Goal: Task Accomplishment & Management: Manage account settings

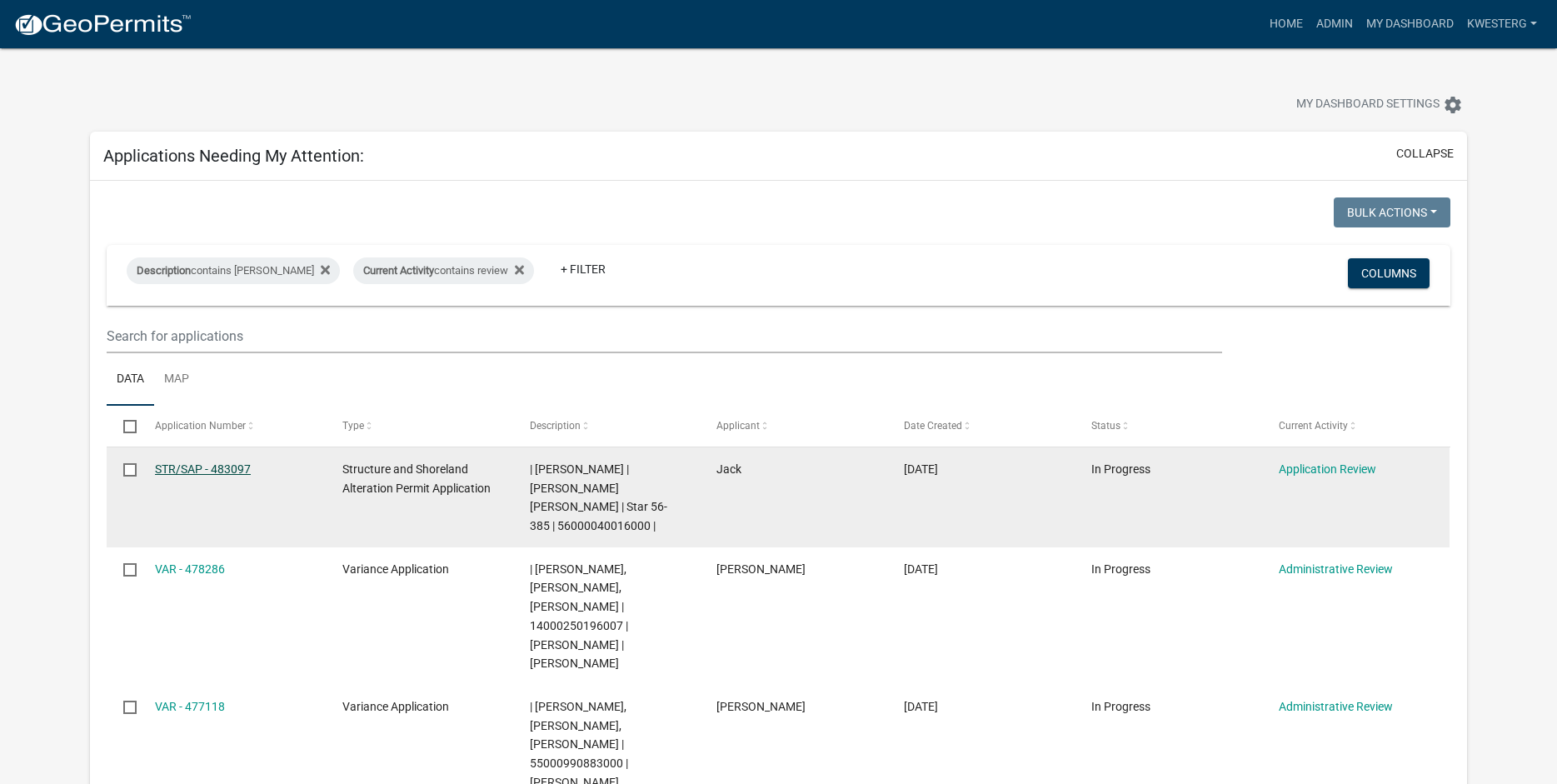
click at [200, 468] on link "STR/SAP - 483097" at bounding box center [203, 469] width 96 height 14
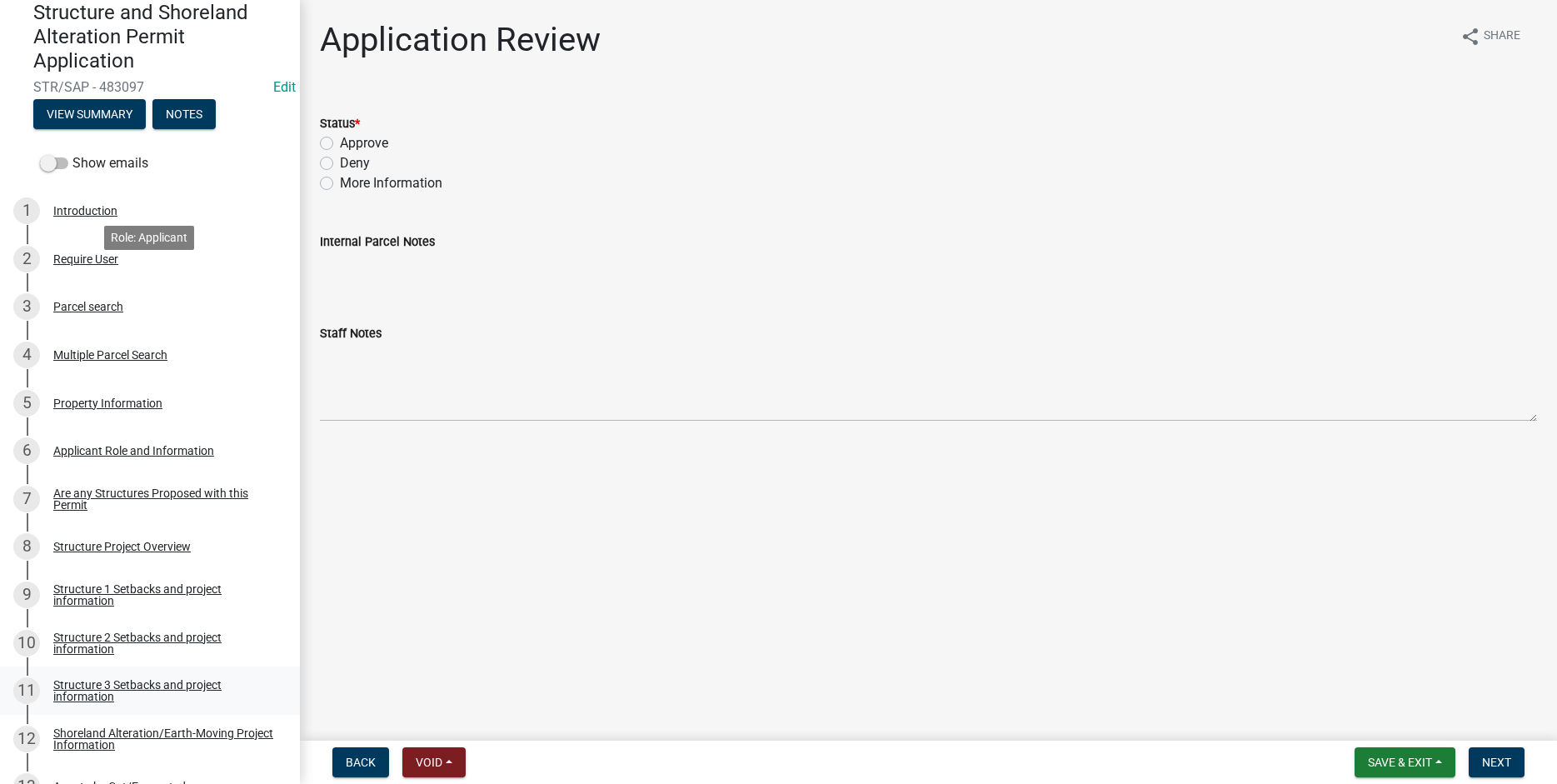
scroll to position [297, 0]
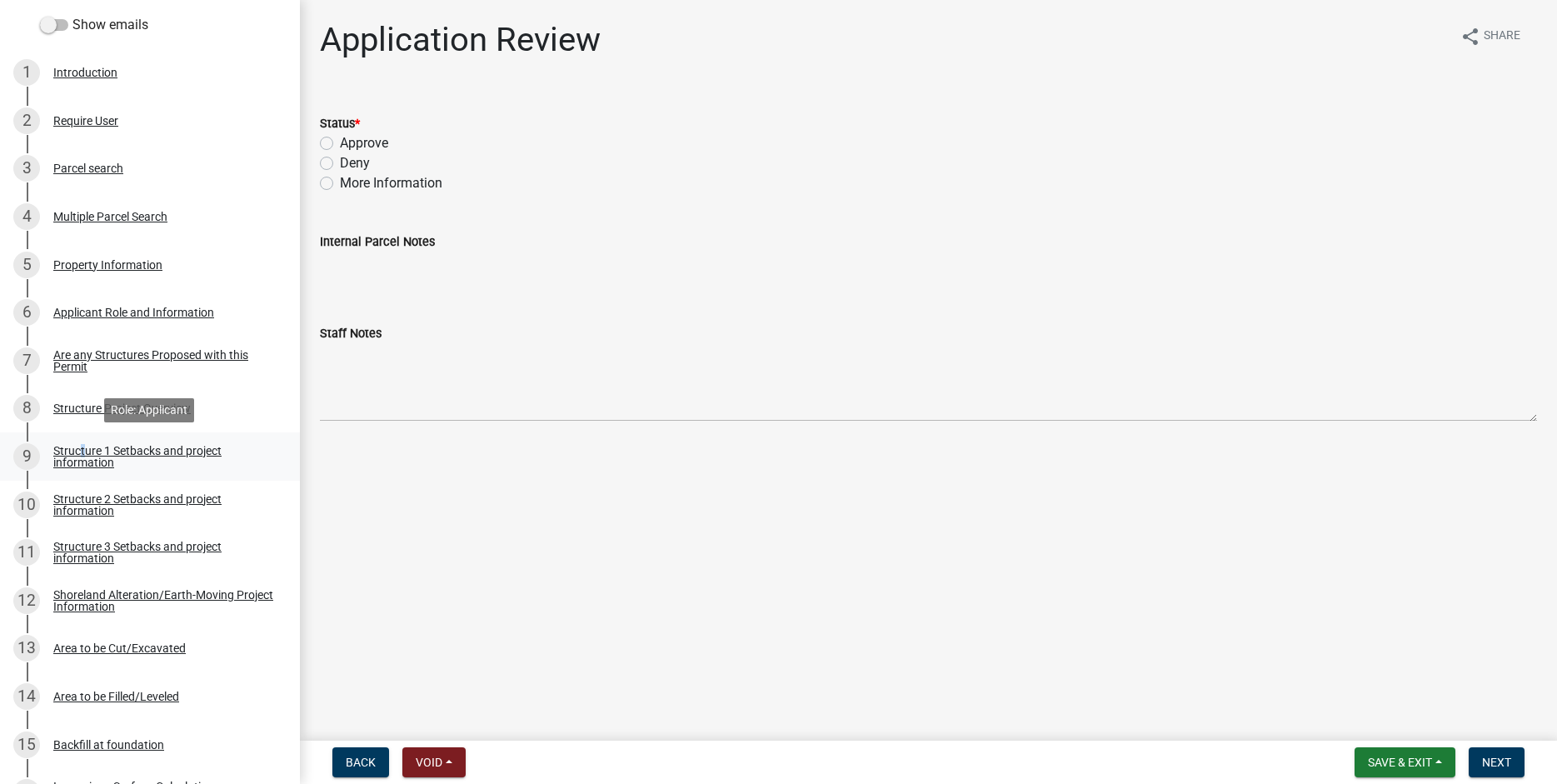
click at [78, 453] on div "Structure 1 Setbacks and project information" at bounding box center [163, 456] width 220 height 23
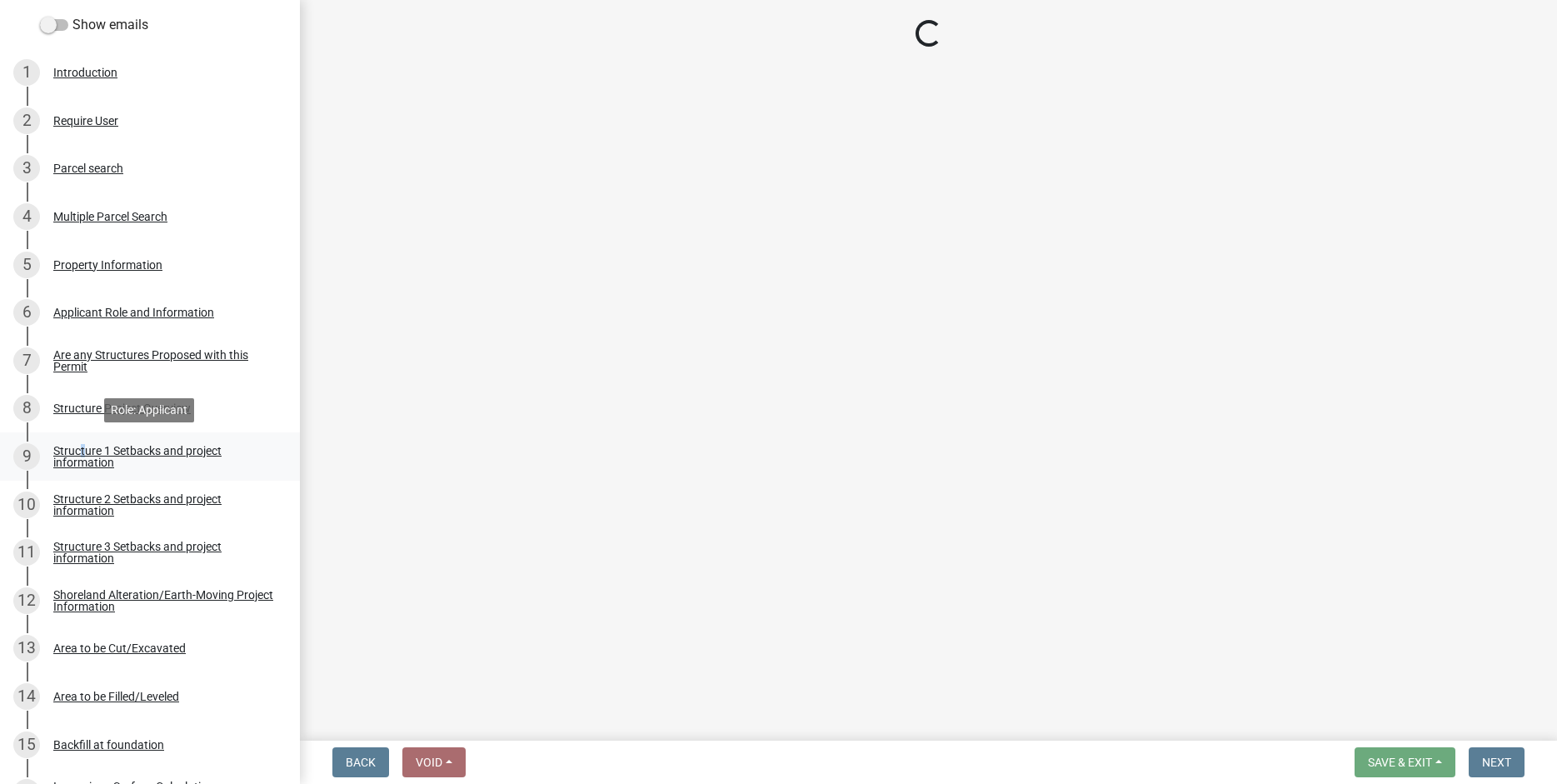
select select "c185e313-3403-4239-bd61-bb563c58a77a"
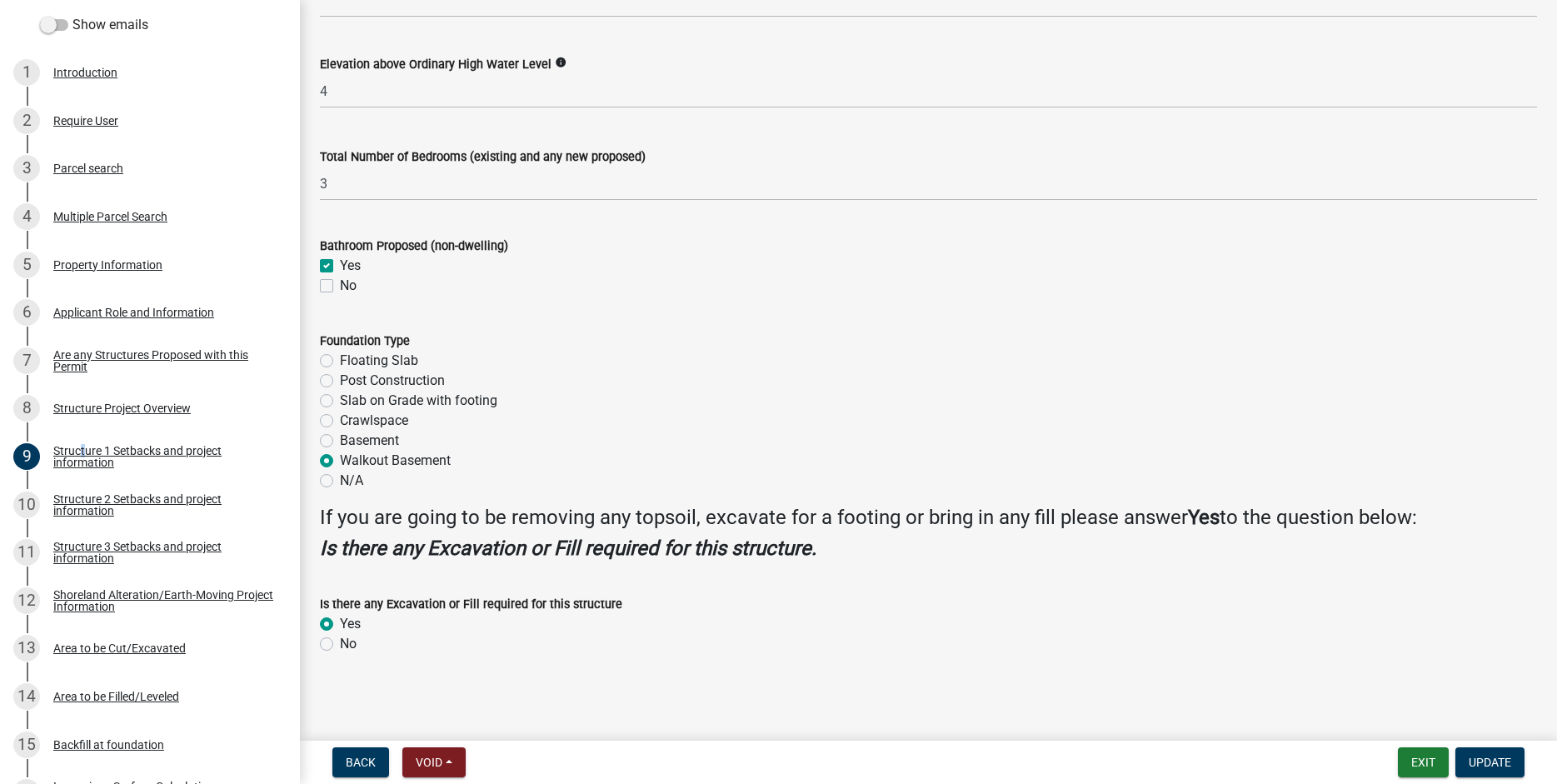
scroll to position [1886, 0]
click at [76, 502] on div "Structure 2 Setbacks and project information" at bounding box center [163, 504] width 220 height 23
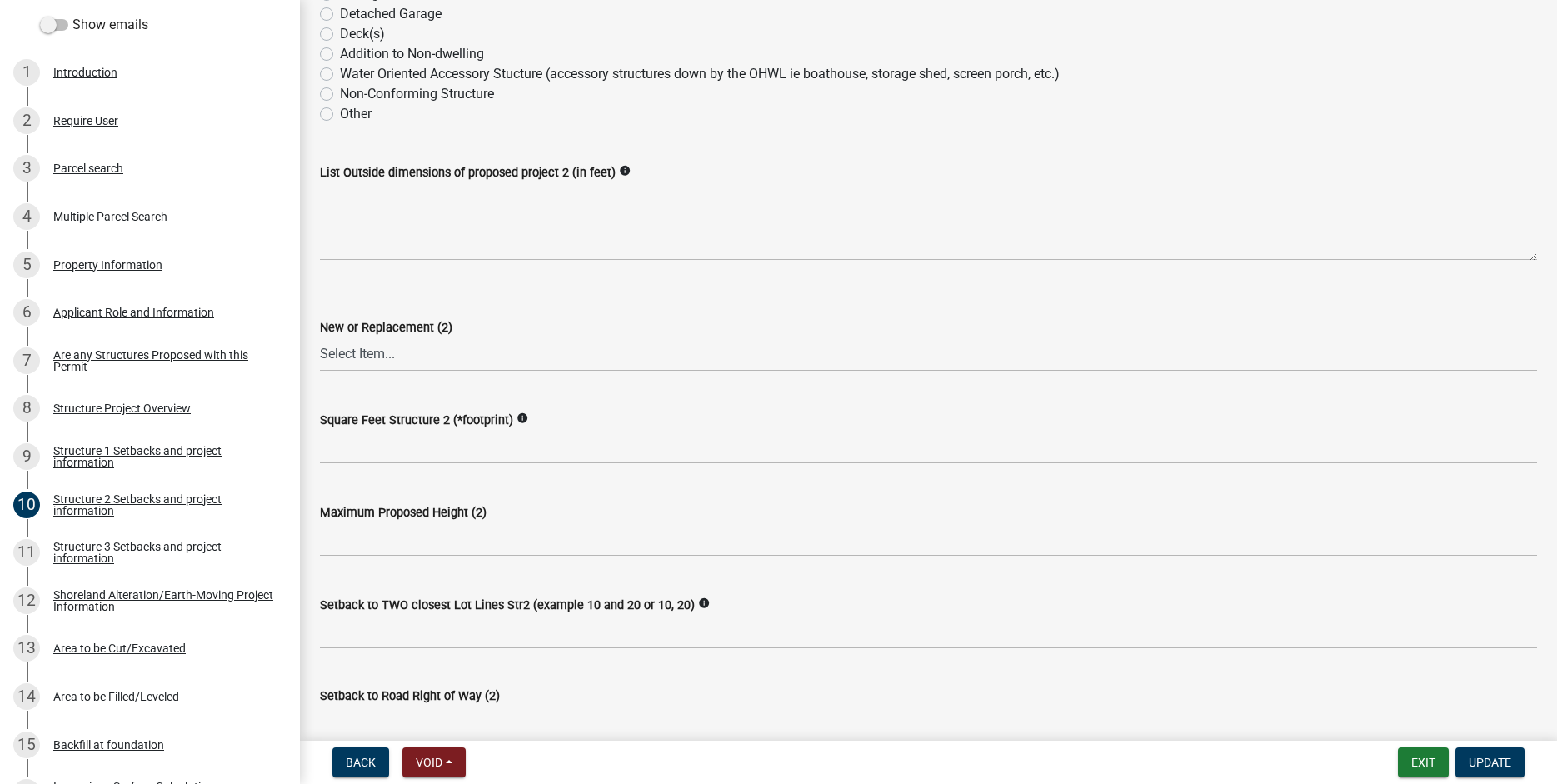
scroll to position [0, 0]
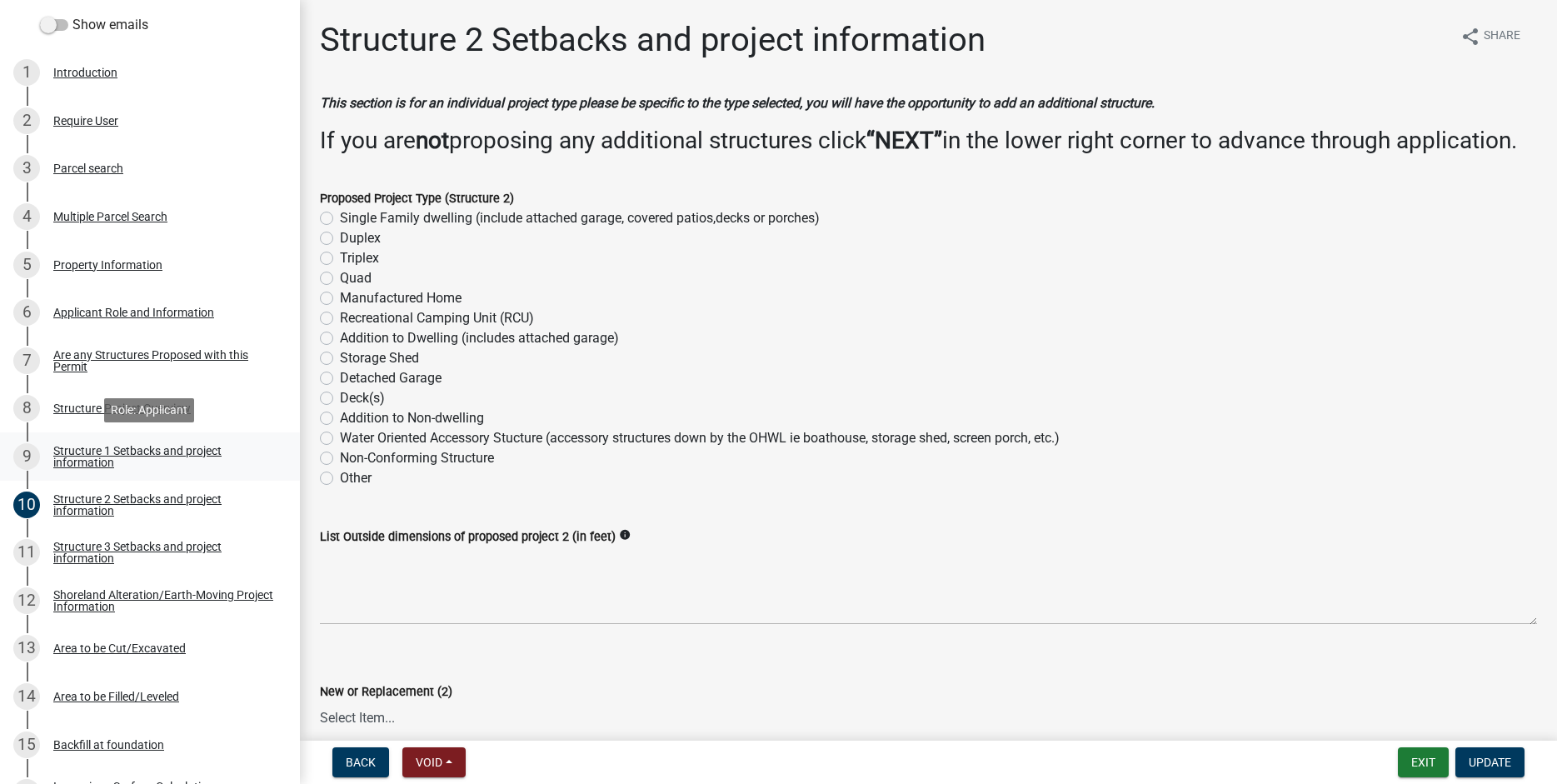
click at [76, 456] on div "Structure 1 Setbacks and project information" at bounding box center [163, 456] width 220 height 23
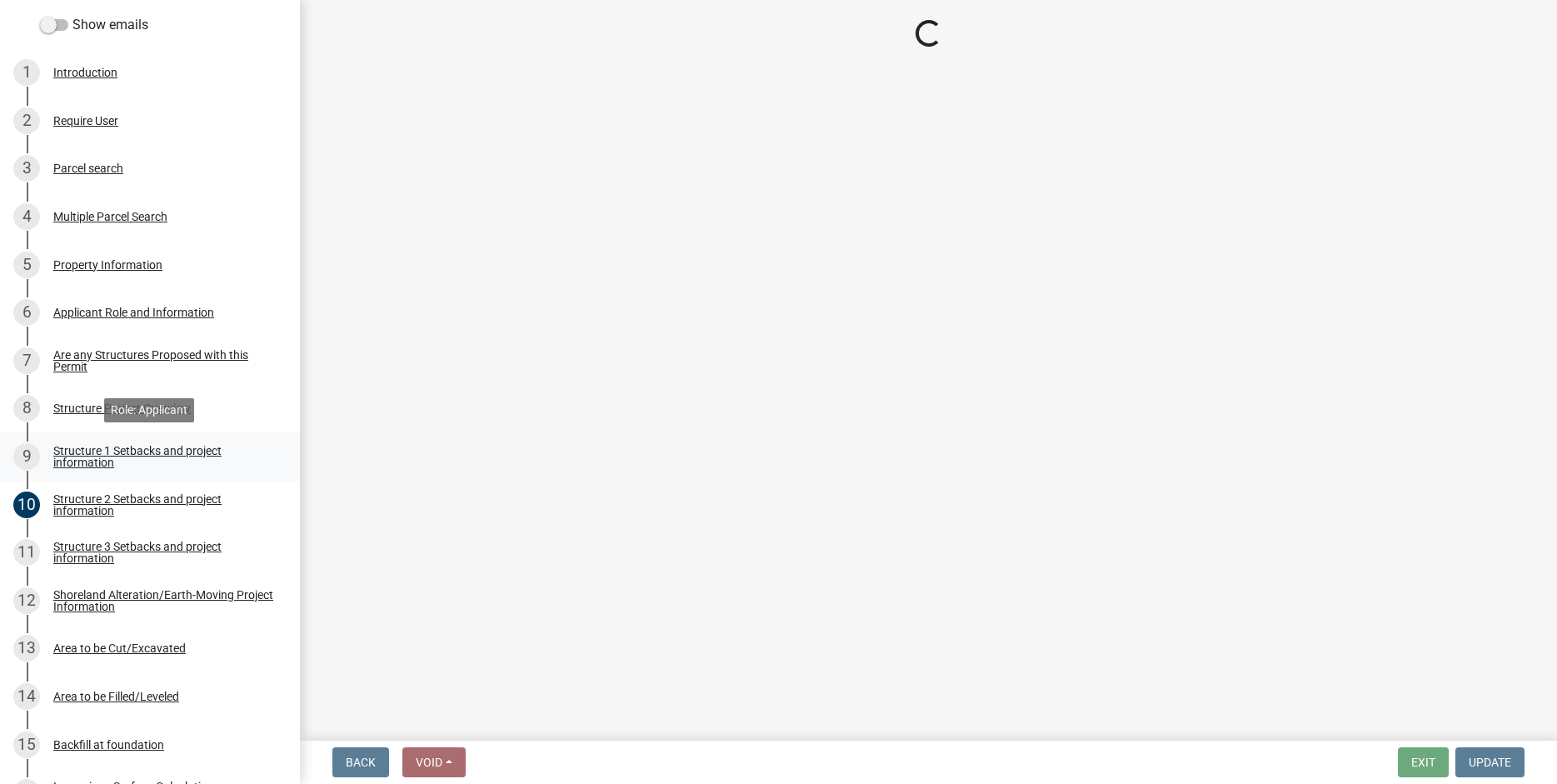
select select "c185e313-3403-4239-bd61-bb563c58a77a"
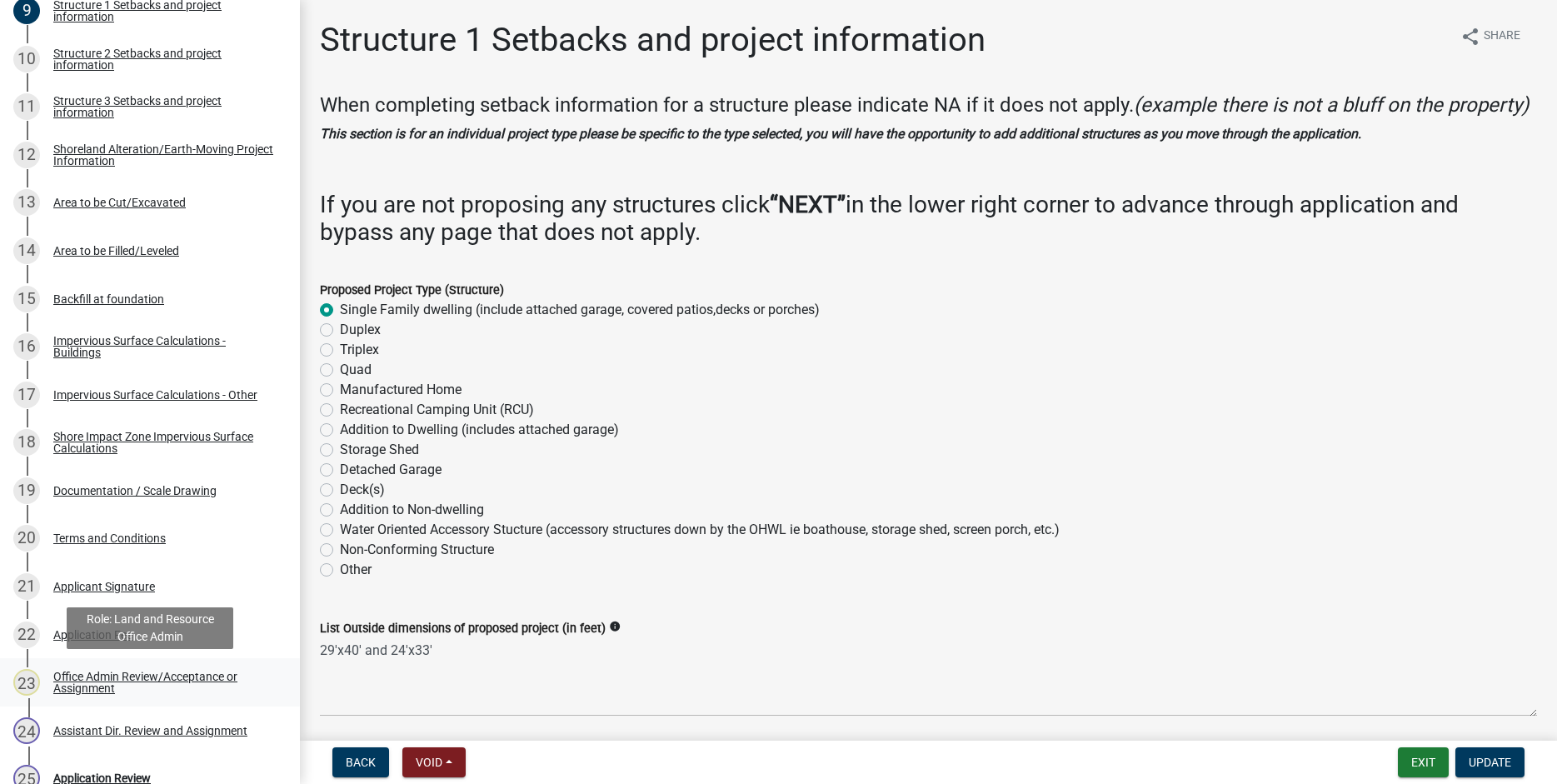
scroll to position [964, 0]
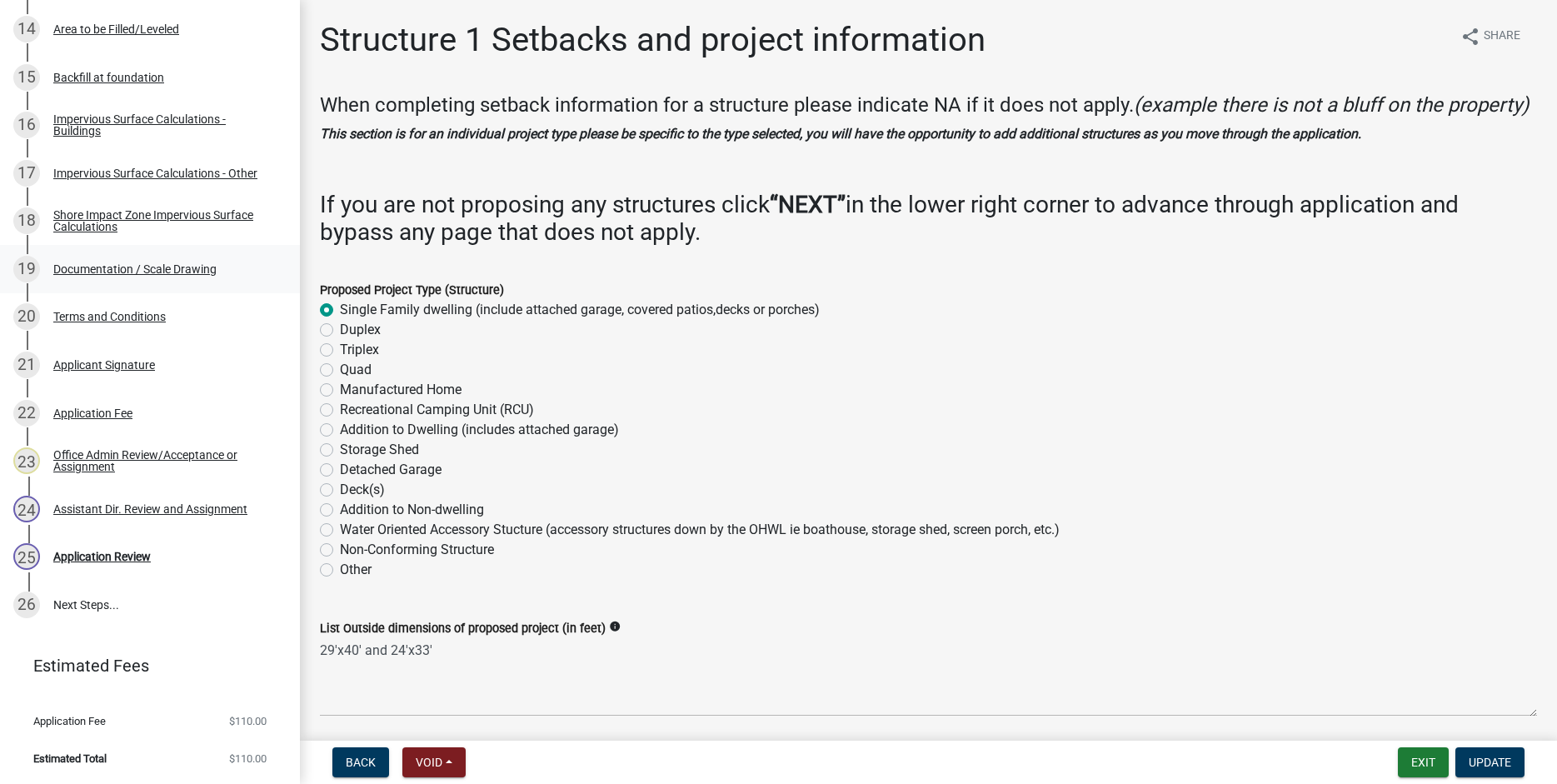
click at [104, 264] on div "Documentation / Scale Drawing" at bounding box center [135, 269] width 163 height 12
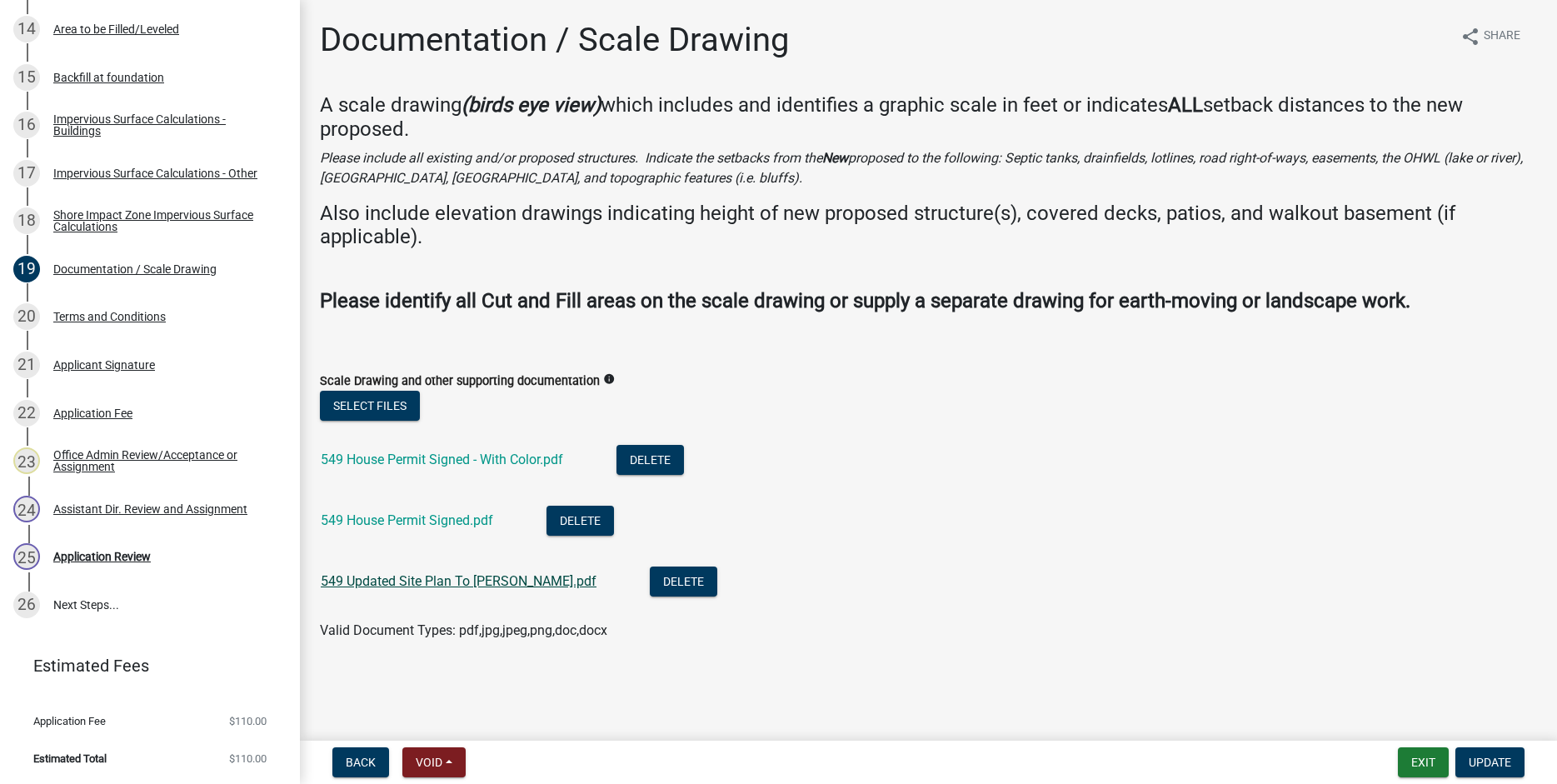
click at [364, 581] on link "549 Updated Site Plan To Kyle.pdf" at bounding box center [458, 580] width 276 height 16
click at [1166, 4] on main "Documentation / Scale Drawing share Share A scale drawing (birds eye view) whic…" at bounding box center [928, 367] width 1257 height 734
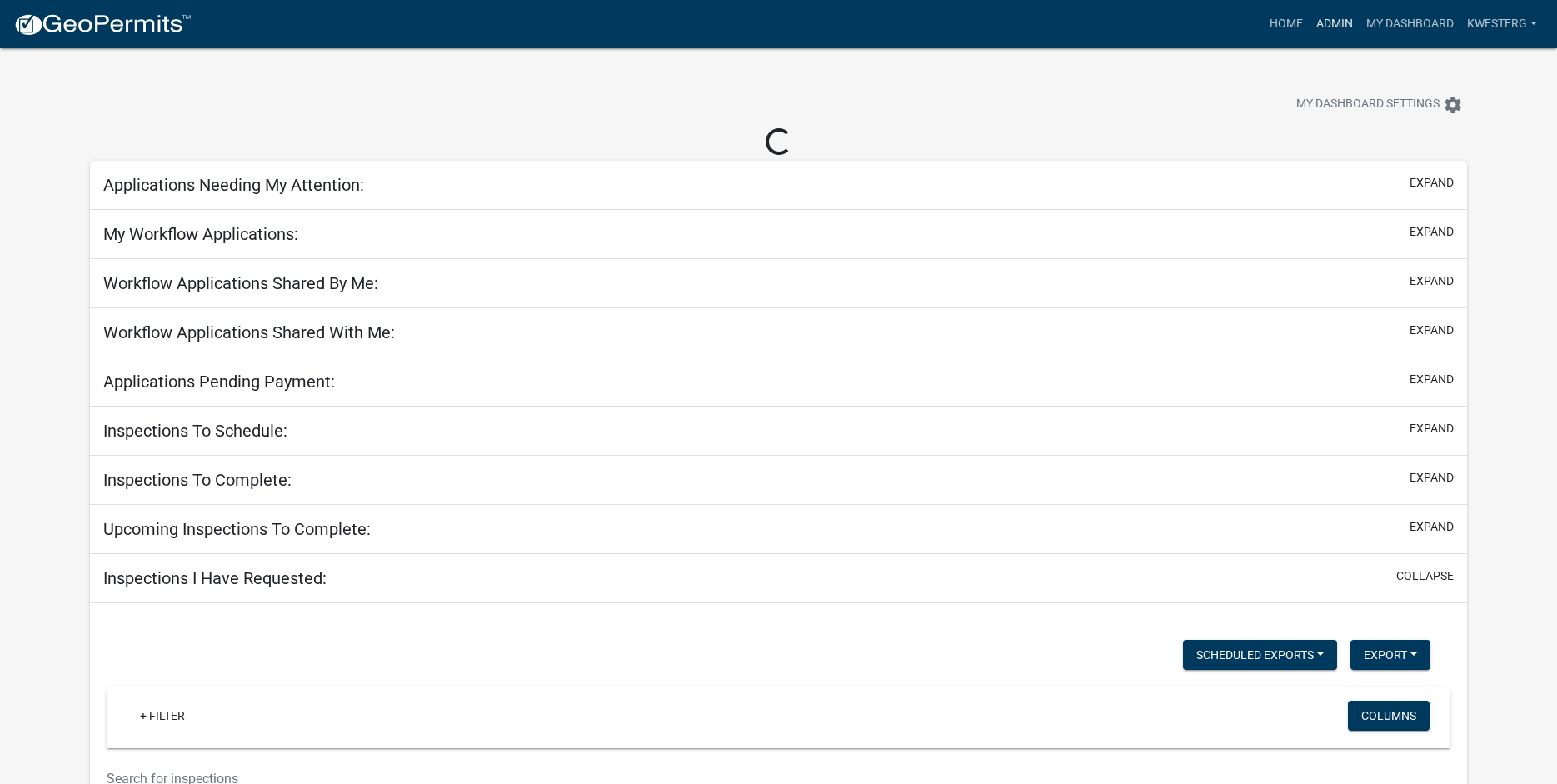
click at [1338, 18] on link "Admin" at bounding box center [1335, 24] width 50 height 31
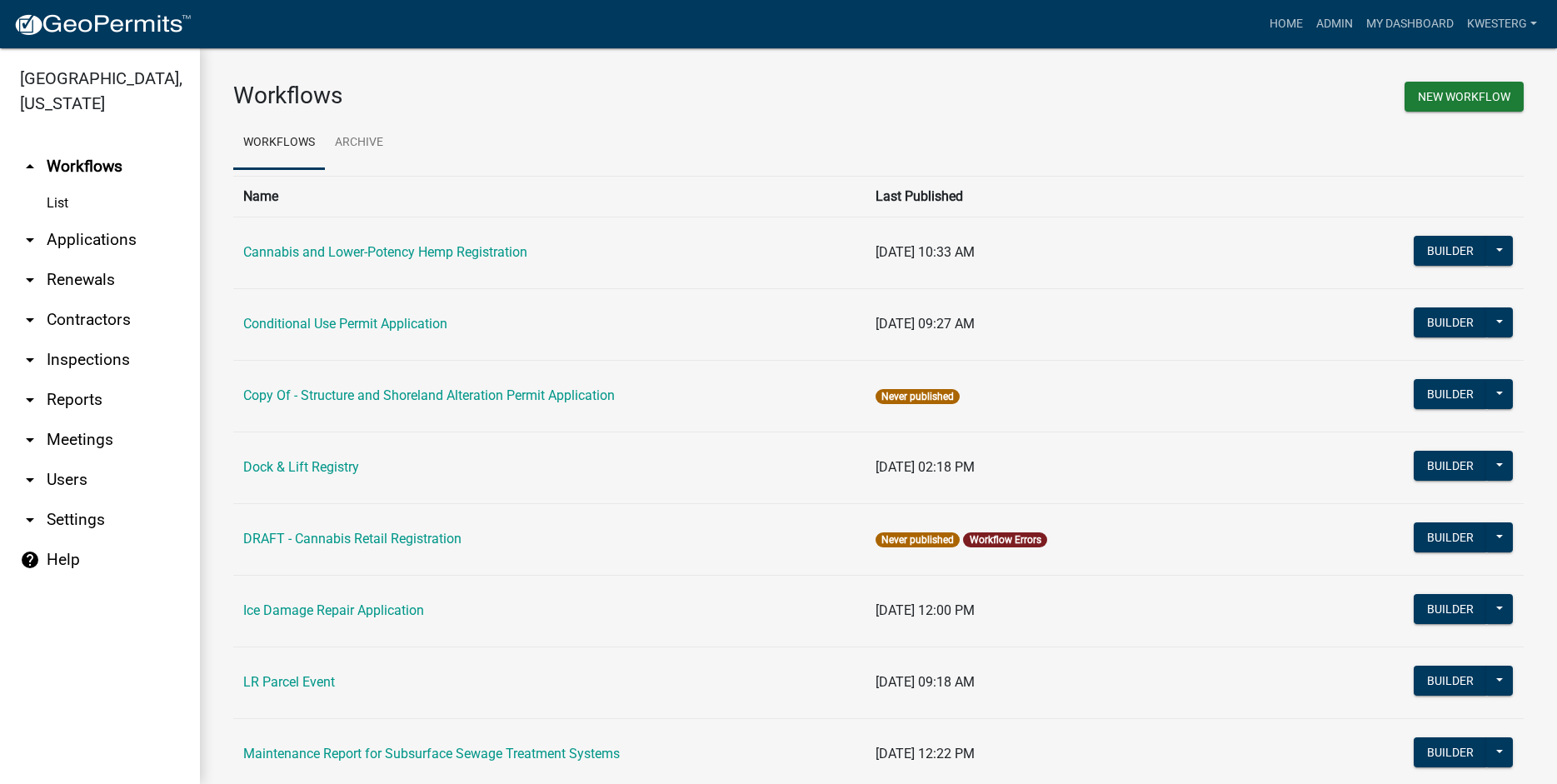
click at [109, 241] on link "arrow_drop_down Applications" at bounding box center [100, 239] width 200 height 40
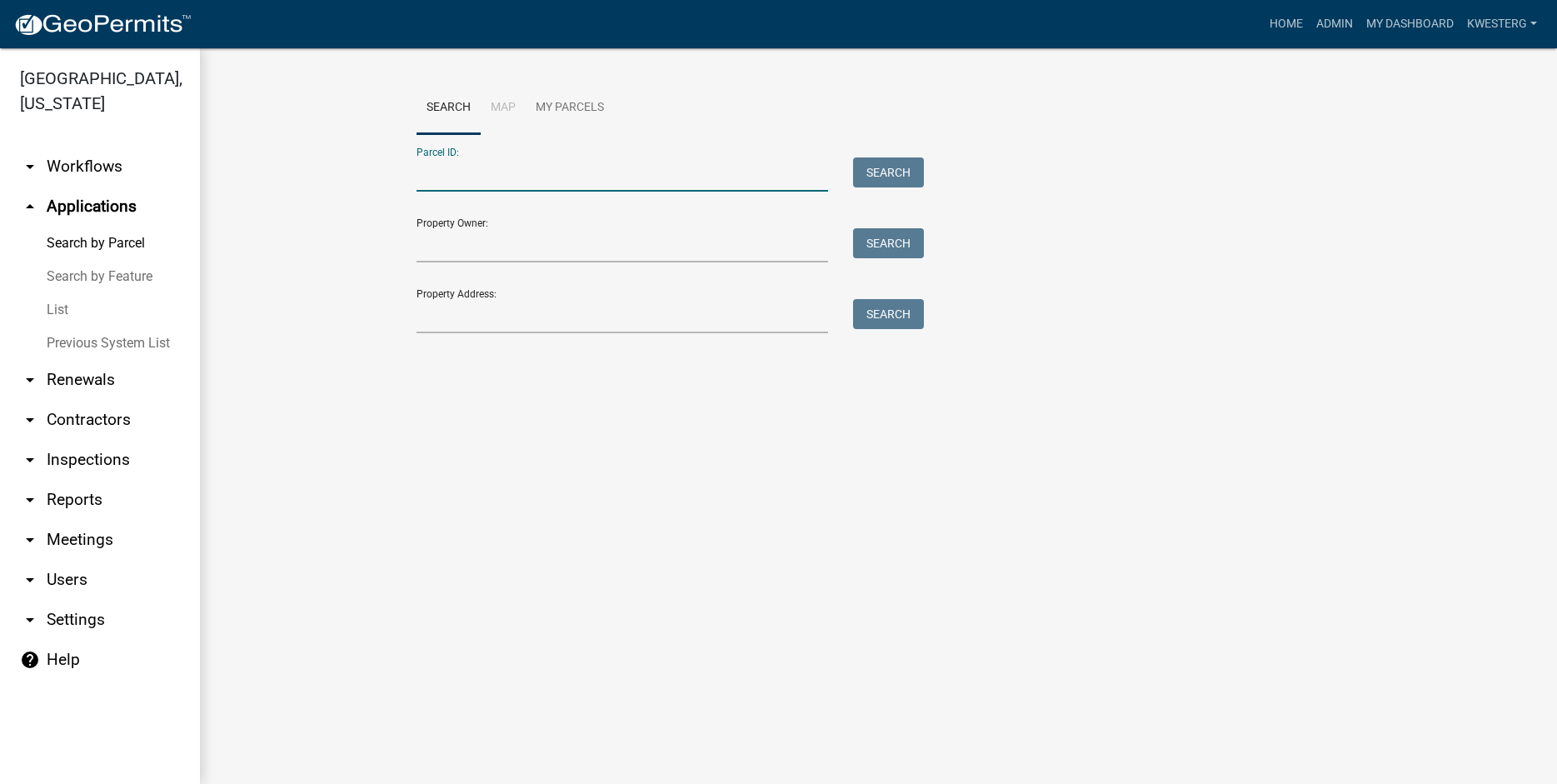
click at [469, 176] on input "Parcel ID:" at bounding box center [623, 174] width 413 height 34
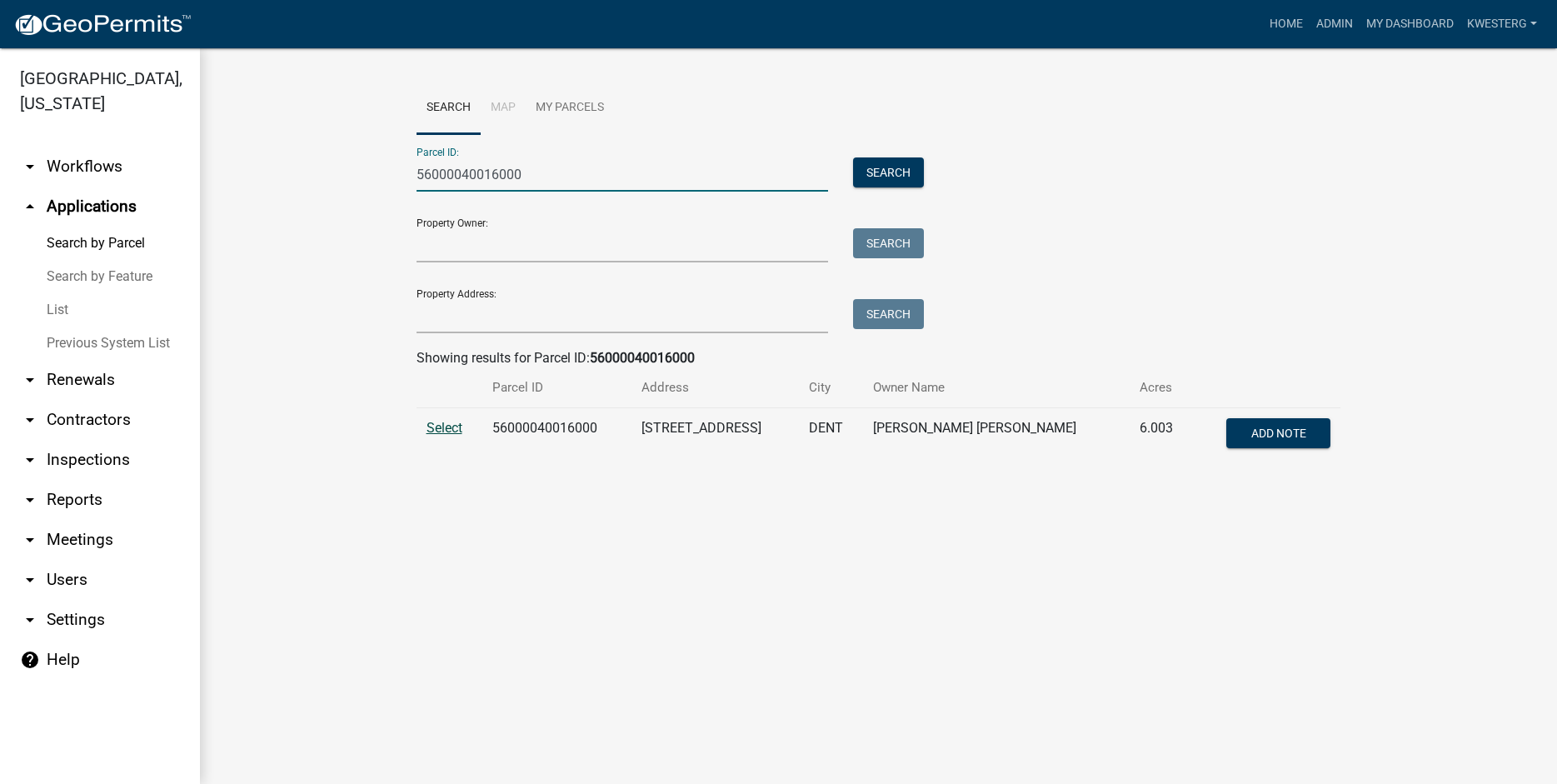
type input "56000040016000"
click at [441, 429] on span "Select" at bounding box center [444, 428] width 36 height 16
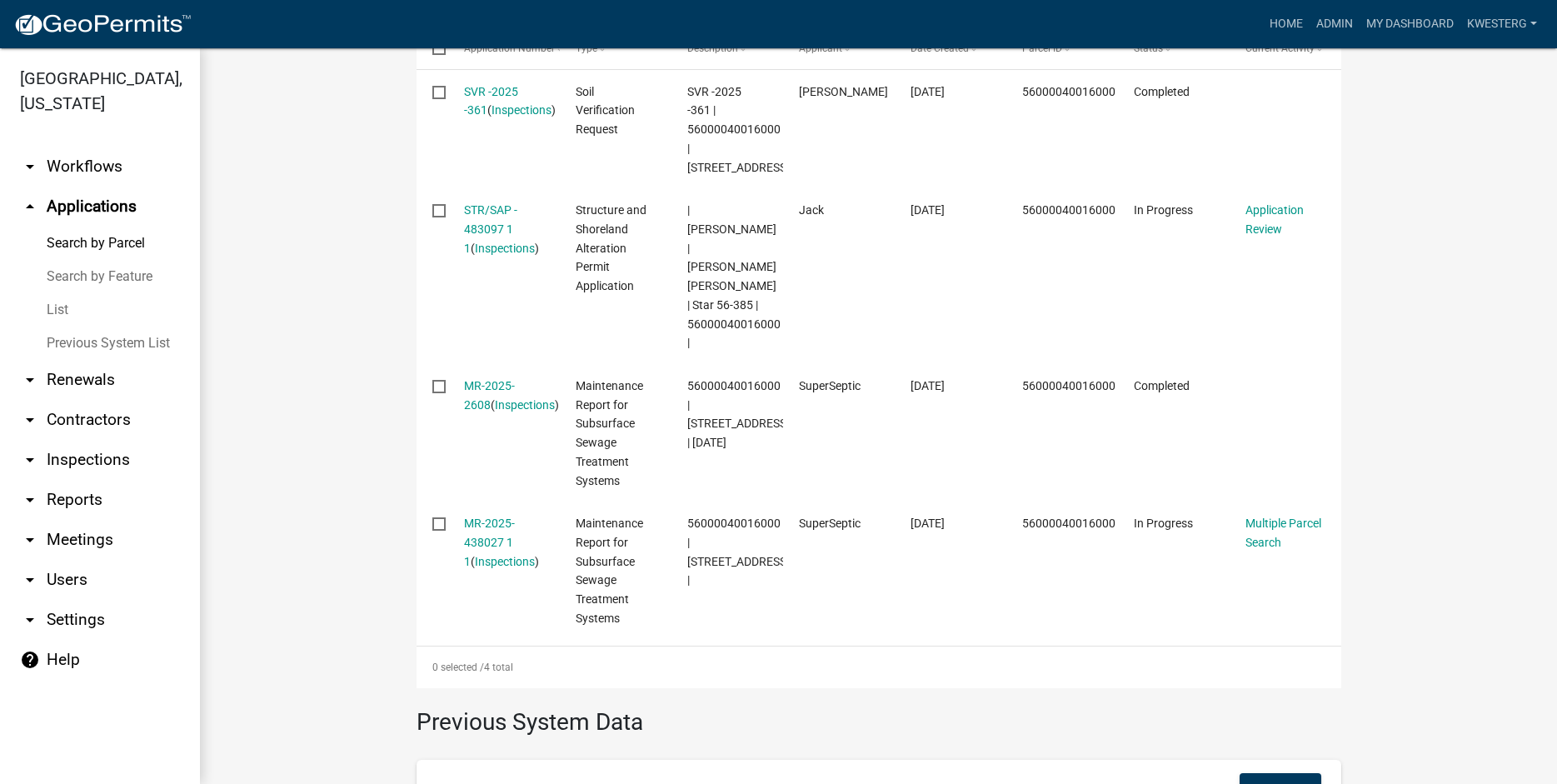
scroll to position [461, 0]
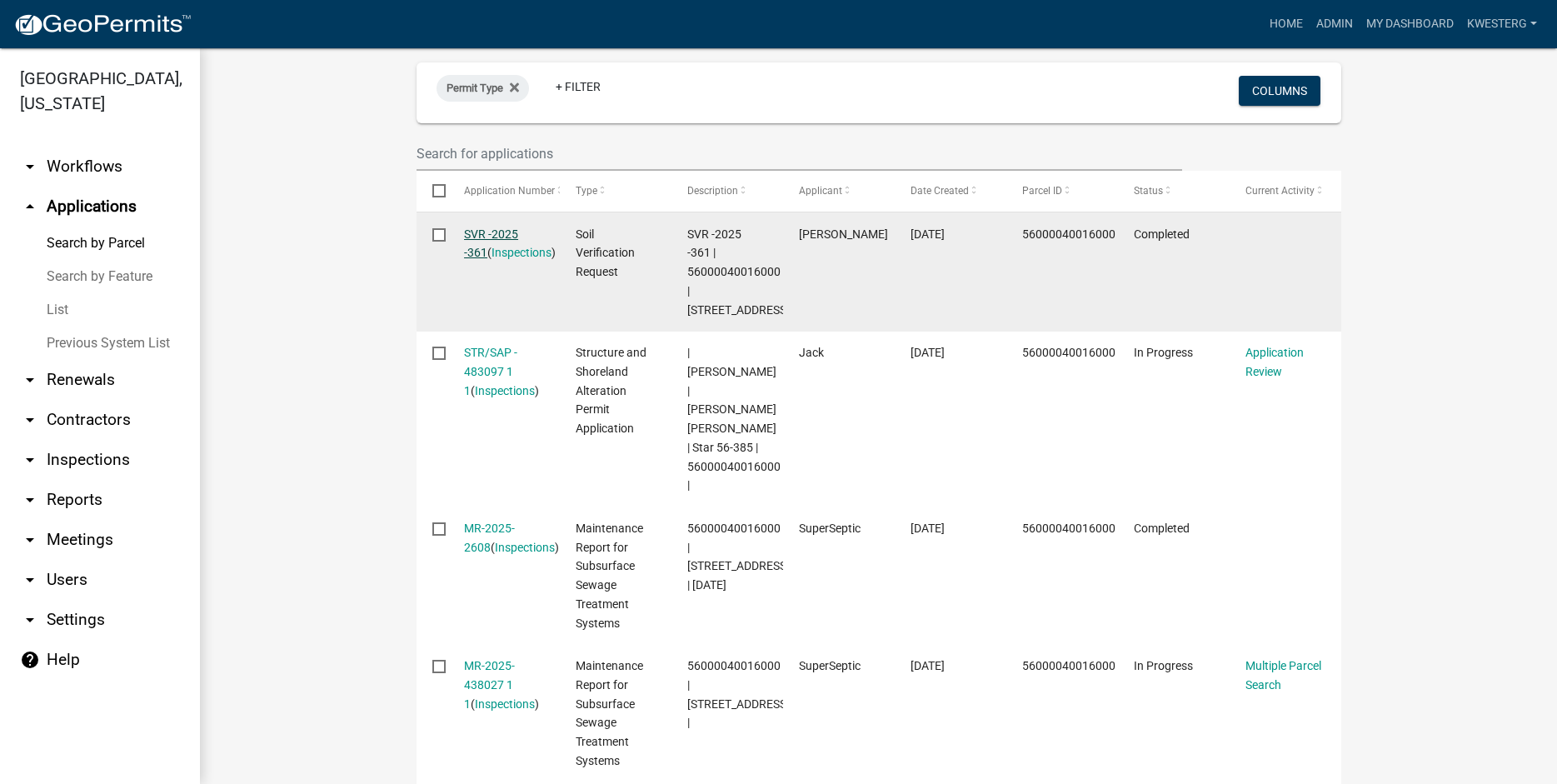
click at [499, 231] on link "SVR -2025 -361" at bounding box center [492, 244] width 54 height 32
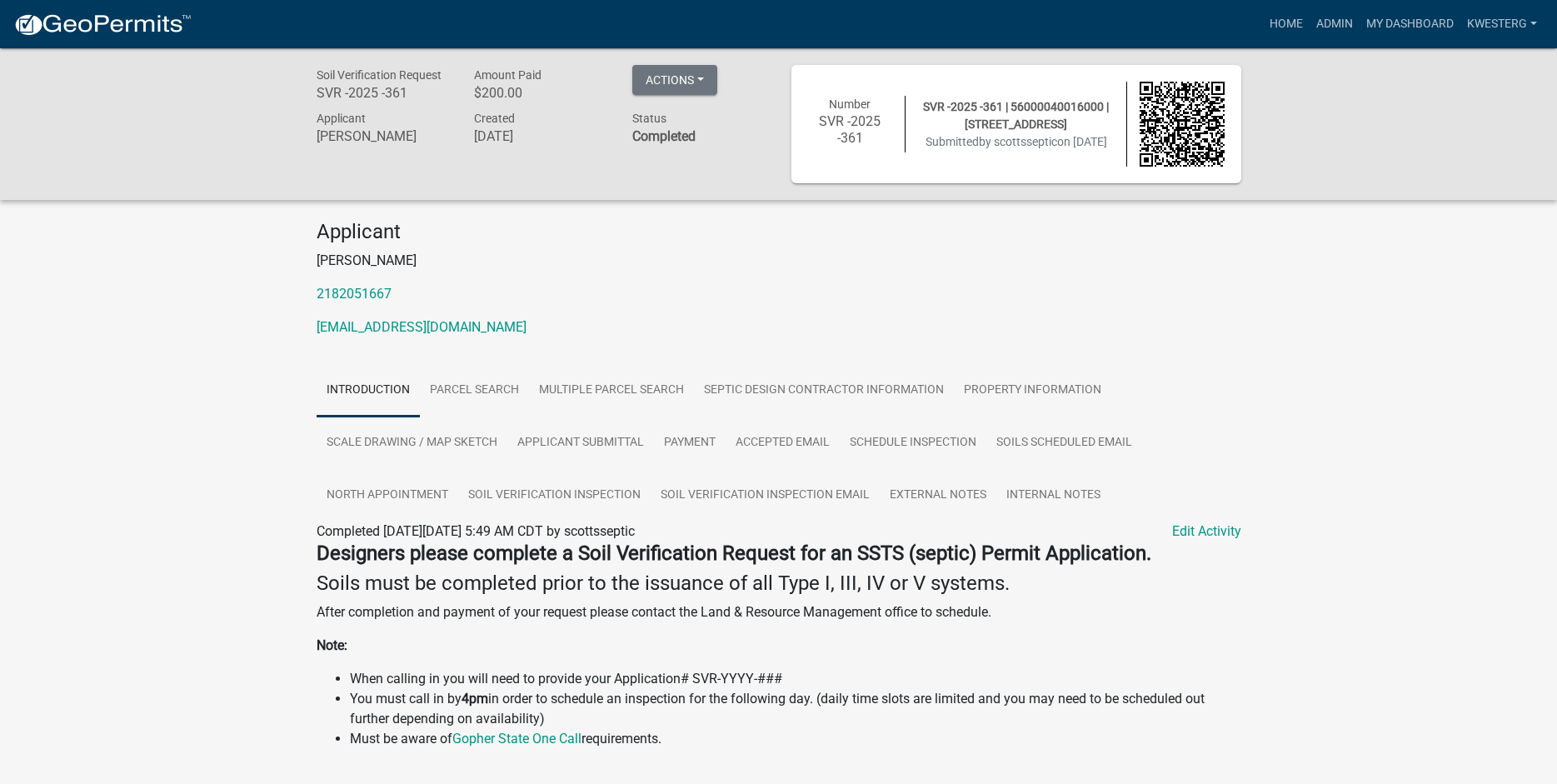
scroll to position [50, 0]
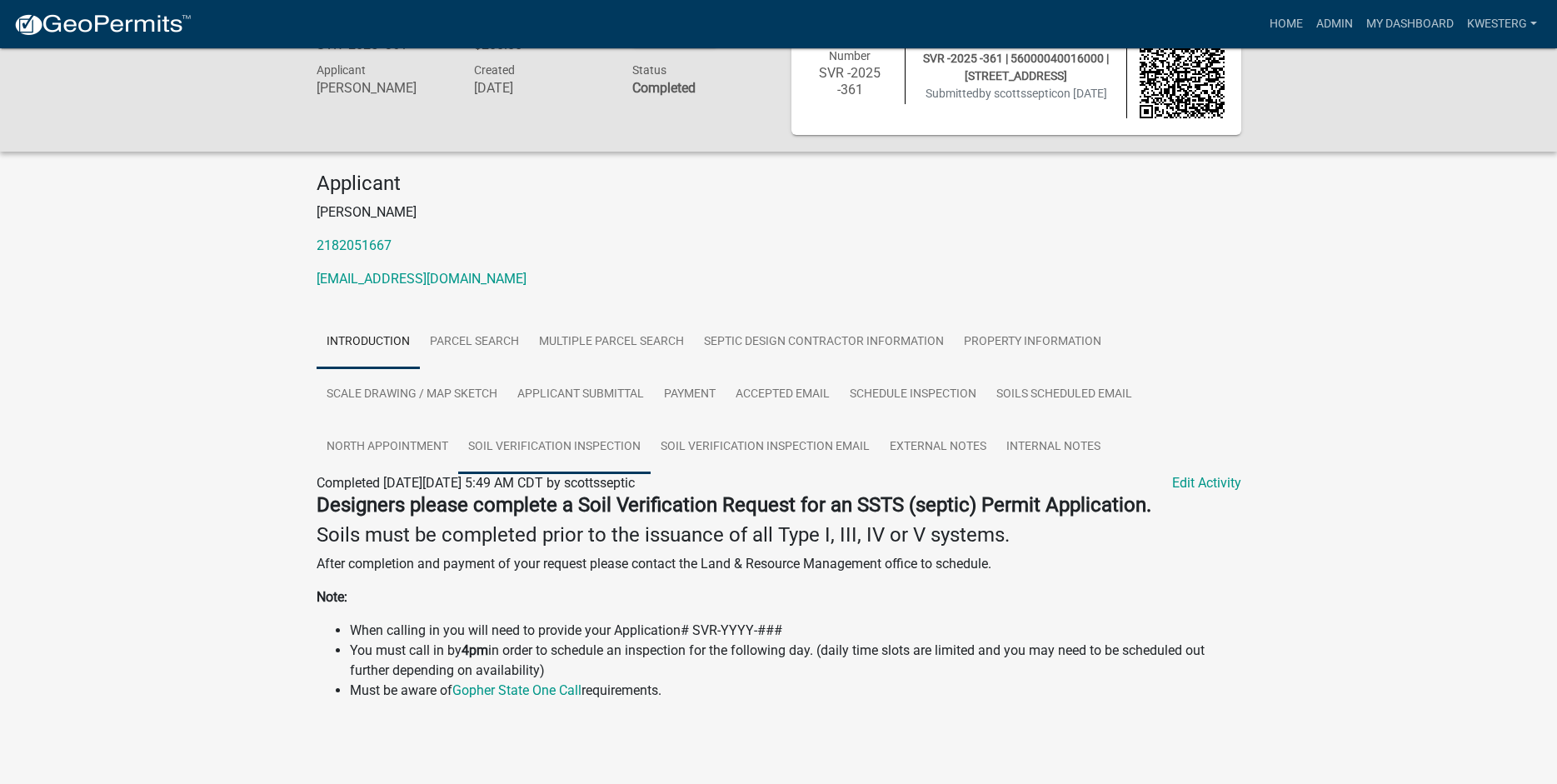
click at [553, 444] on link "Soil Verification Inspection" at bounding box center [554, 447] width 193 height 53
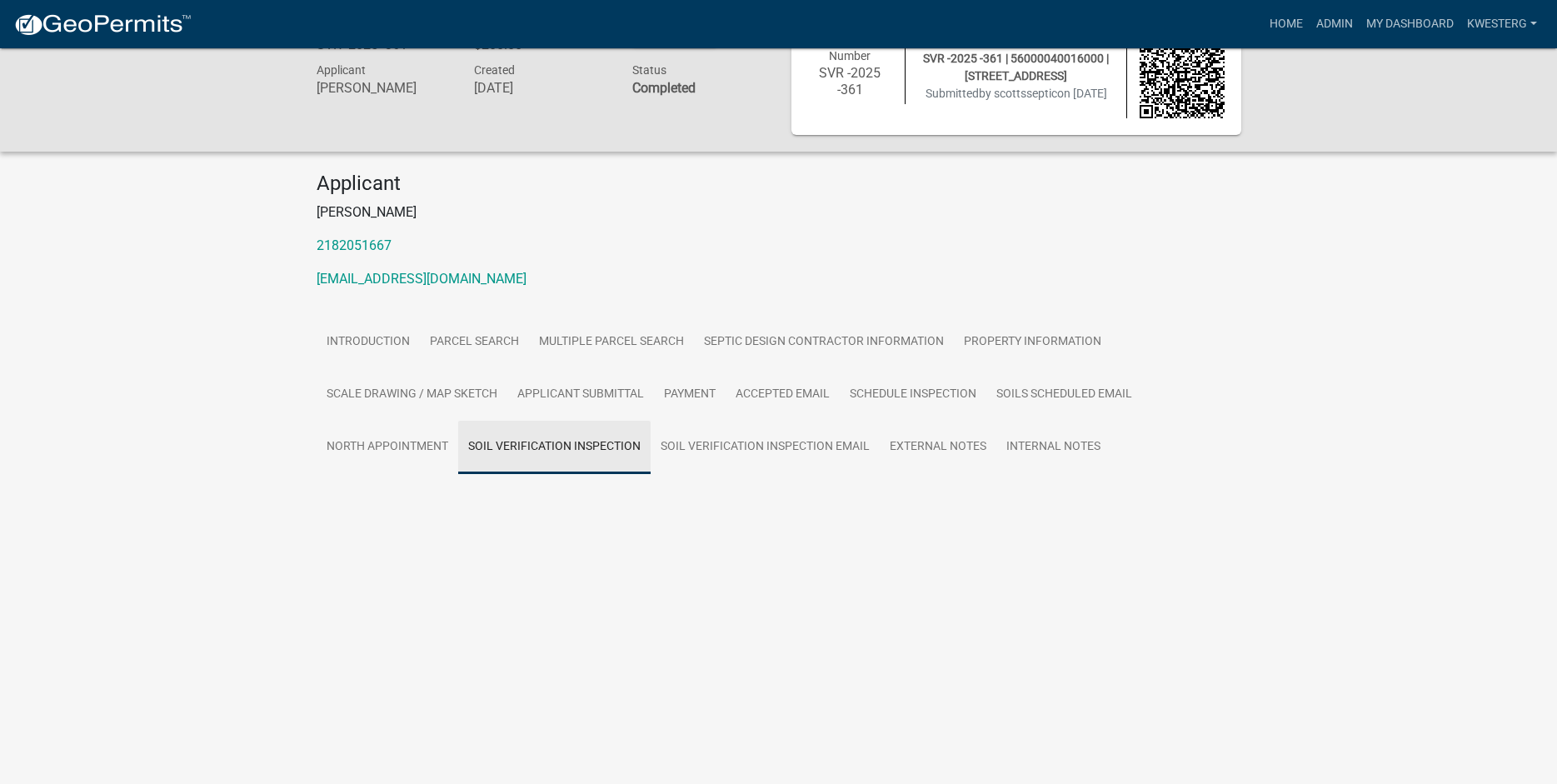
scroll to position [48, 0]
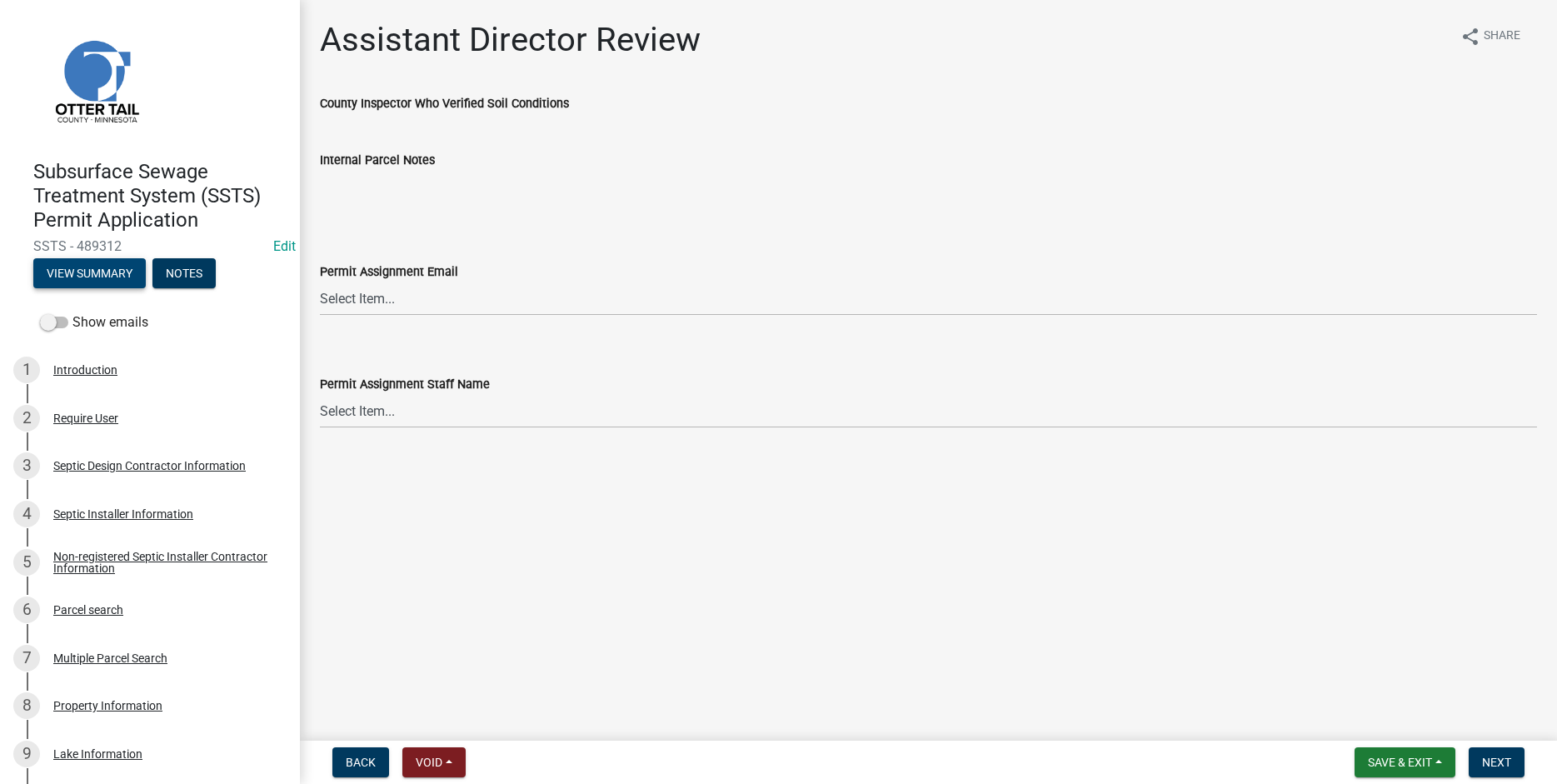
click at [76, 278] on button "View Summary" at bounding box center [89, 272] width 112 height 30
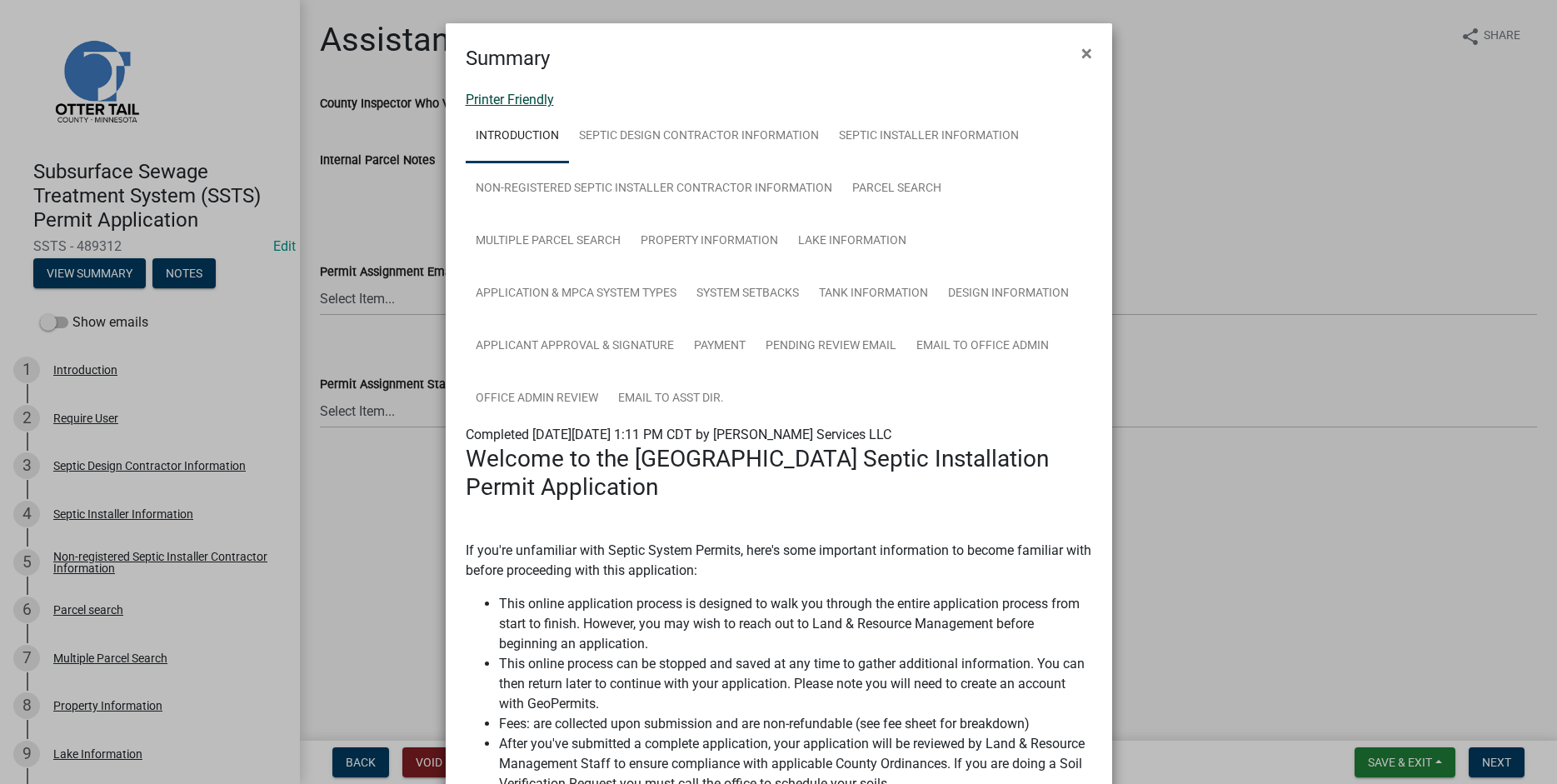
click at [493, 99] on link "Printer Friendly" at bounding box center [510, 99] width 88 height 16
click at [1083, 57] on span "×" at bounding box center [1087, 53] width 11 height 23
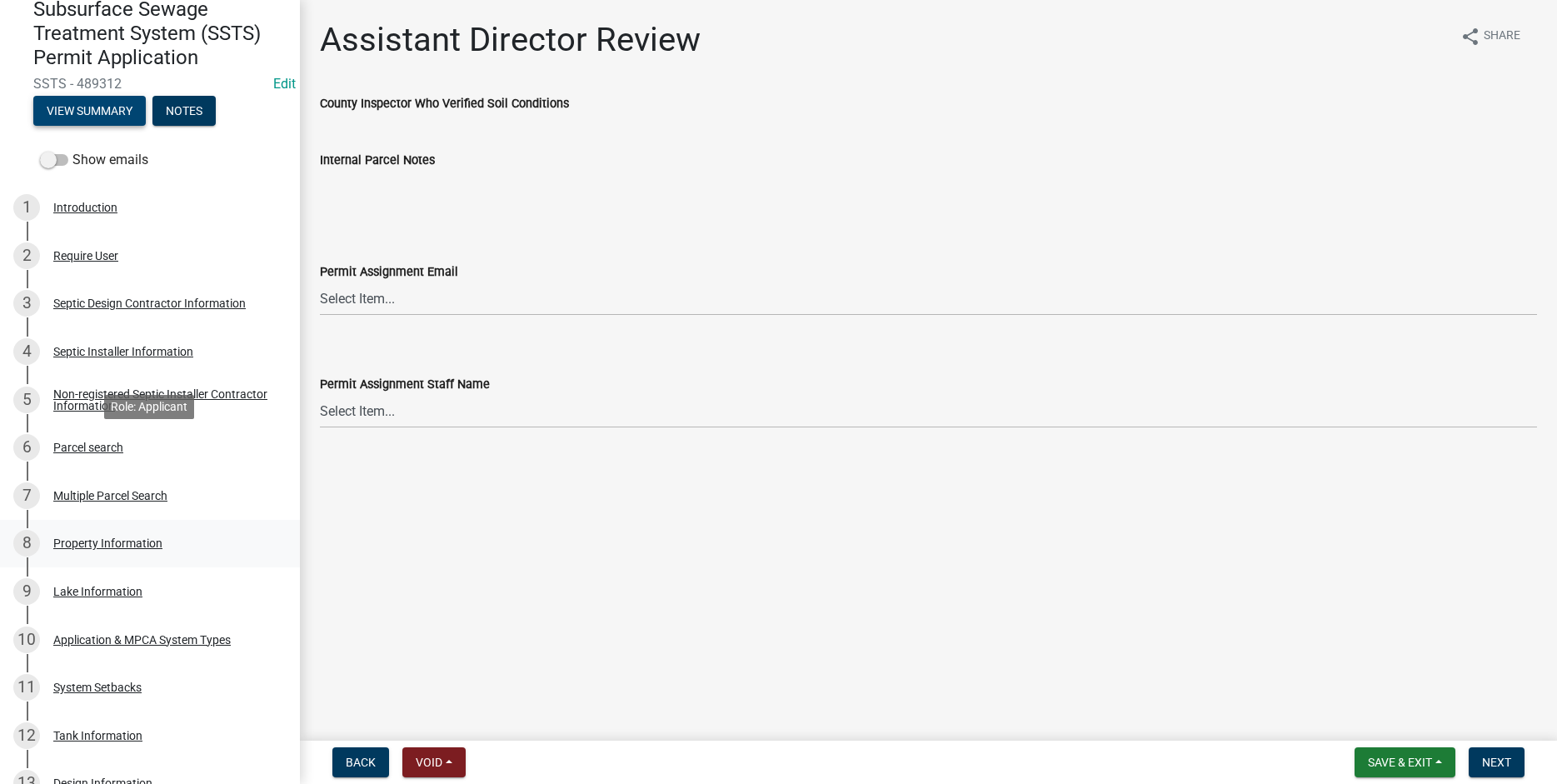
scroll to position [404, 0]
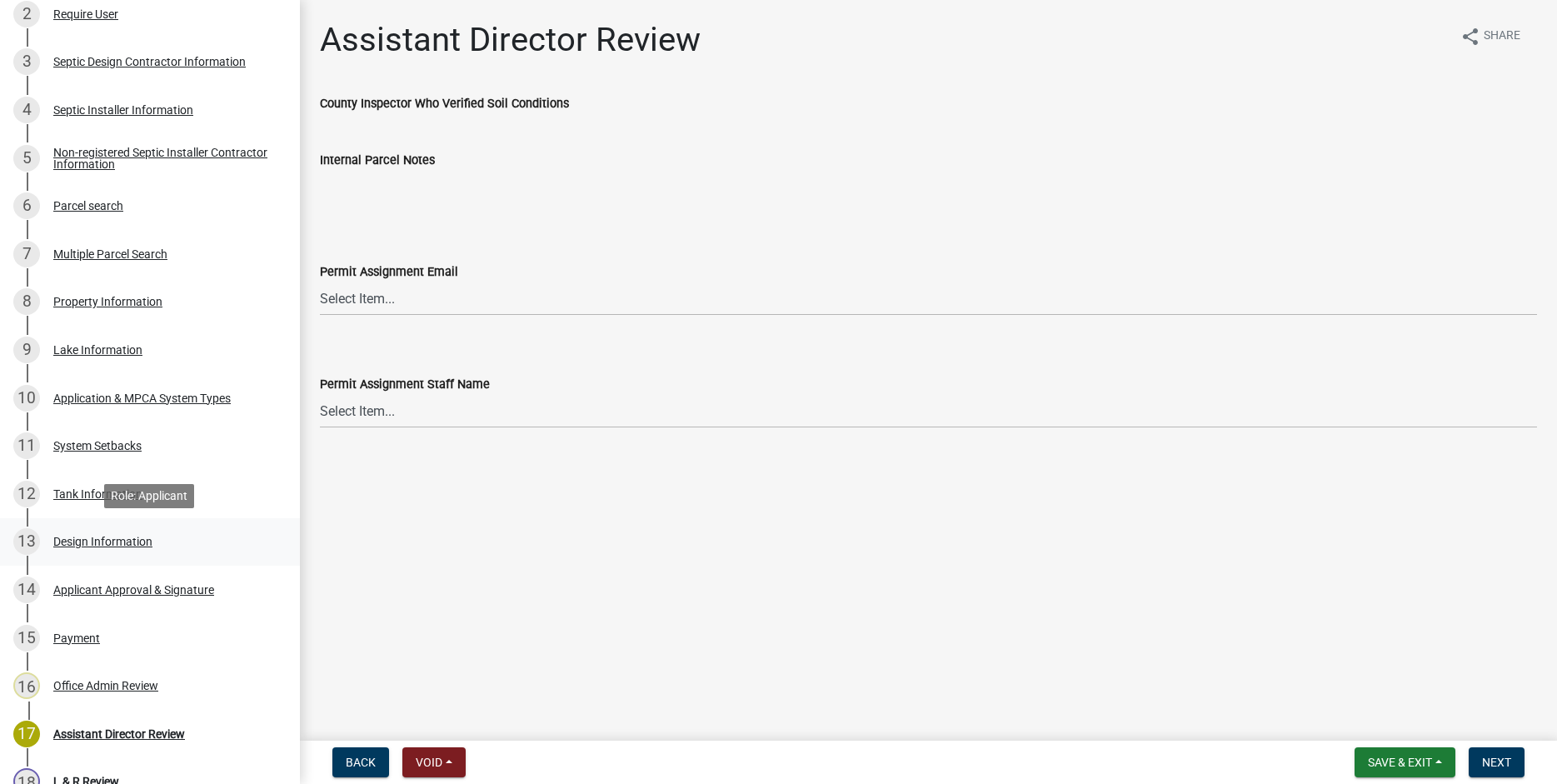
click at [96, 541] on div "Design Information" at bounding box center [103, 541] width 99 height 12
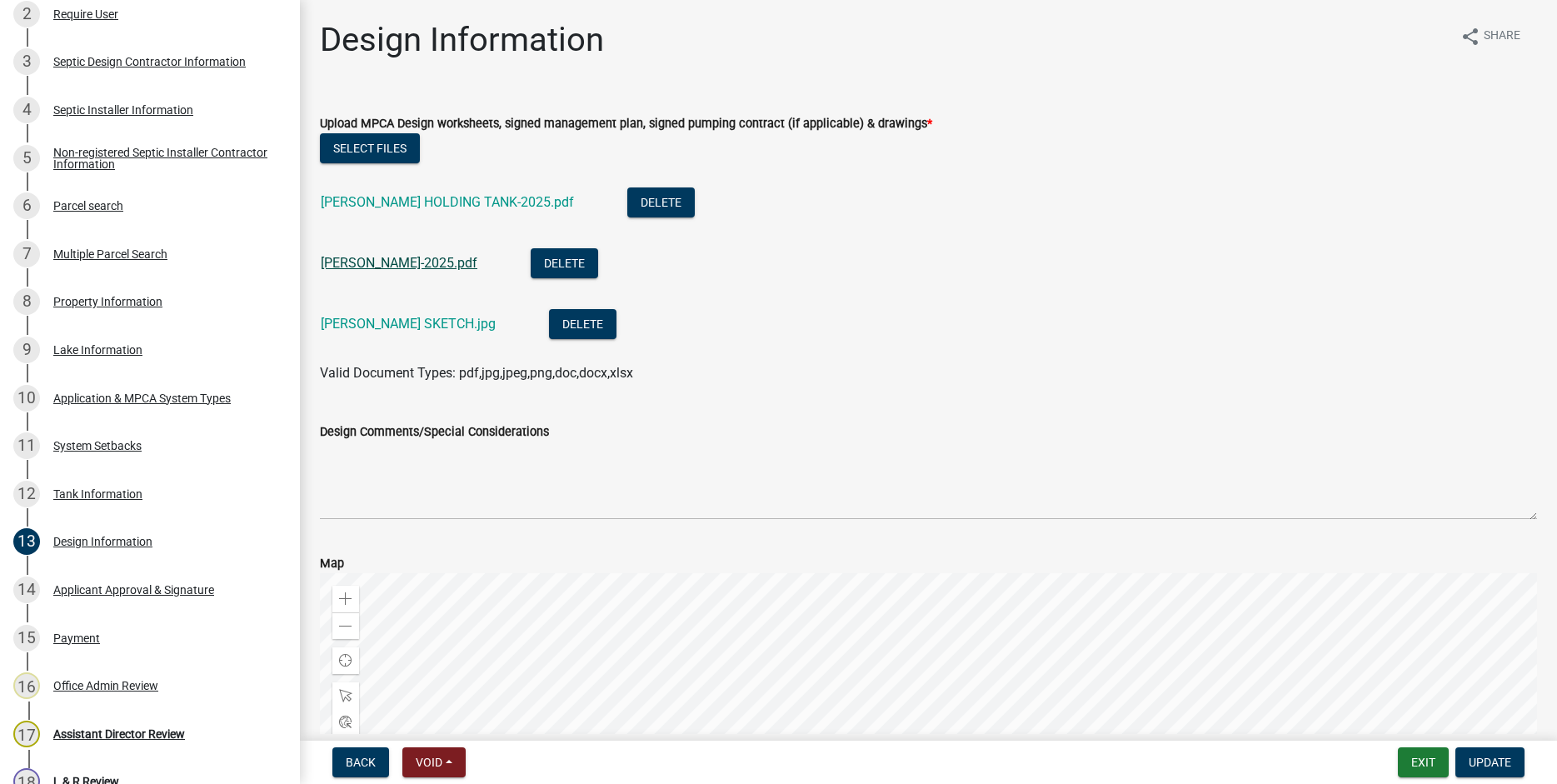
click at [373, 258] on link "SEABERG MP-2025.pdf" at bounding box center [399, 262] width 157 height 16
click at [369, 325] on link "SEABERG SKETCH.jpg" at bounding box center [408, 323] width 175 height 16
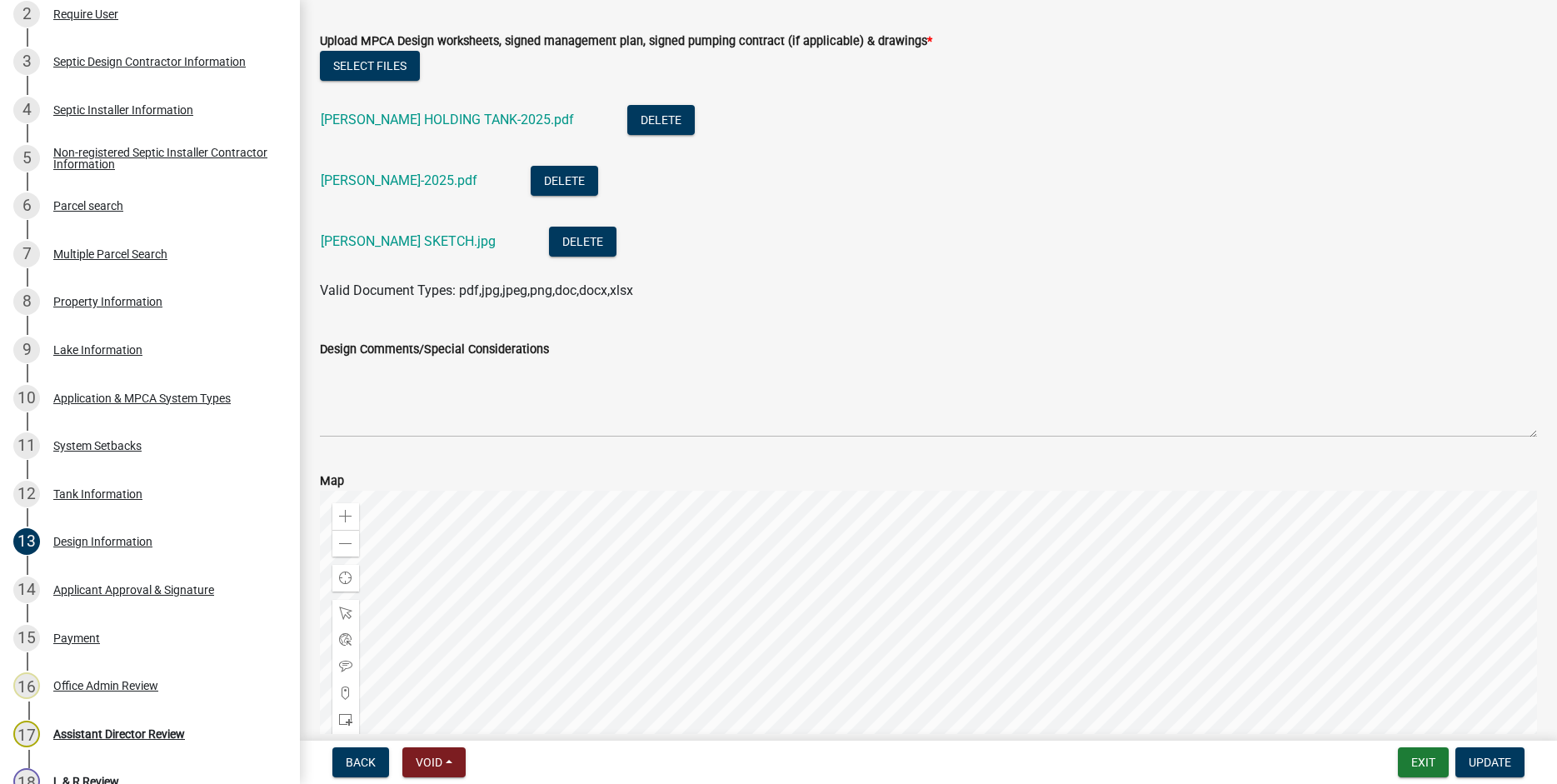
scroll to position [95, 0]
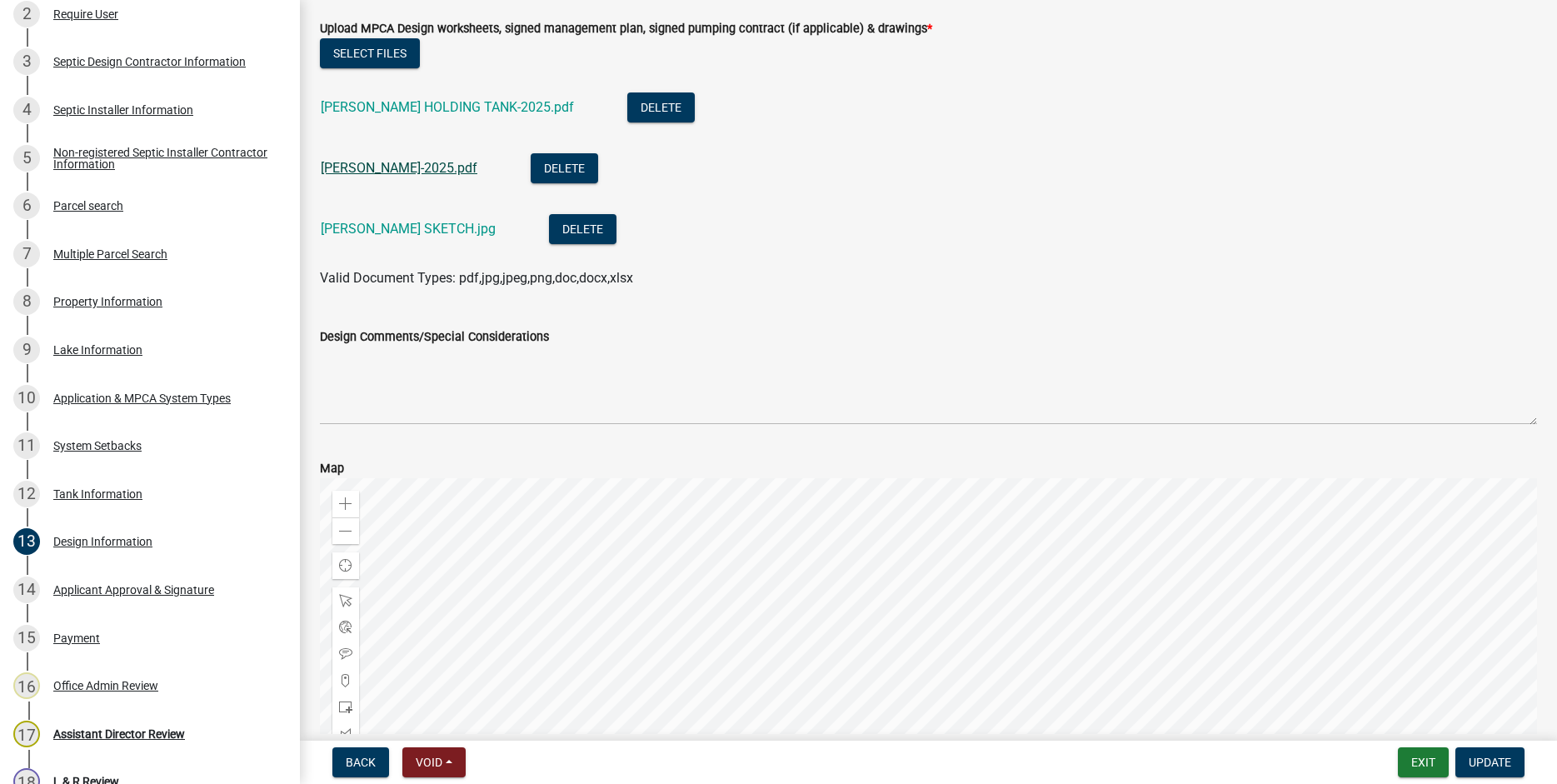
click at [391, 168] on link "SEABERG MP-2025.pdf" at bounding box center [399, 167] width 157 height 16
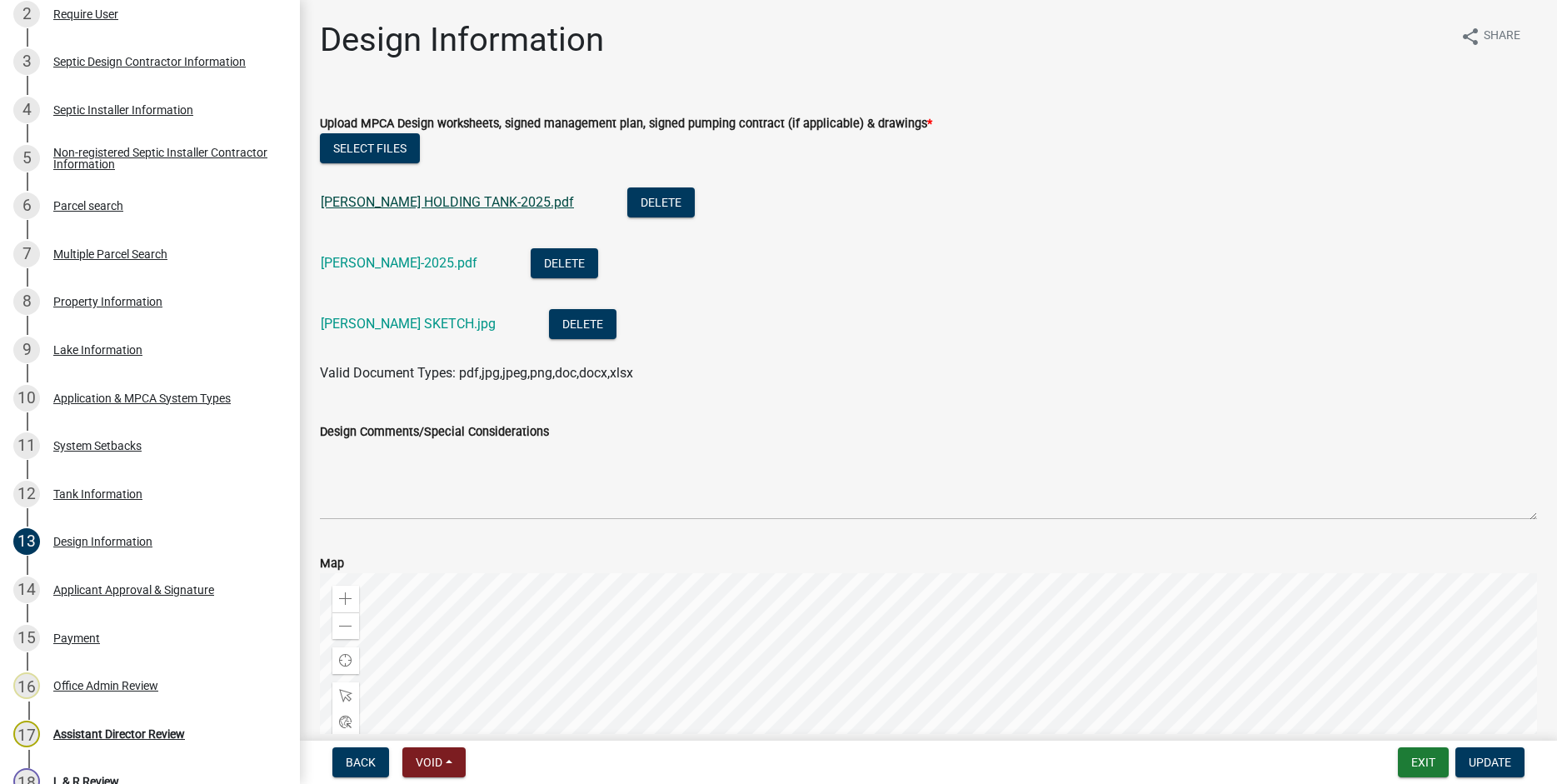
click at [393, 199] on link "SEABERG HOLDING TANK-2025.pdf" at bounding box center [447, 202] width 253 height 16
click at [369, 322] on link "SEABERG SKETCH.jpg" at bounding box center [408, 323] width 175 height 16
click at [425, 267] on link "SEABERG MP-2025.pdf" at bounding box center [399, 262] width 157 height 16
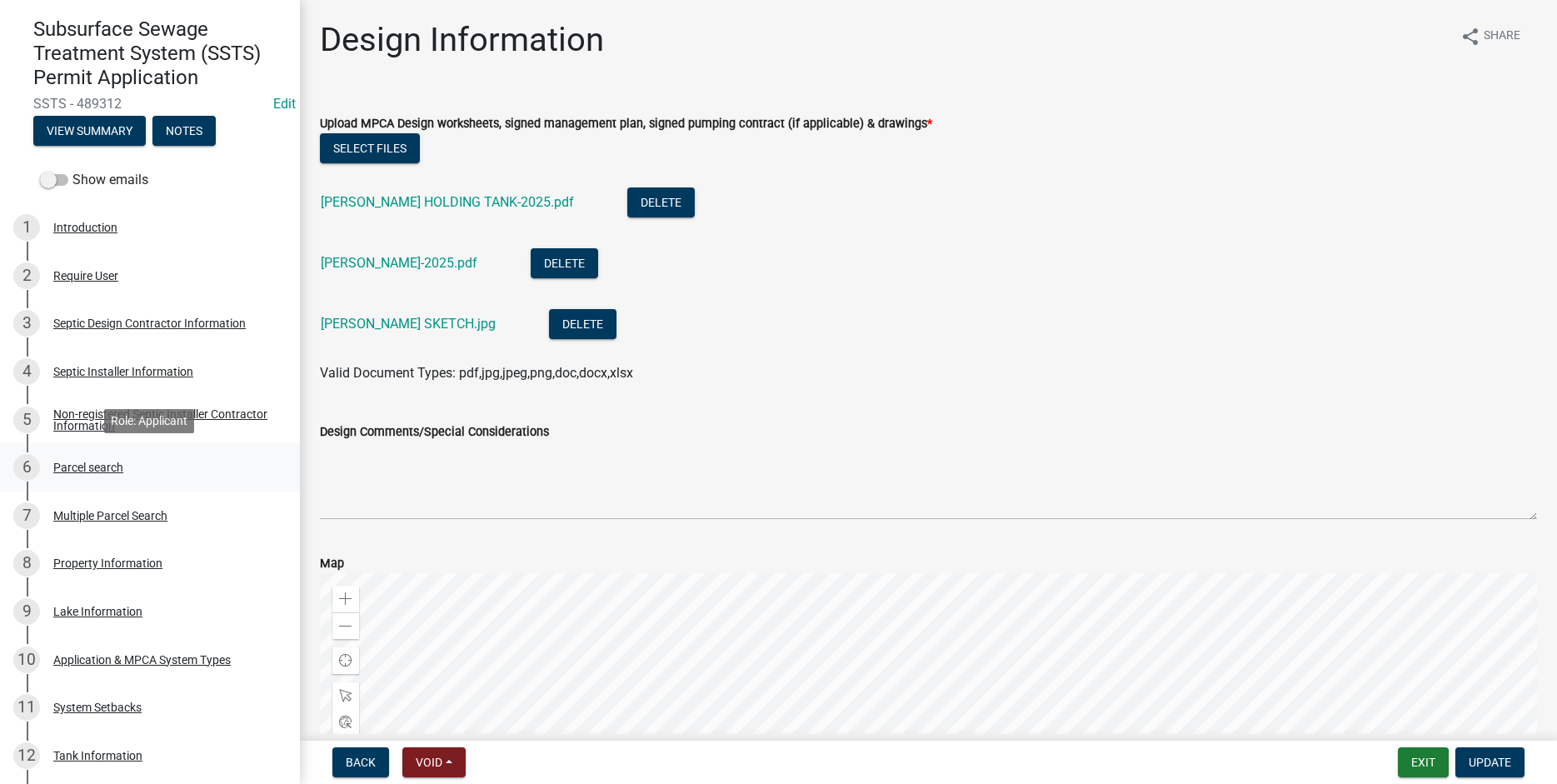
scroll to position [234, 0]
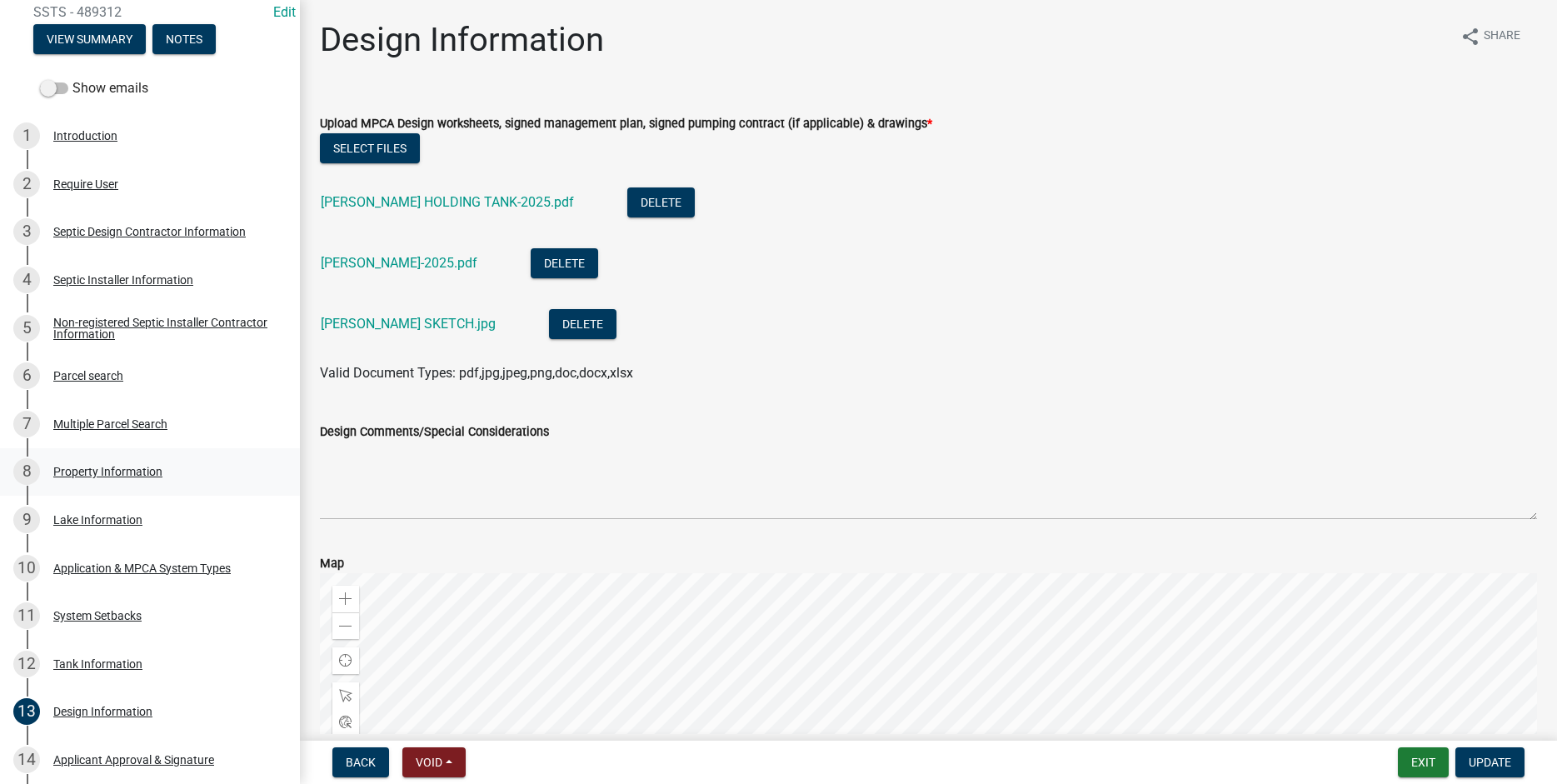
click at [131, 469] on div "Property Information" at bounding box center [108, 472] width 110 height 12
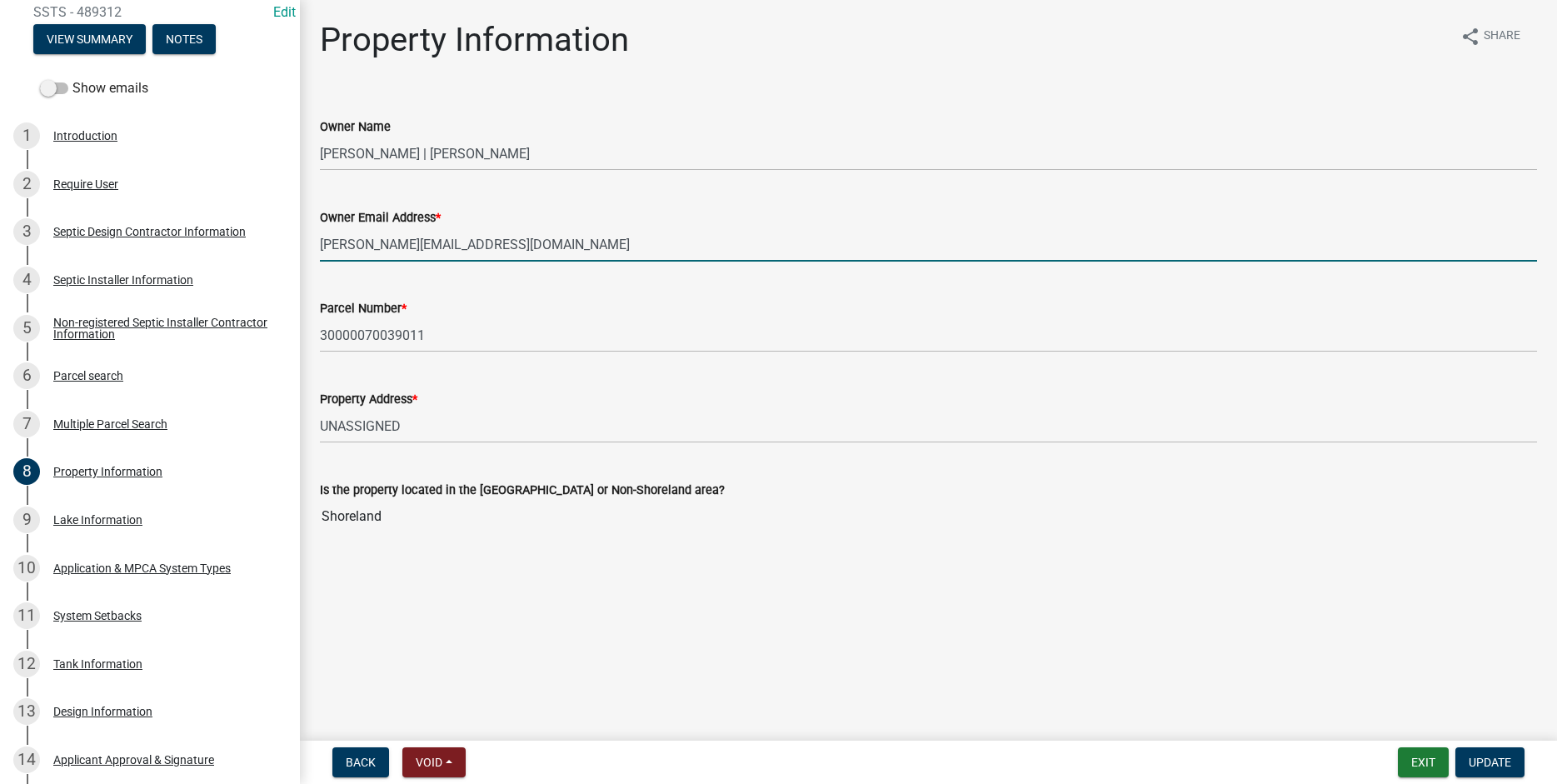
drag, startPoint x: 321, startPoint y: 247, endPoint x: 504, endPoint y: 246, distance: 183.0
click at [504, 246] on input "brock@progradeexcavating.net" at bounding box center [929, 244] width 1217 height 34
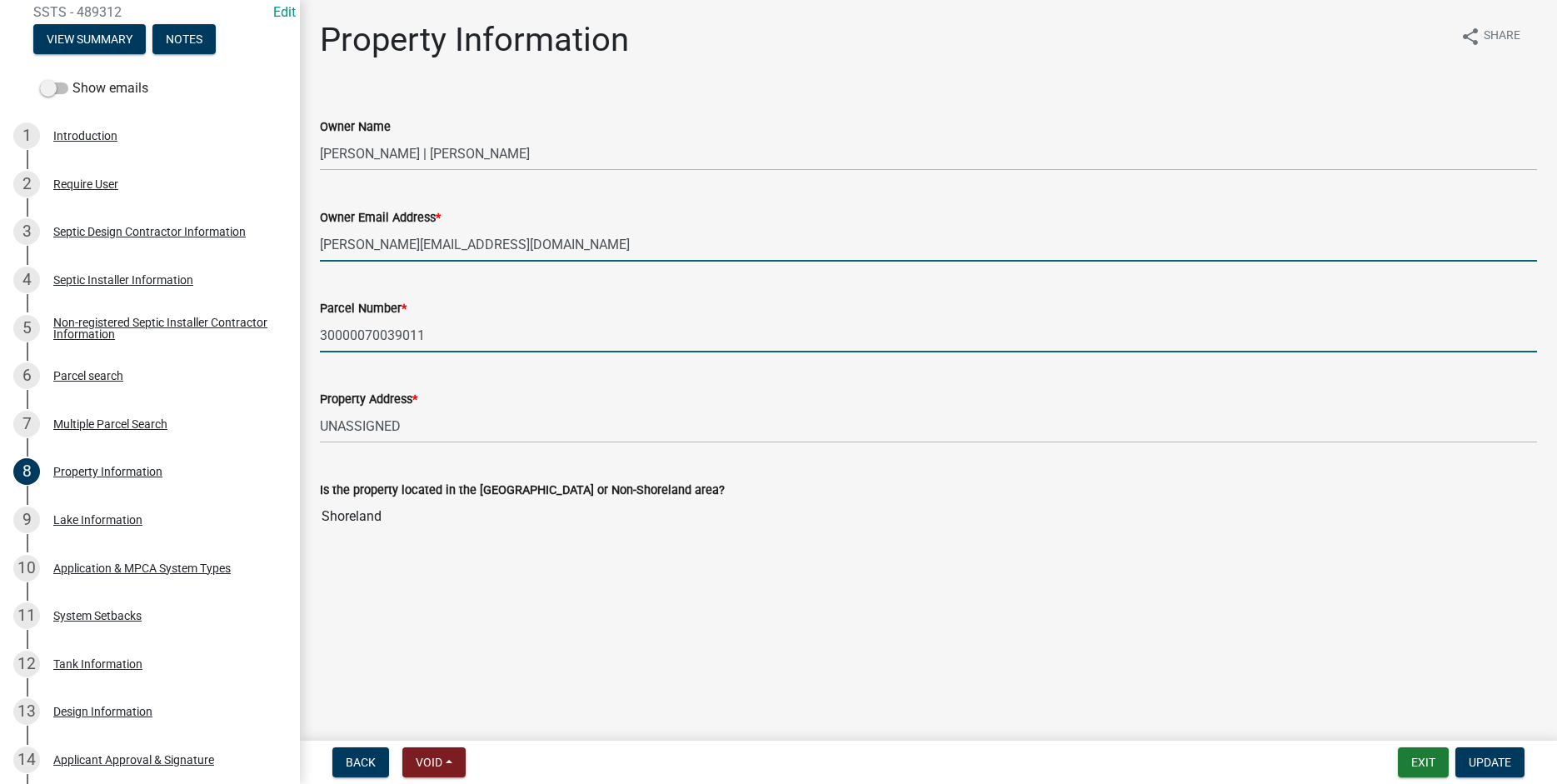
click at [556, 350] on input "30000070039011" at bounding box center [929, 335] width 1217 height 34
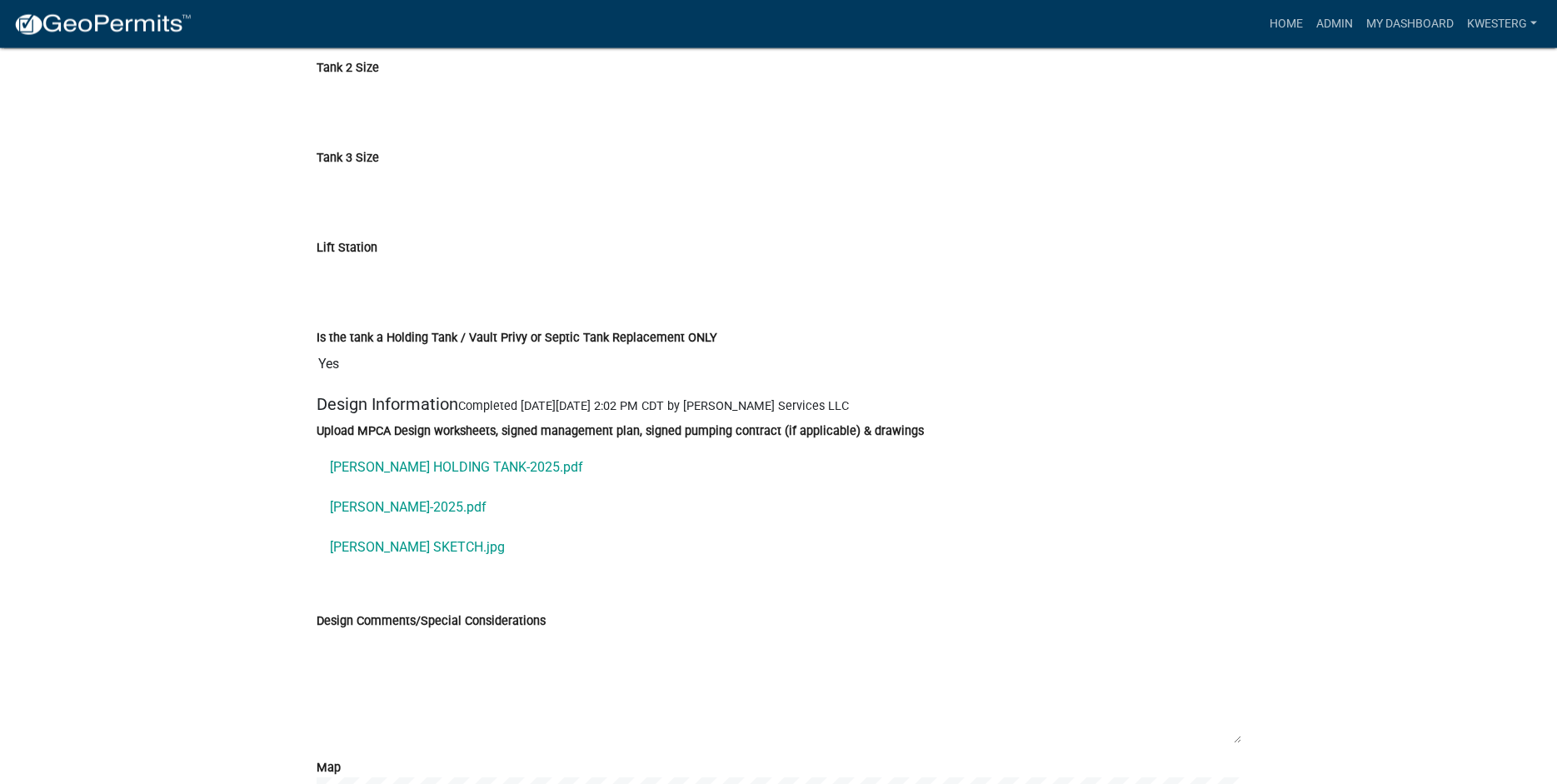
scroll to position [6689, 0]
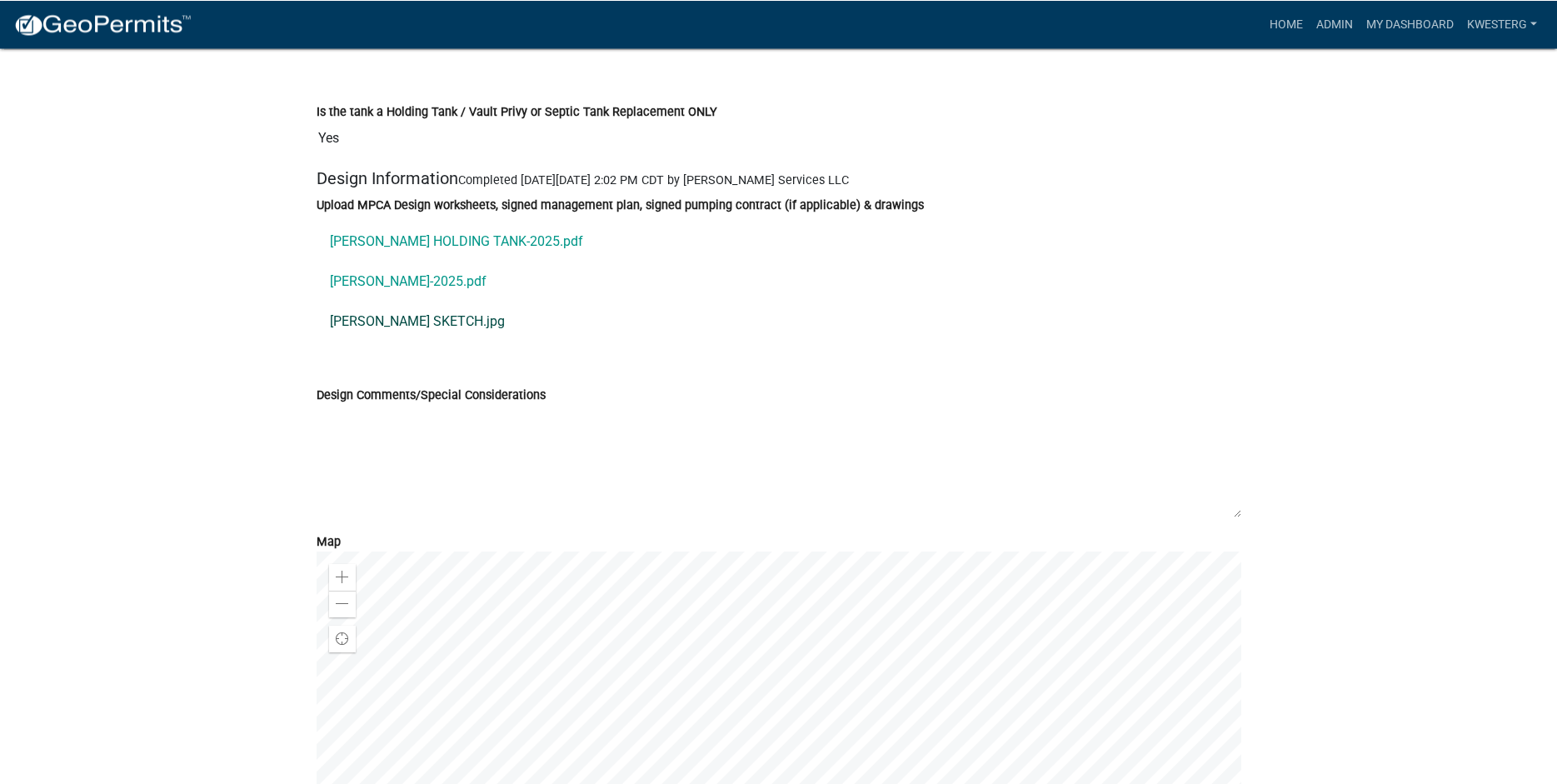
click at [366, 322] on link "SEABERG SKETCH.jpg" at bounding box center [778, 321] width 925 height 40
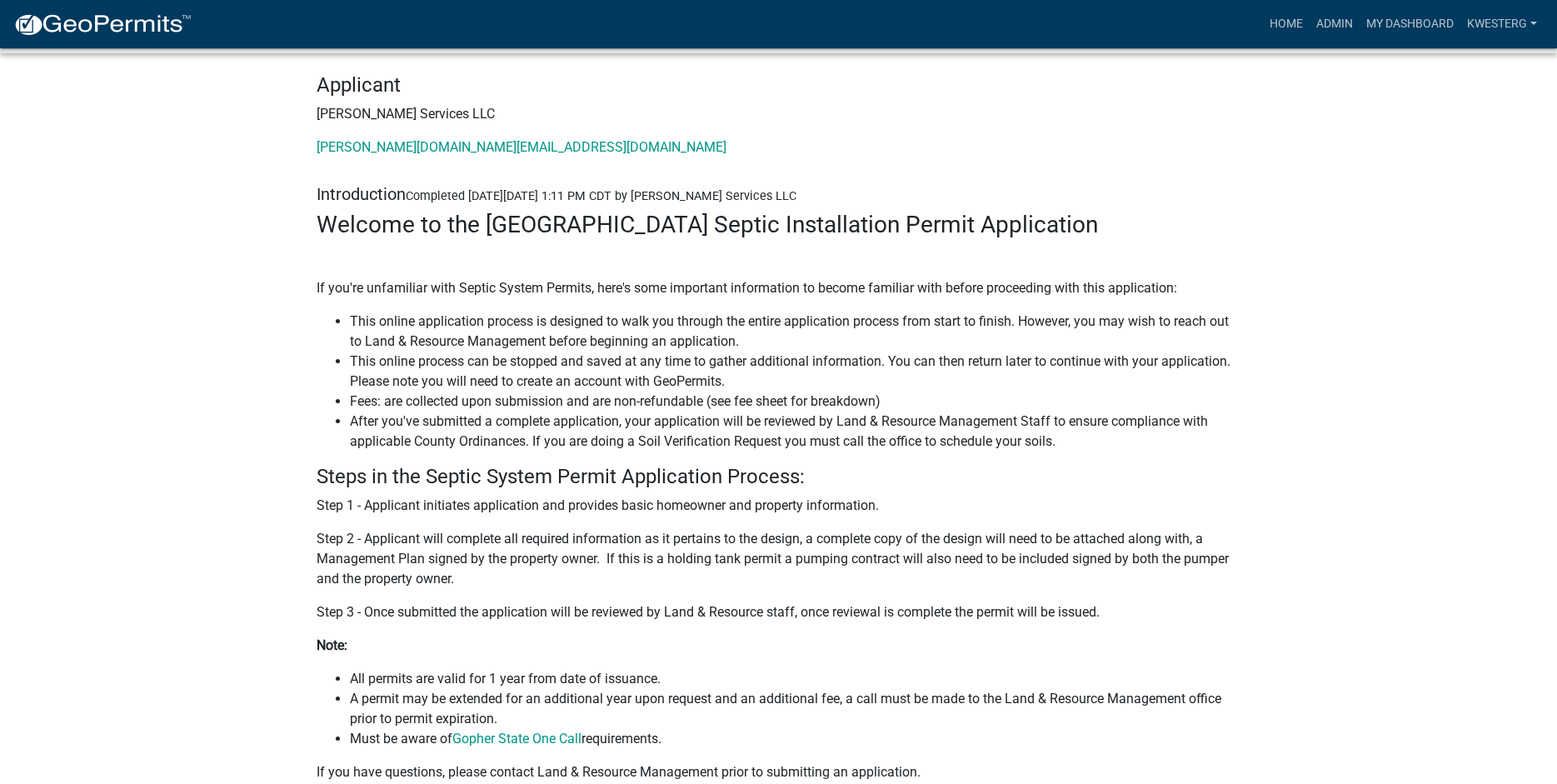
scroll to position [0, 0]
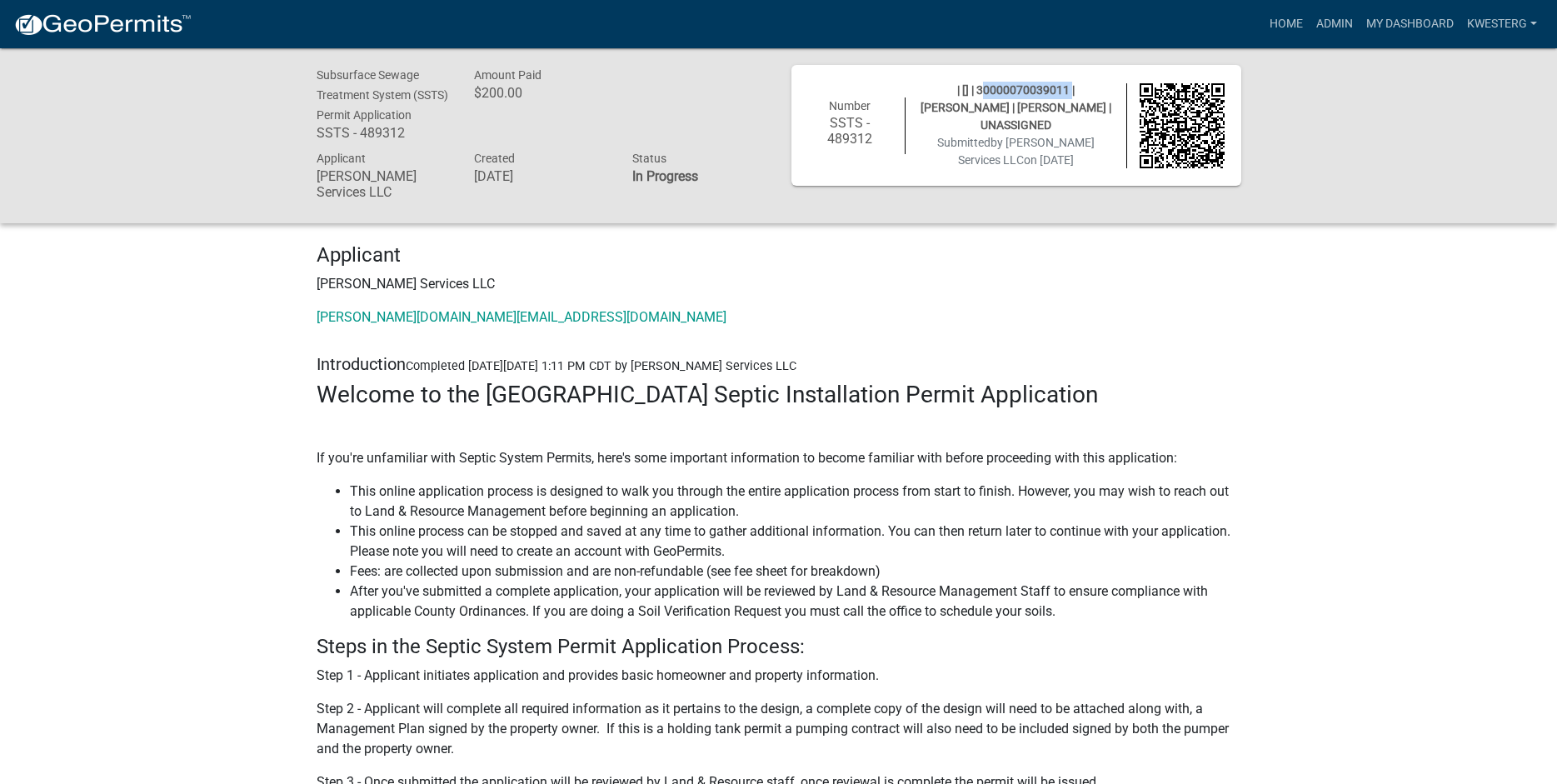
drag, startPoint x: 951, startPoint y: 89, endPoint x: 1048, endPoint y: 86, distance: 97.0
click at [1048, 86] on span "| [] | 30000070039011 | WILLIAM SEABERG | REBECCA SEABERG | UNASSIGNED" at bounding box center [1015, 107] width 191 height 48
copy span "30000070039011"
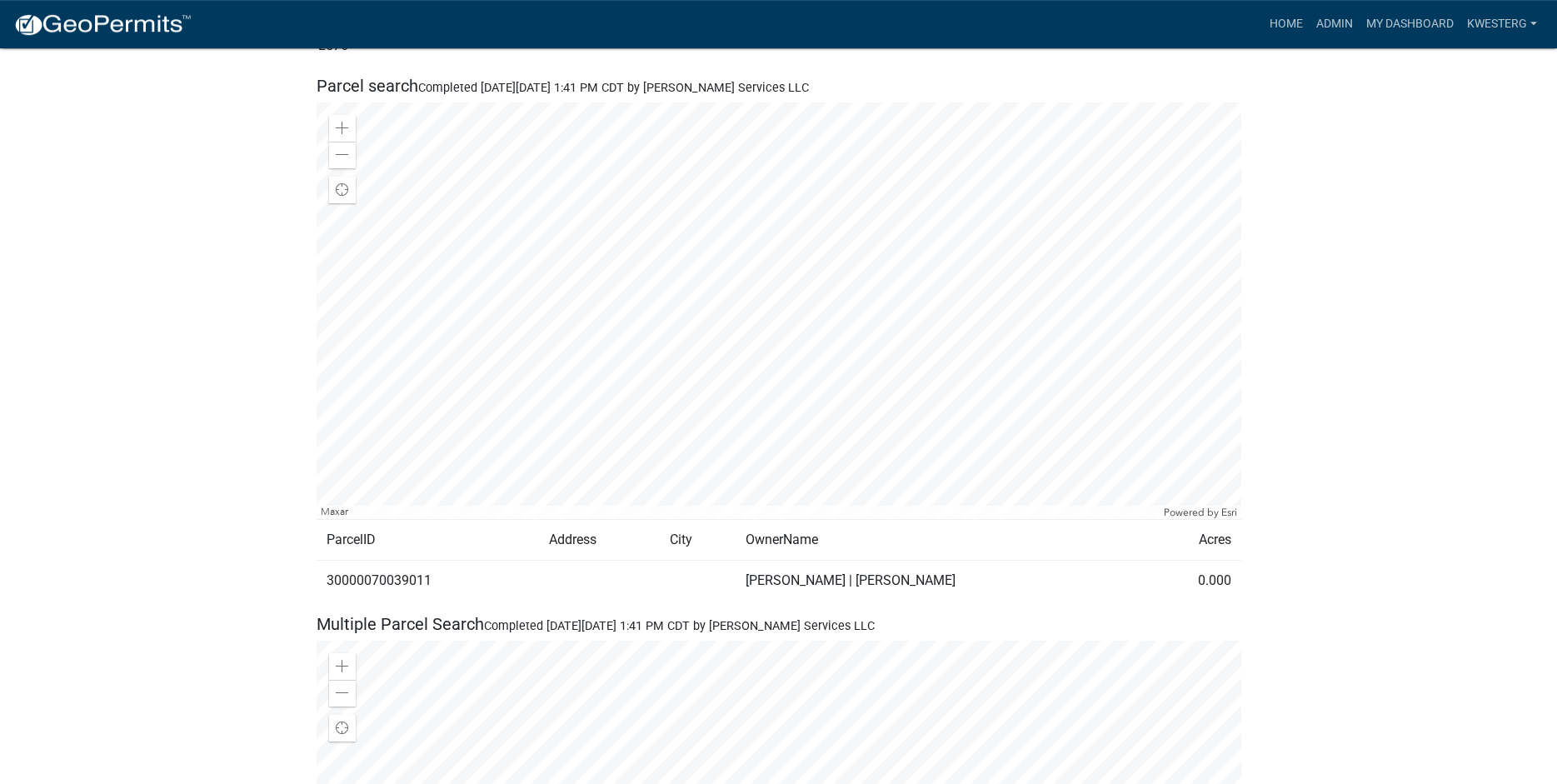
scroll to position [1741, 0]
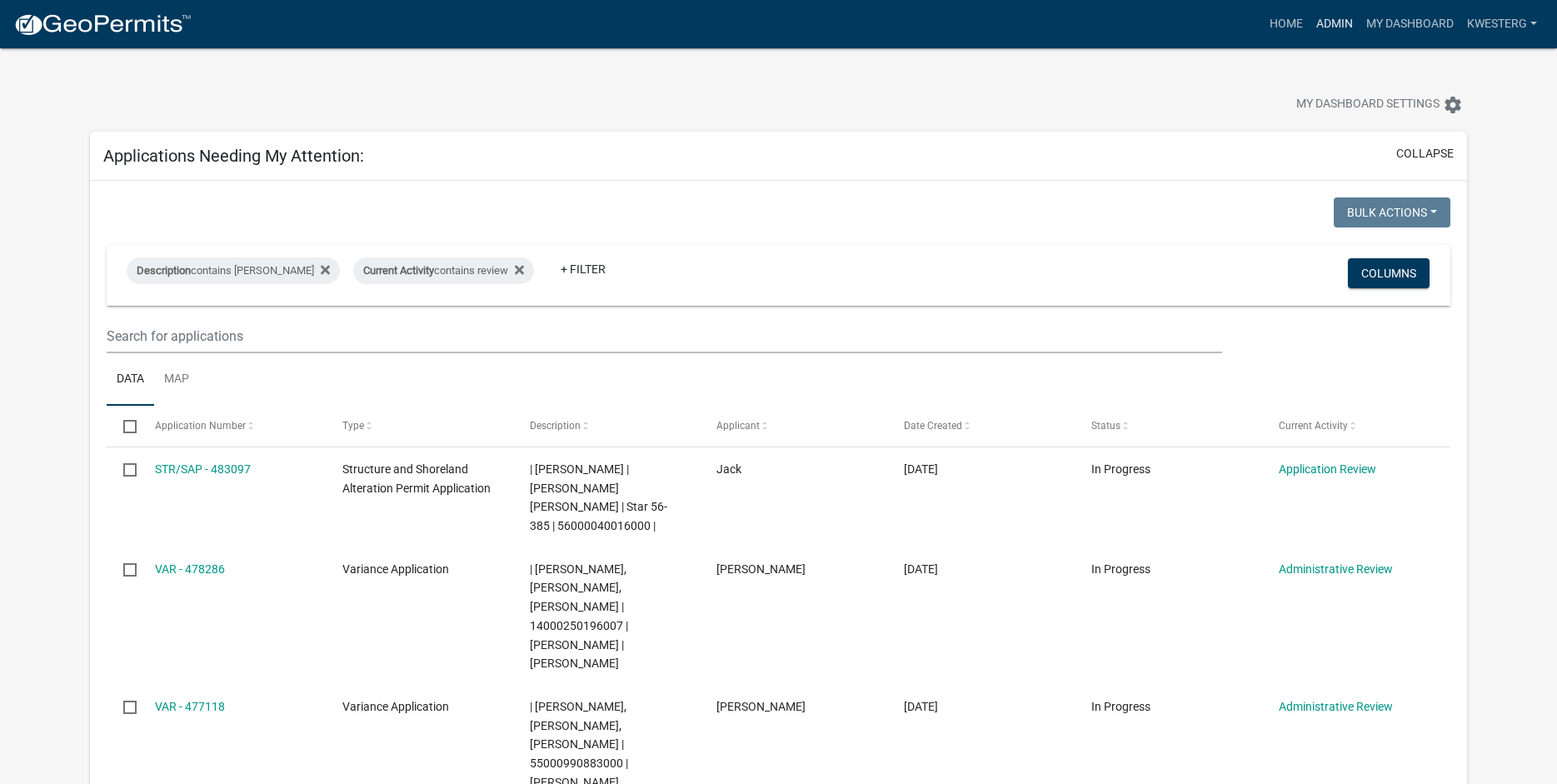
click at [1331, 22] on link "Admin" at bounding box center [1335, 24] width 50 height 31
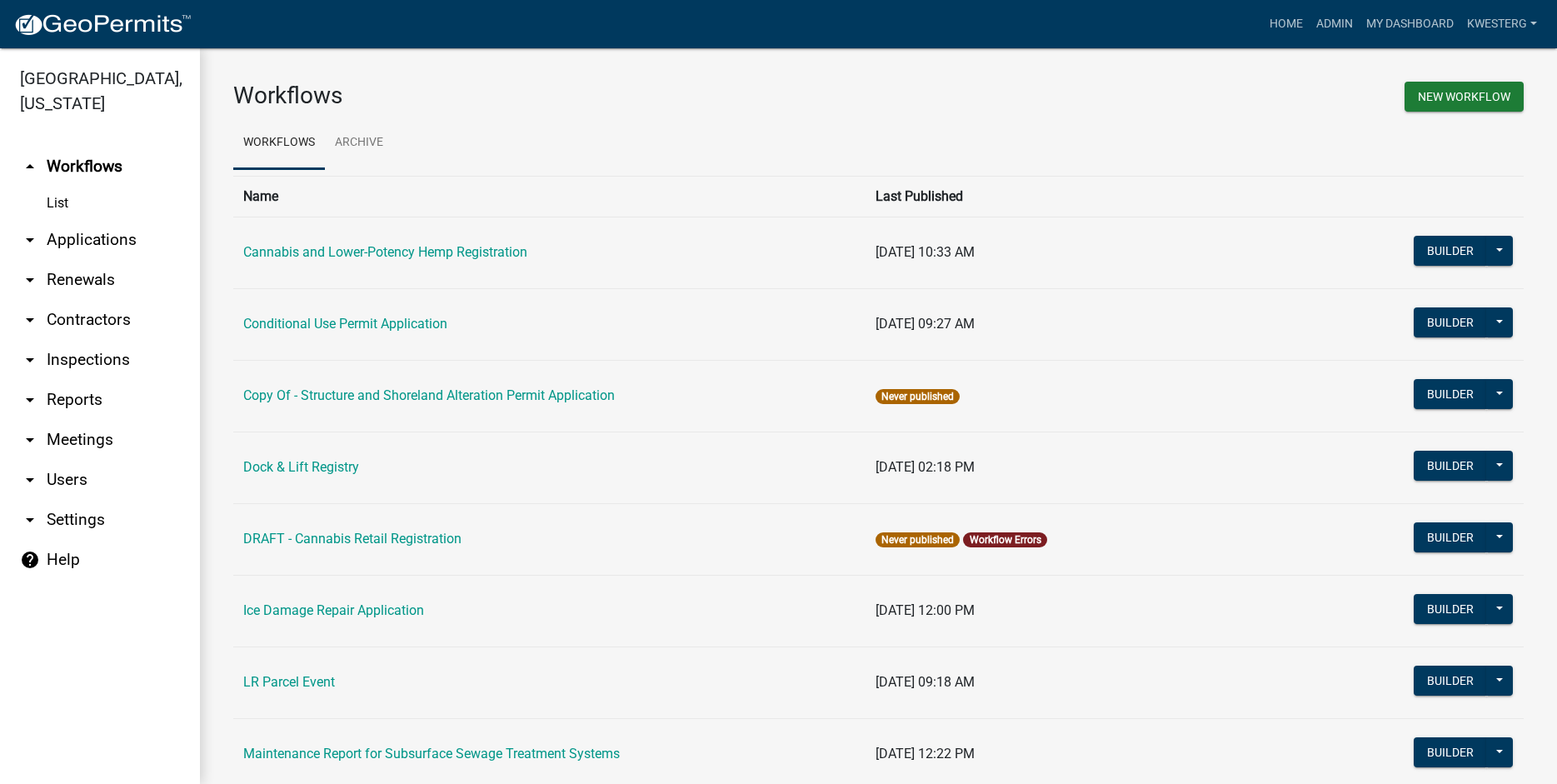
click at [98, 240] on link "arrow_drop_down Applications" at bounding box center [100, 239] width 200 height 40
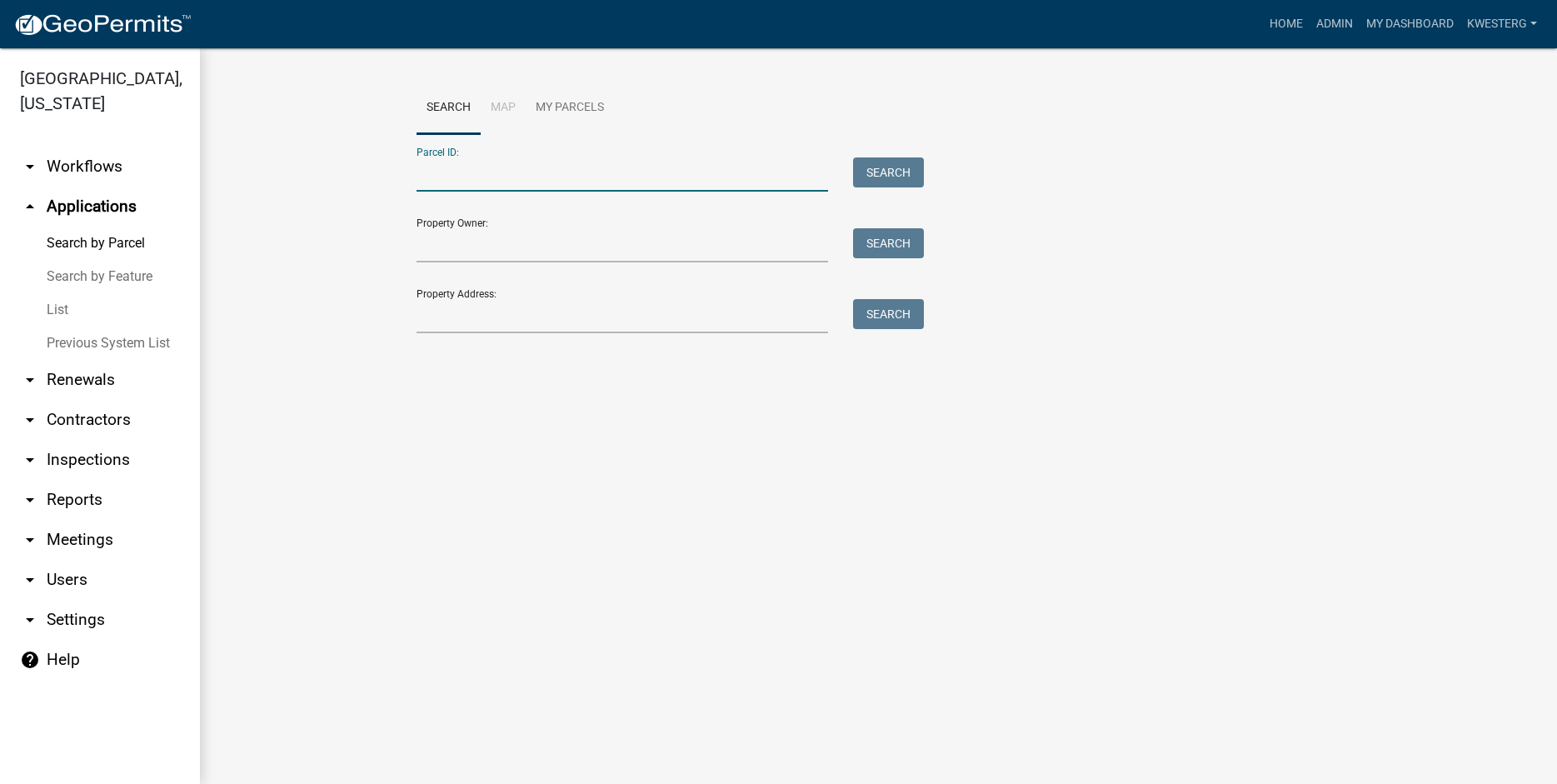
paste input "30000070039011"
type input "30000070039011"
click at [880, 168] on button "Search" at bounding box center [888, 171] width 70 height 30
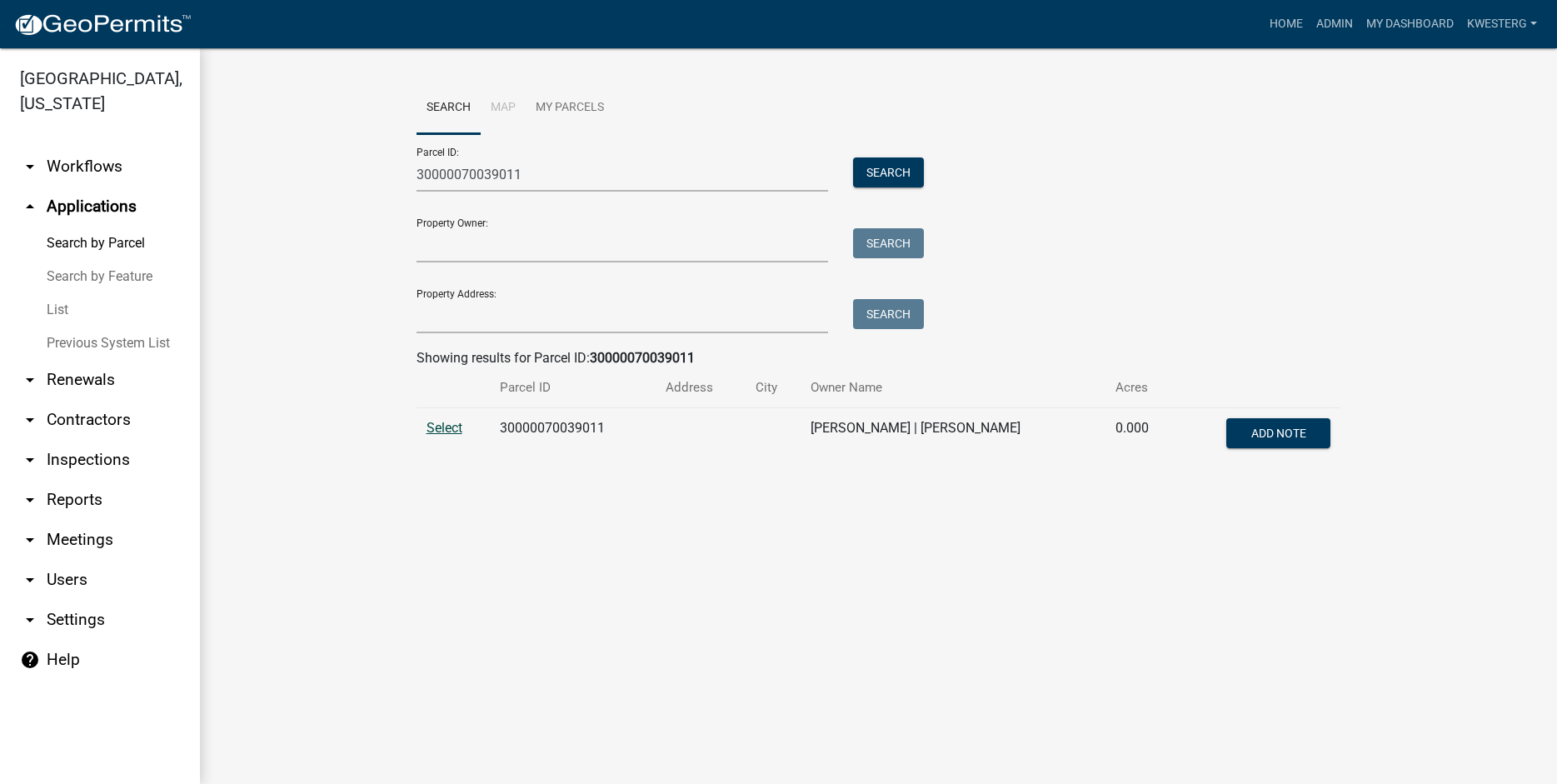
click at [445, 428] on span "Select" at bounding box center [444, 428] width 36 height 16
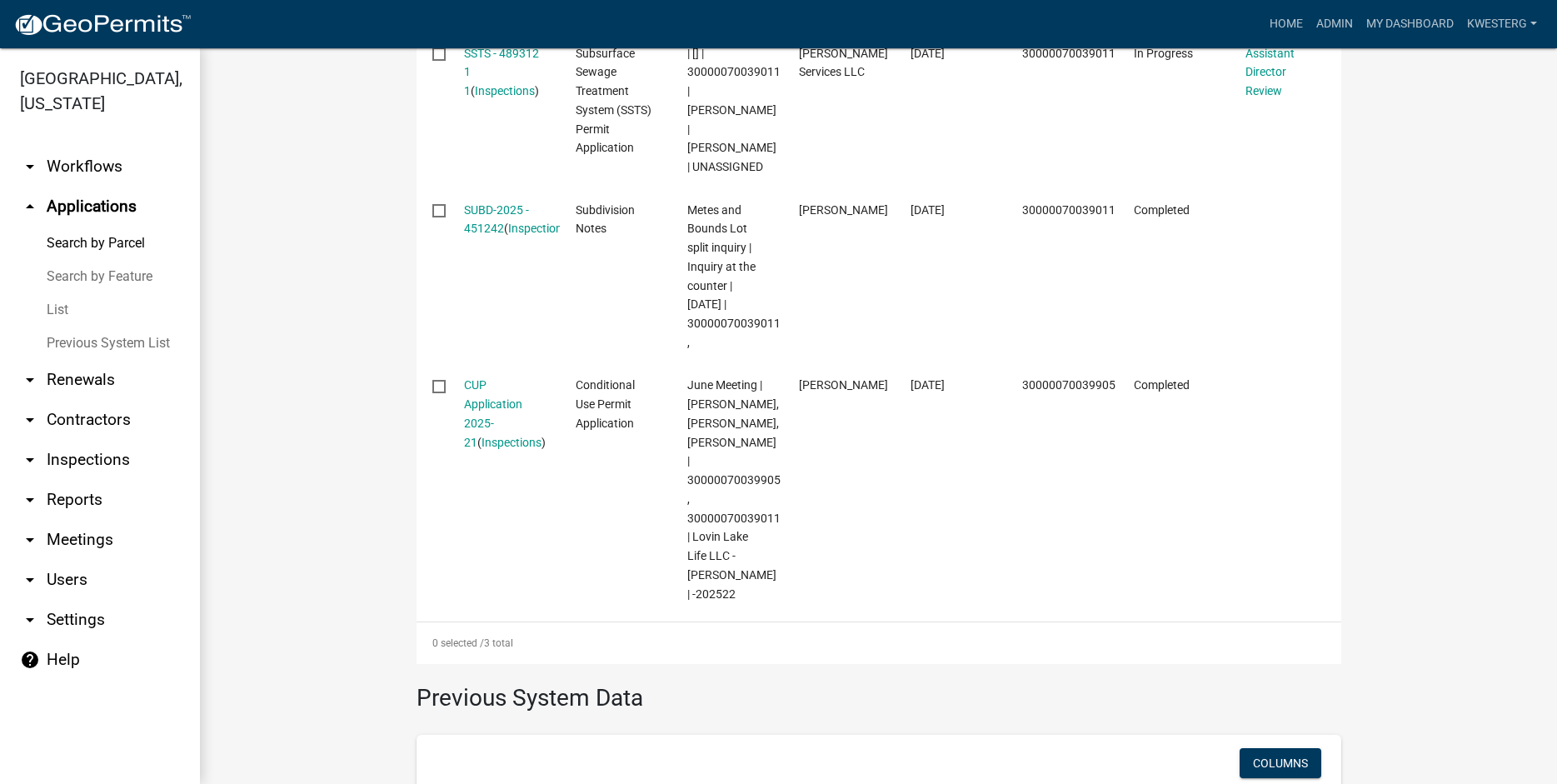
scroll to position [474, 0]
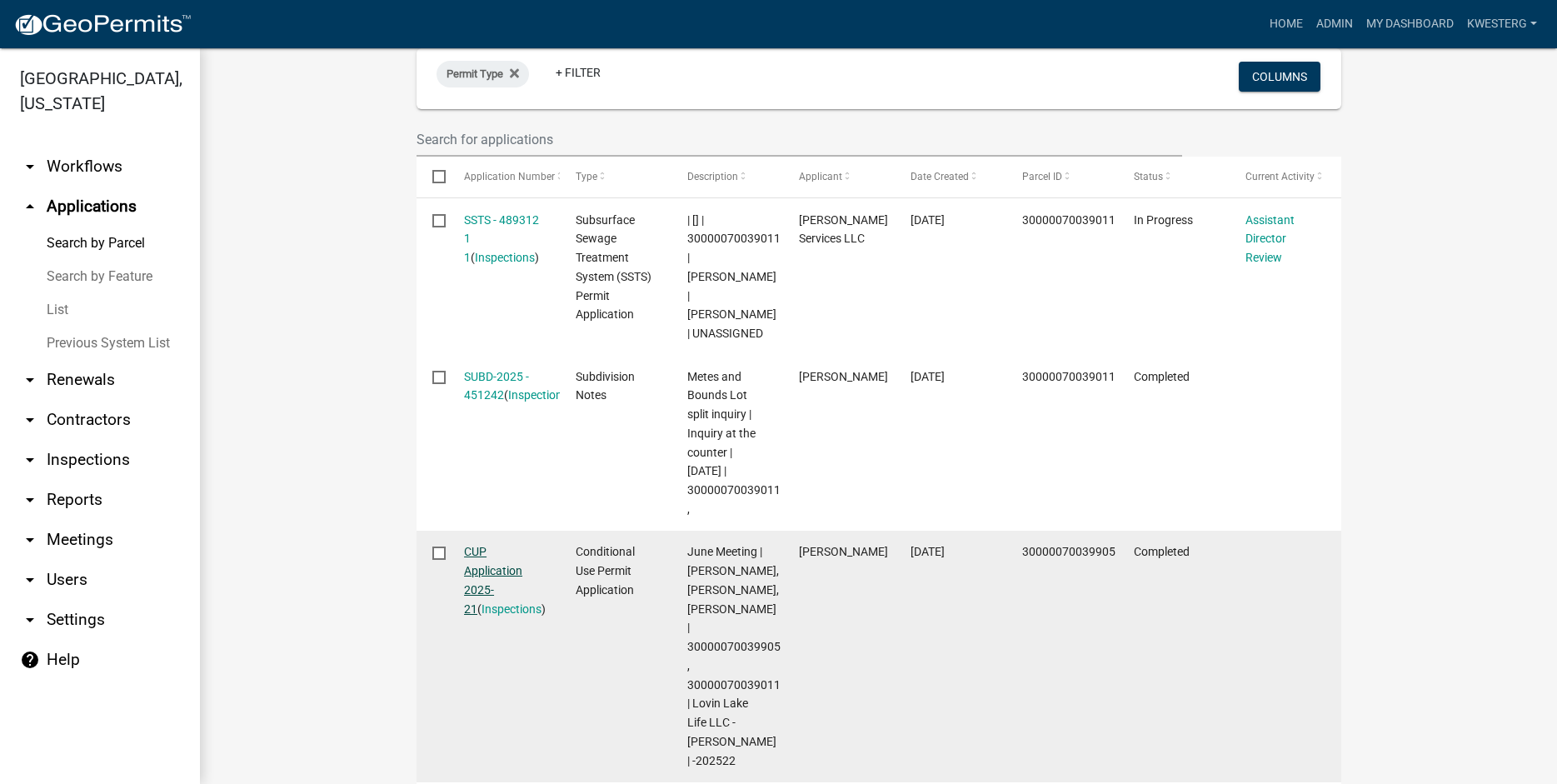
click at [481, 569] on link "CUP Application 2025-21" at bounding box center [493, 580] width 59 height 70
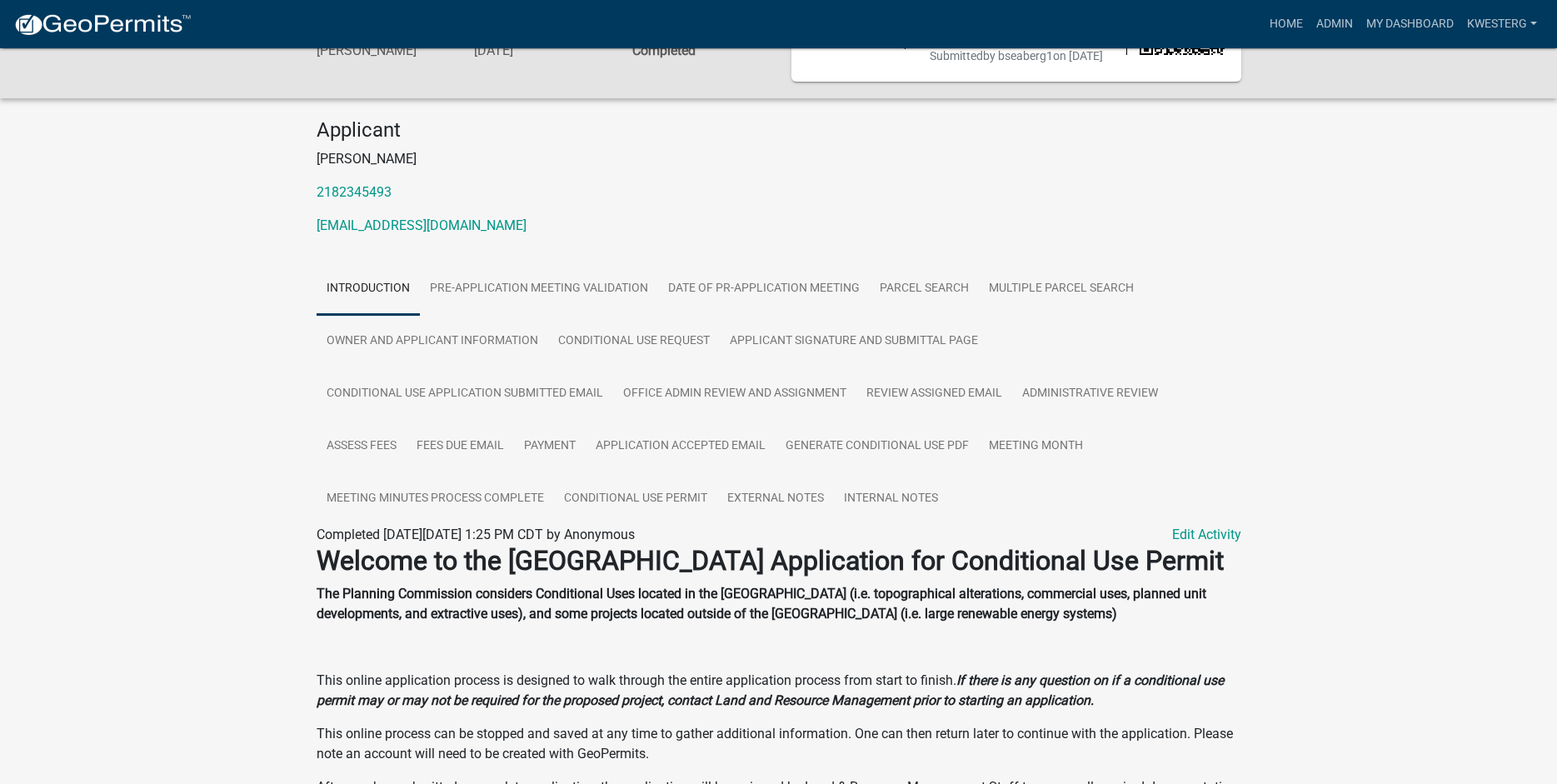
scroll to position [234, 0]
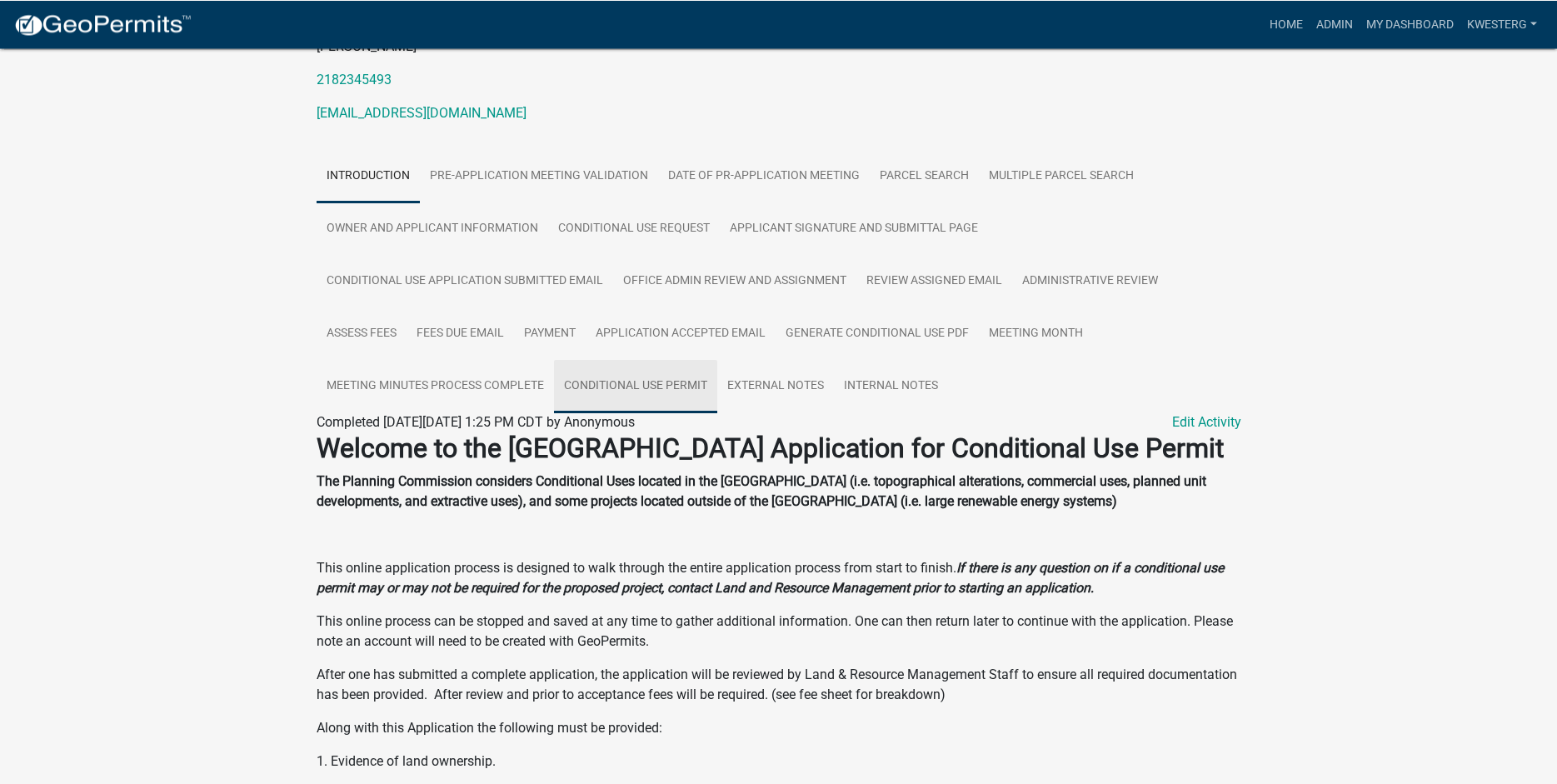
click at [645, 400] on link "Conditional Use Permit" at bounding box center [636, 386] width 163 height 53
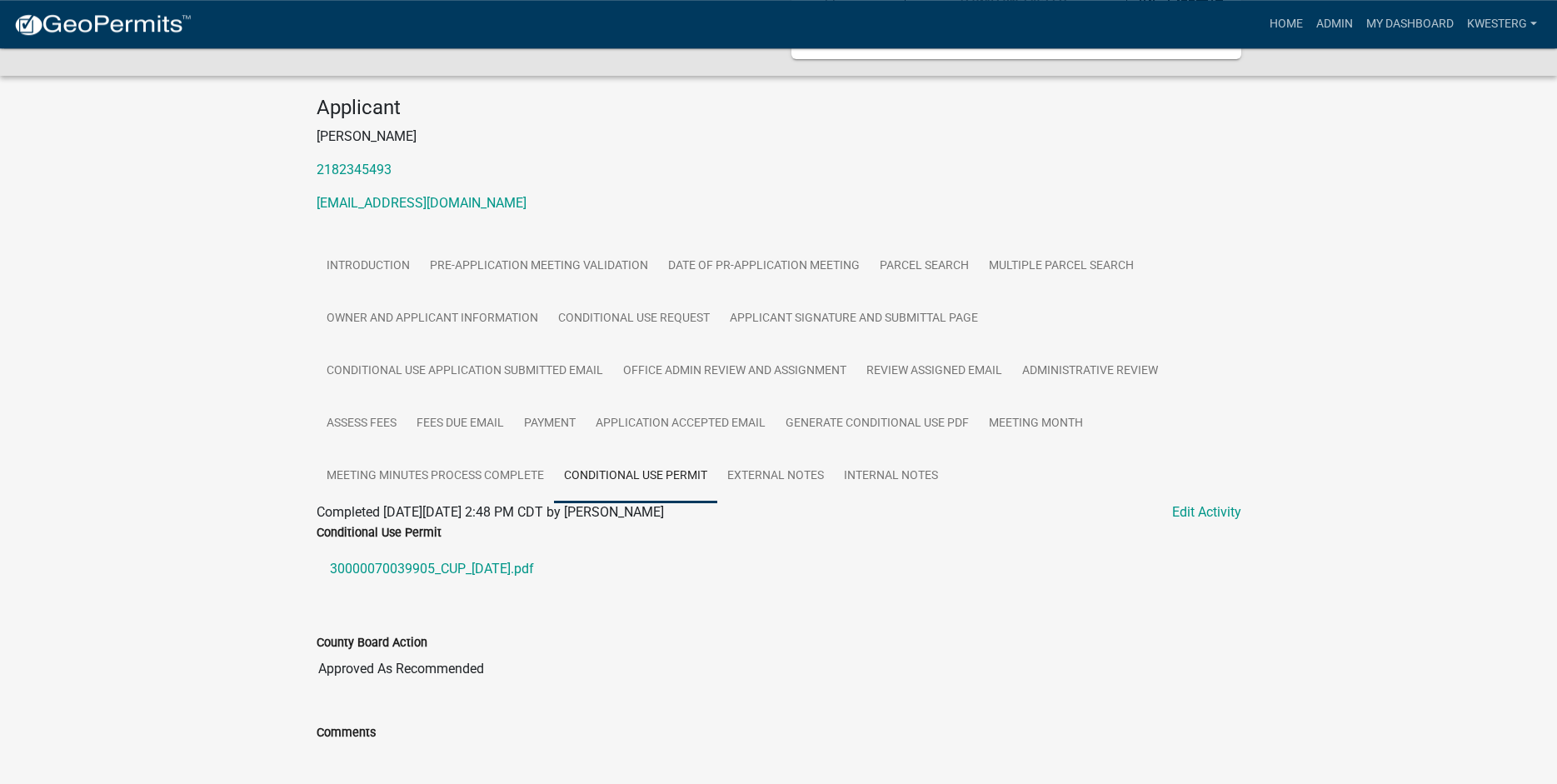
scroll to position [260, 0]
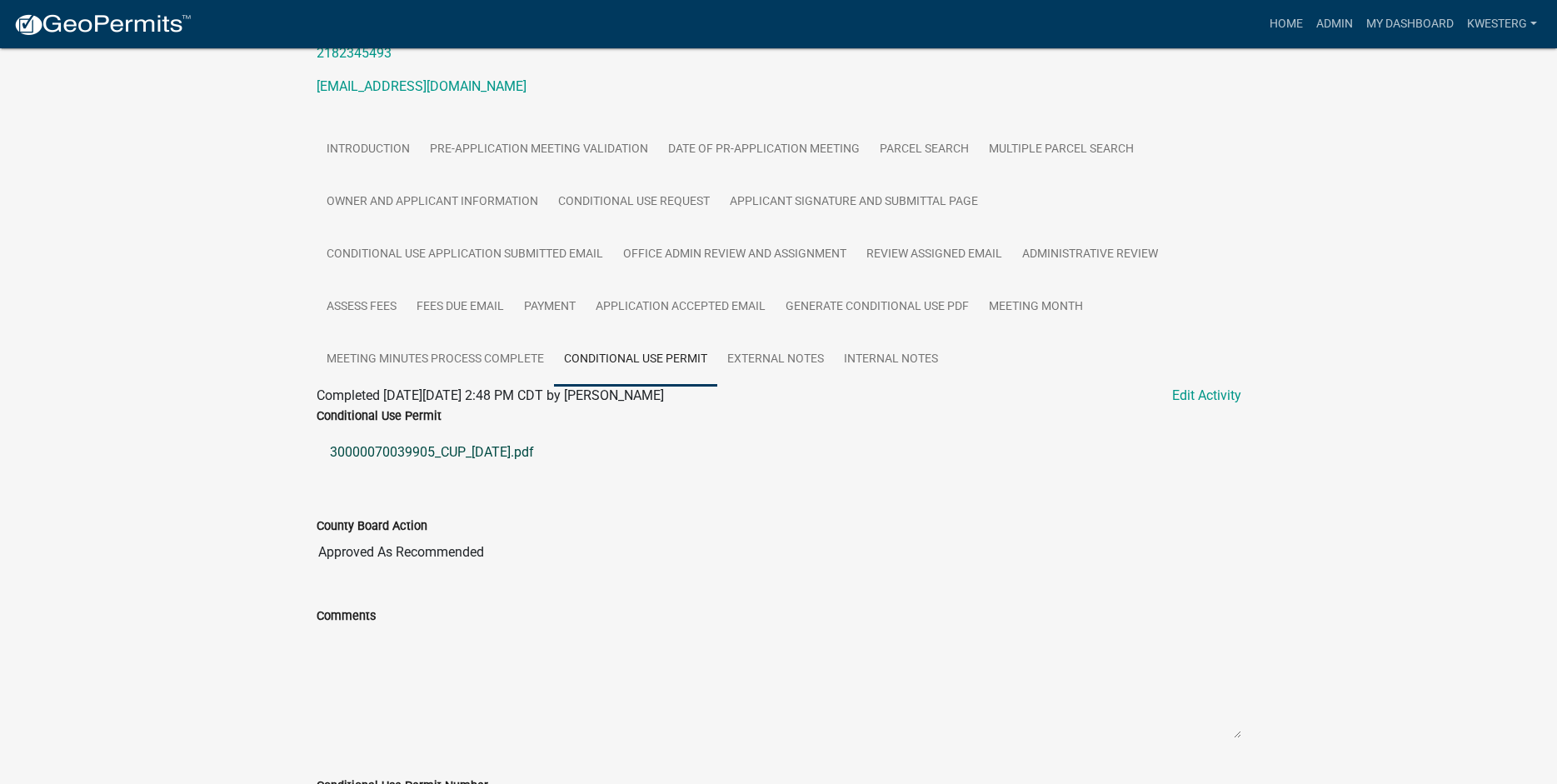
click at [374, 463] on link "30000070039905_CUP_2025-07-11.pdf" at bounding box center [778, 451] width 925 height 40
click at [1325, 22] on link "Admin" at bounding box center [1335, 24] width 50 height 31
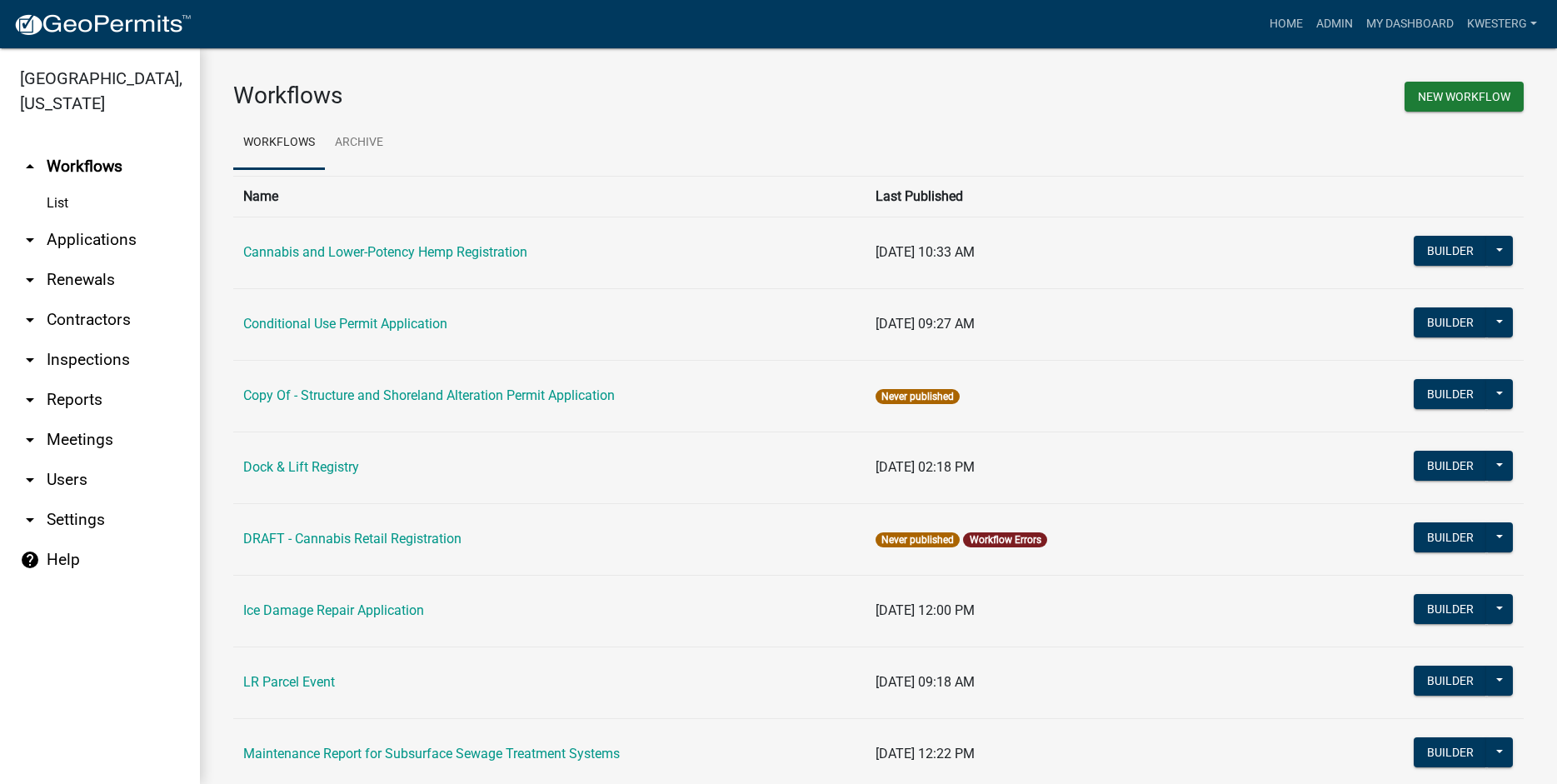
click at [63, 244] on link "arrow_drop_down Applications" at bounding box center [100, 239] width 200 height 40
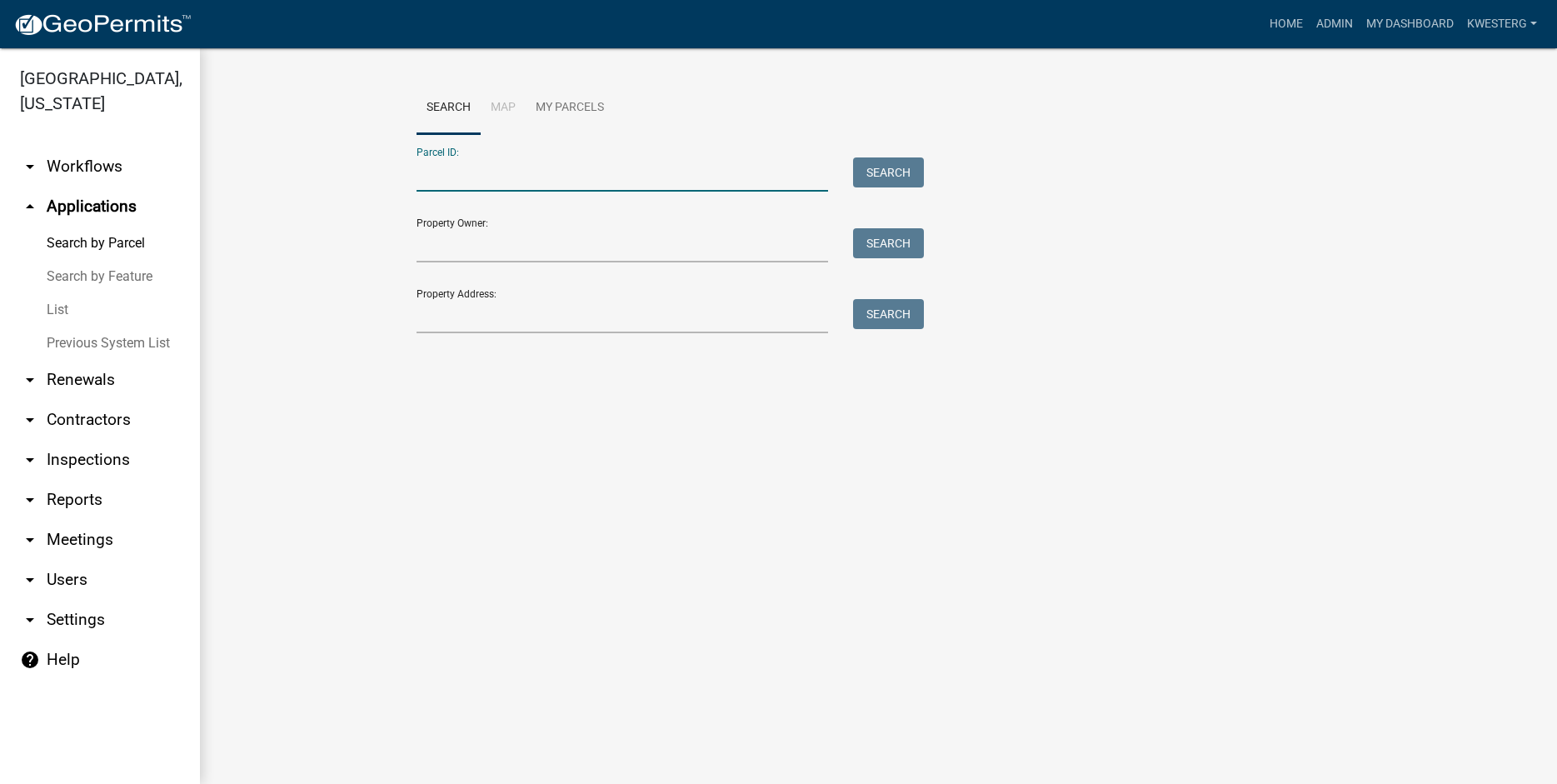
paste input "30000070039012"
type input "30000070039012"
click at [884, 168] on button "Search" at bounding box center [888, 171] width 70 height 30
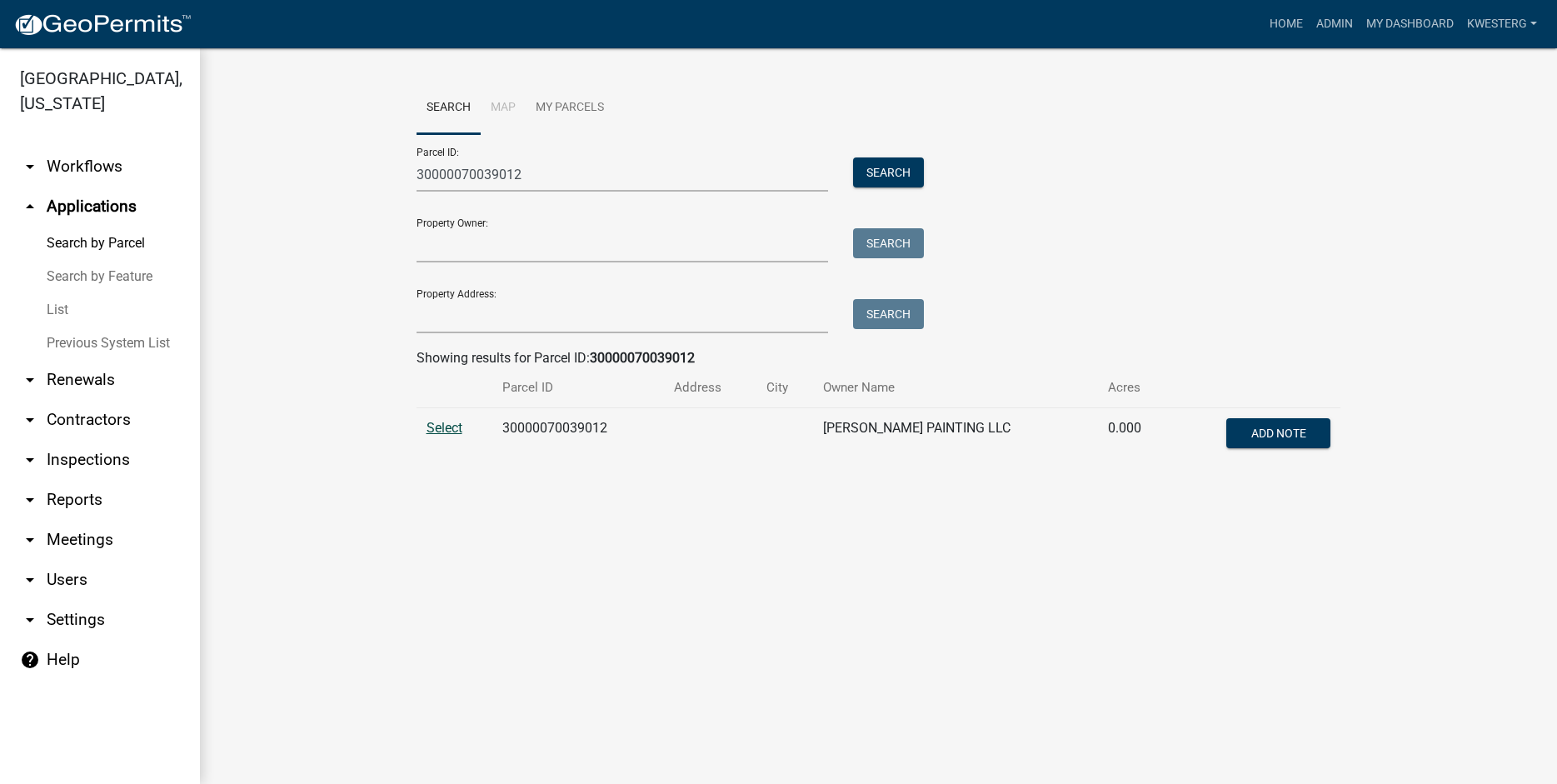
click at [437, 433] on span "Select" at bounding box center [444, 428] width 36 height 16
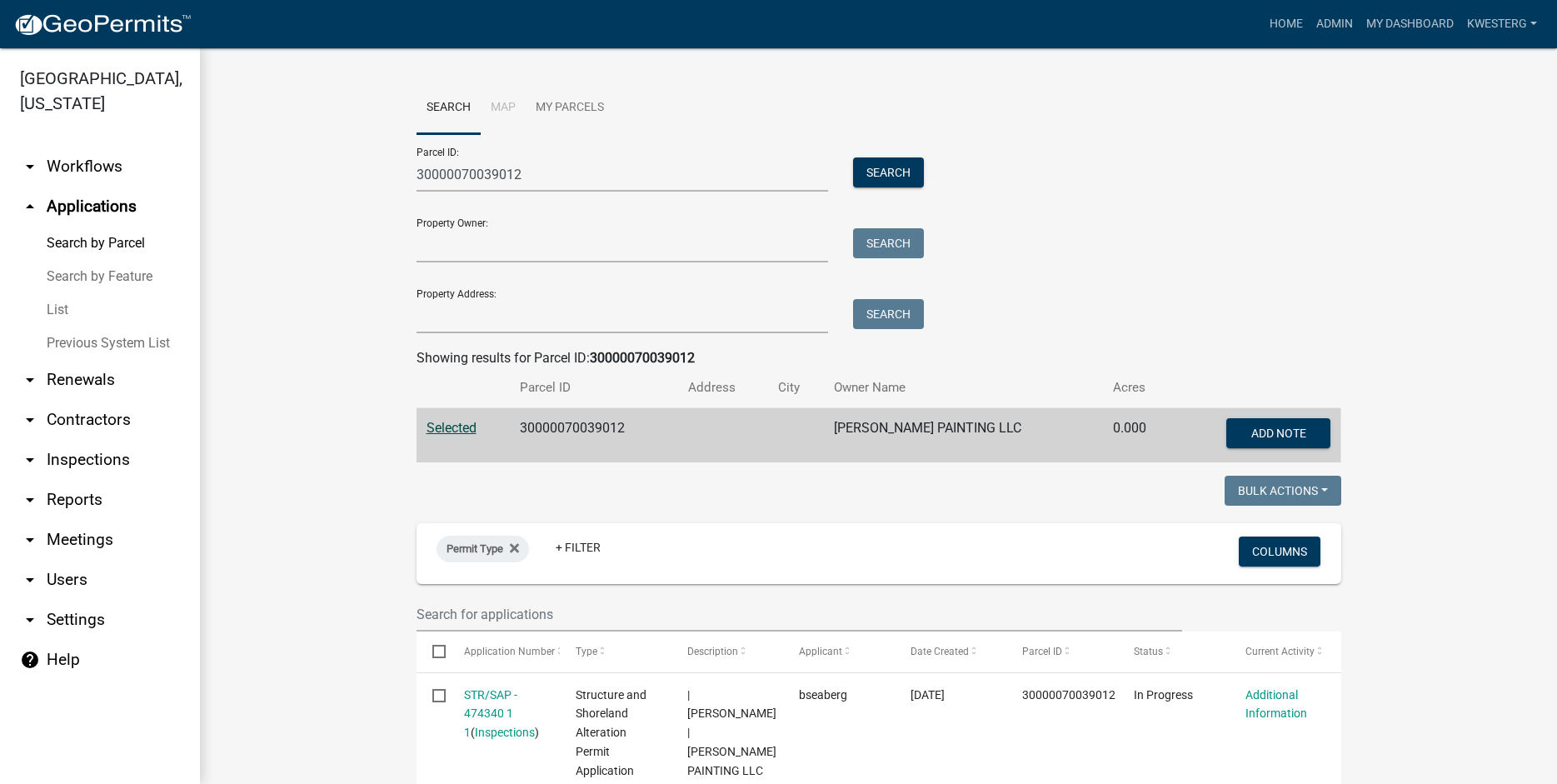
scroll to position [432, 0]
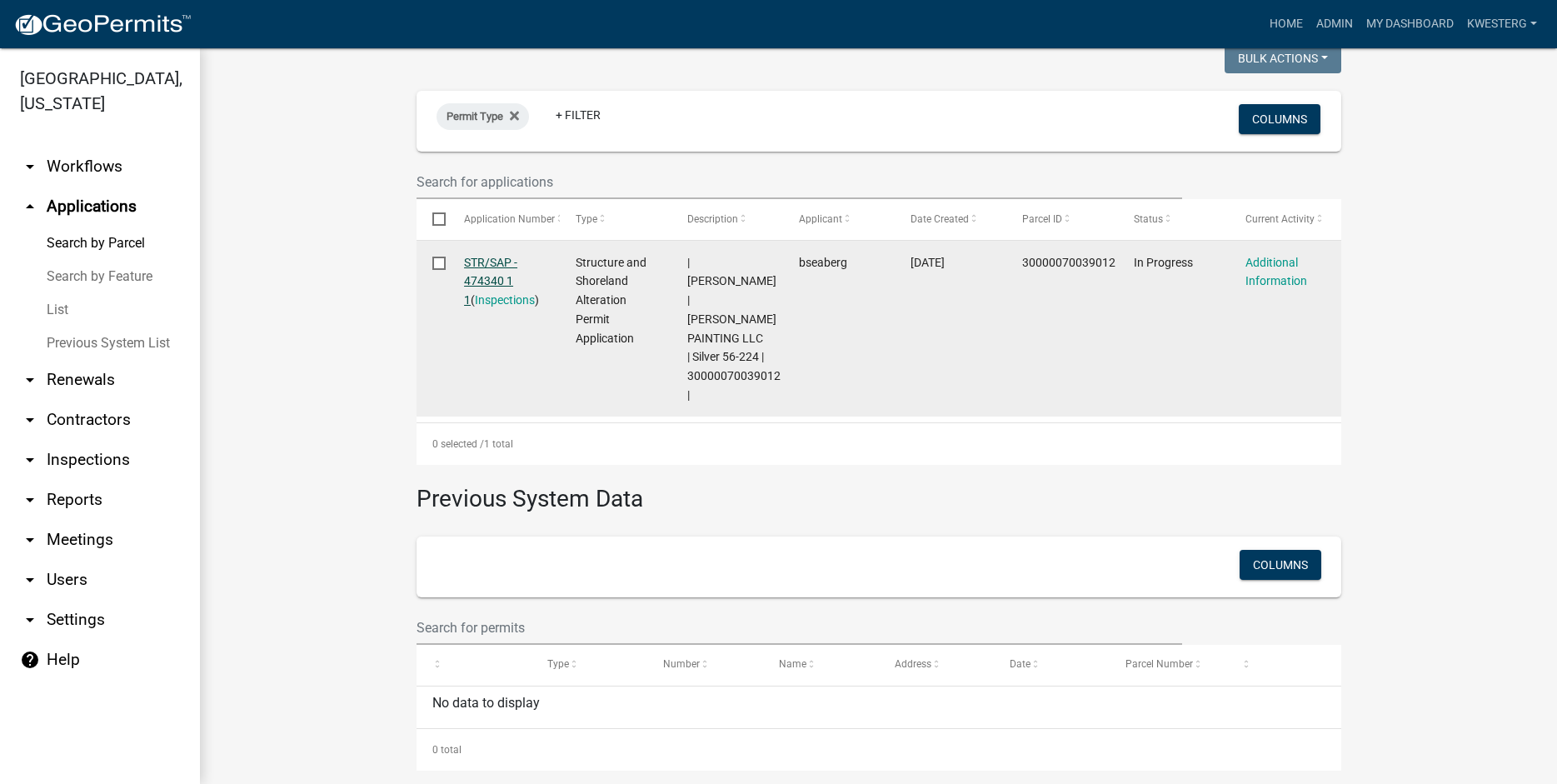
click at [486, 265] on link "STR/SAP - 474340 1 1" at bounding box center [491, 281] width 53 height 52
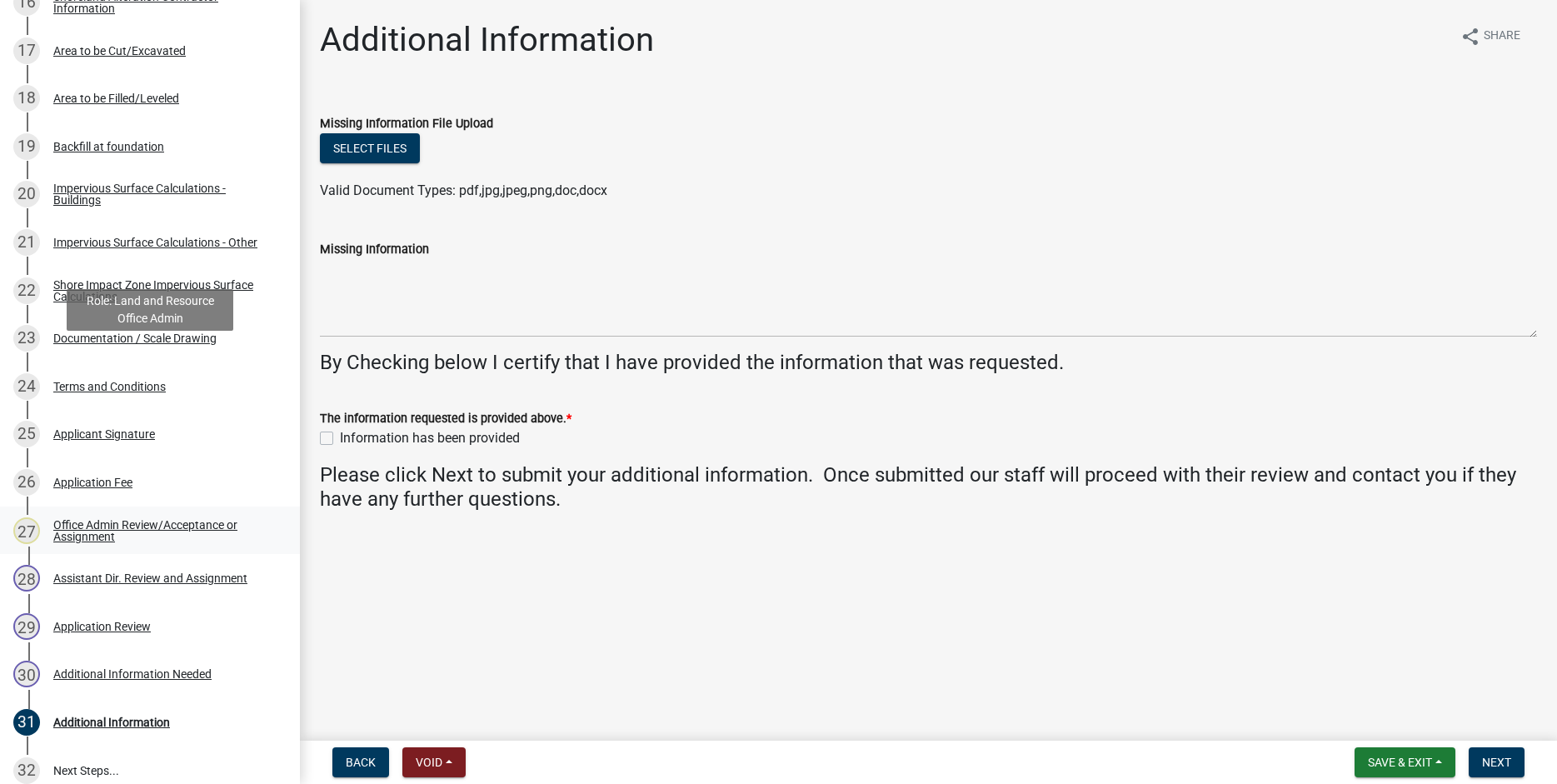
scroll to position [1252, 0]
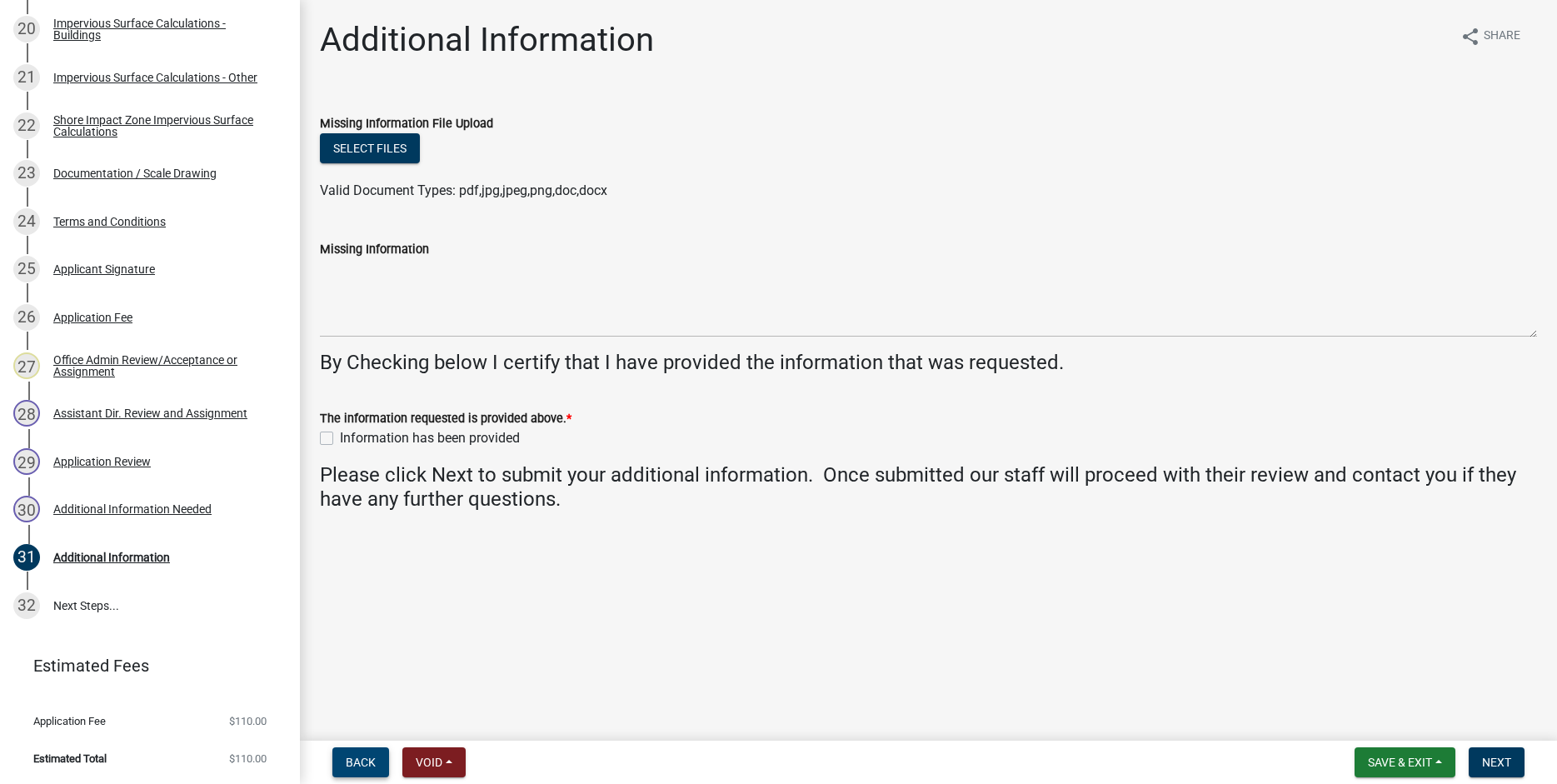
click at [361, 766] on span "Back" at bounding box center [360, 762] width 30 height 14
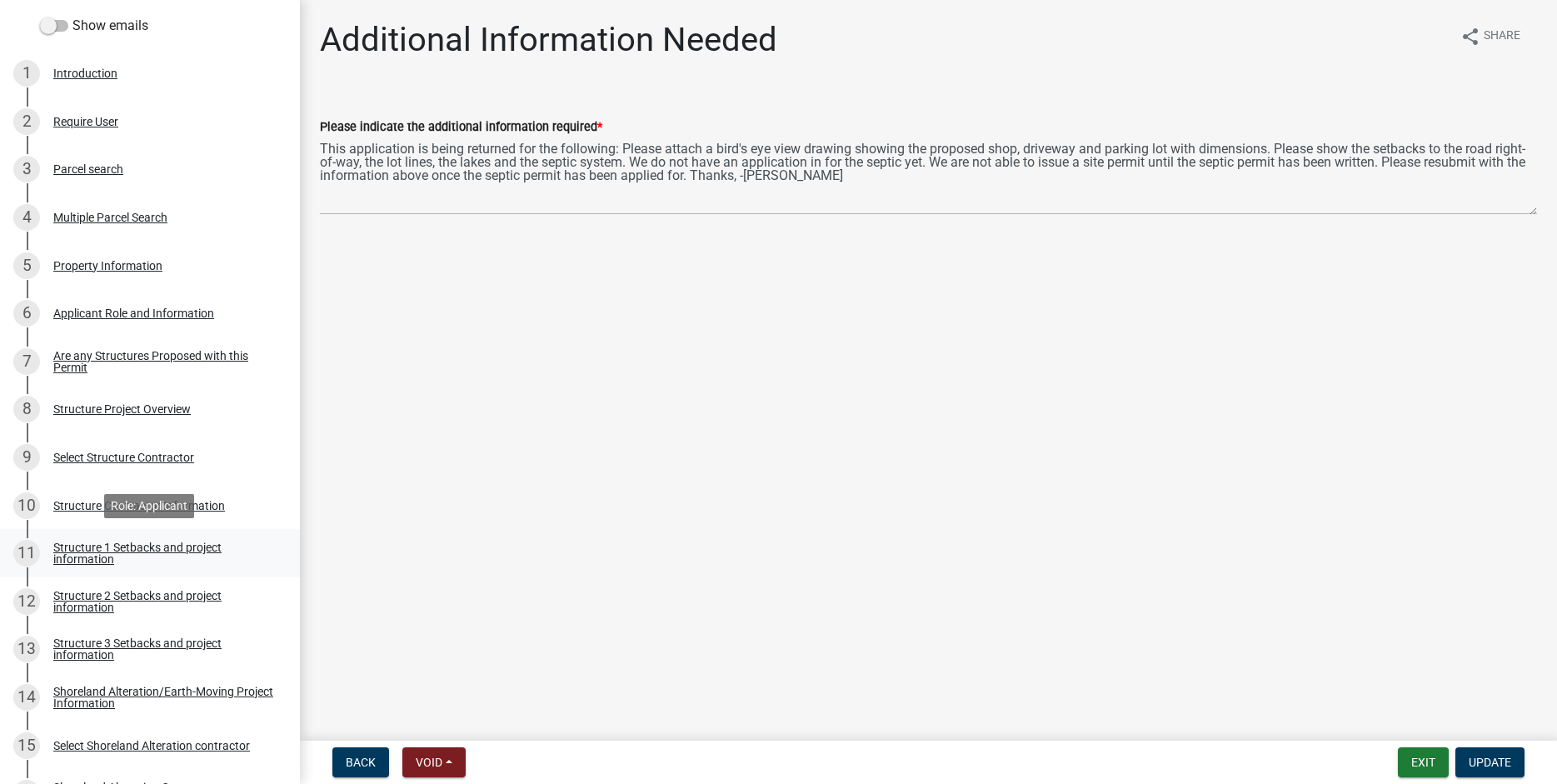
scroll to position [0, 0]
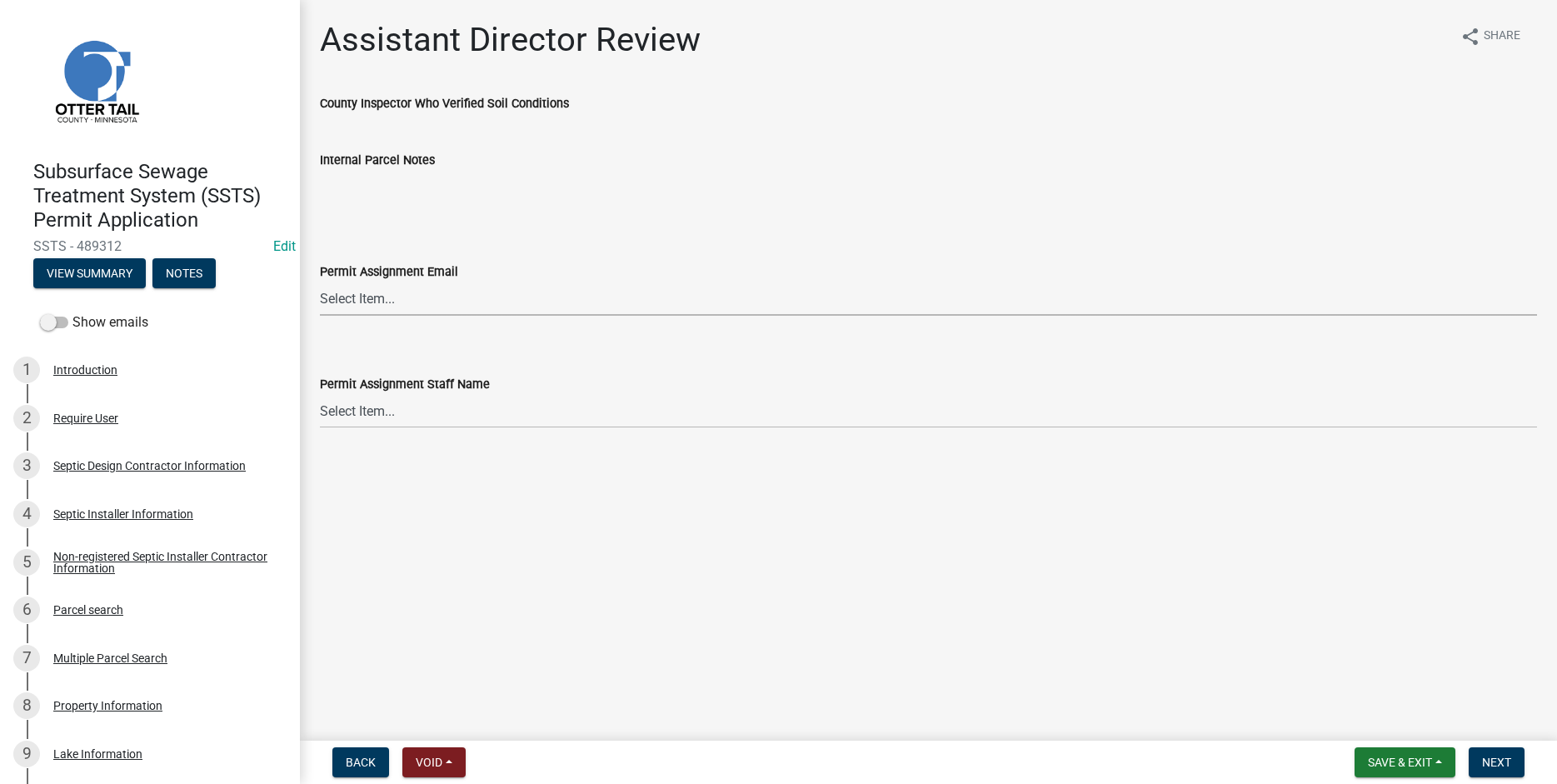
click at [320, 282] on select "Select Item... [PERSON_NAME] ([EMAIL_ADDRESS][DOMAIN_NAME]) [PERSON_NAME] ([EMA…" at bounding box center [929, 299] width 1217 height 34
click option "[PERSON_NAME] ([EMAIL_ADDRESS][DOMAIN_NAME])" at bounding box center [0, 0] width 0 height 0
select select "fc504d62-a492-4196-a78d-ce00230c60b4"
click at [320, 394] on select "Select Item... [PERSON_NAME] [PERSON_NAME] [PERSON_NAME] [PERSON_NAME] [PERSON_…" at bounding box center [929, 411] width 1217 height 34
click option "[PERSON_NAME]" at bounding box center [0, 0] width 0 height 0
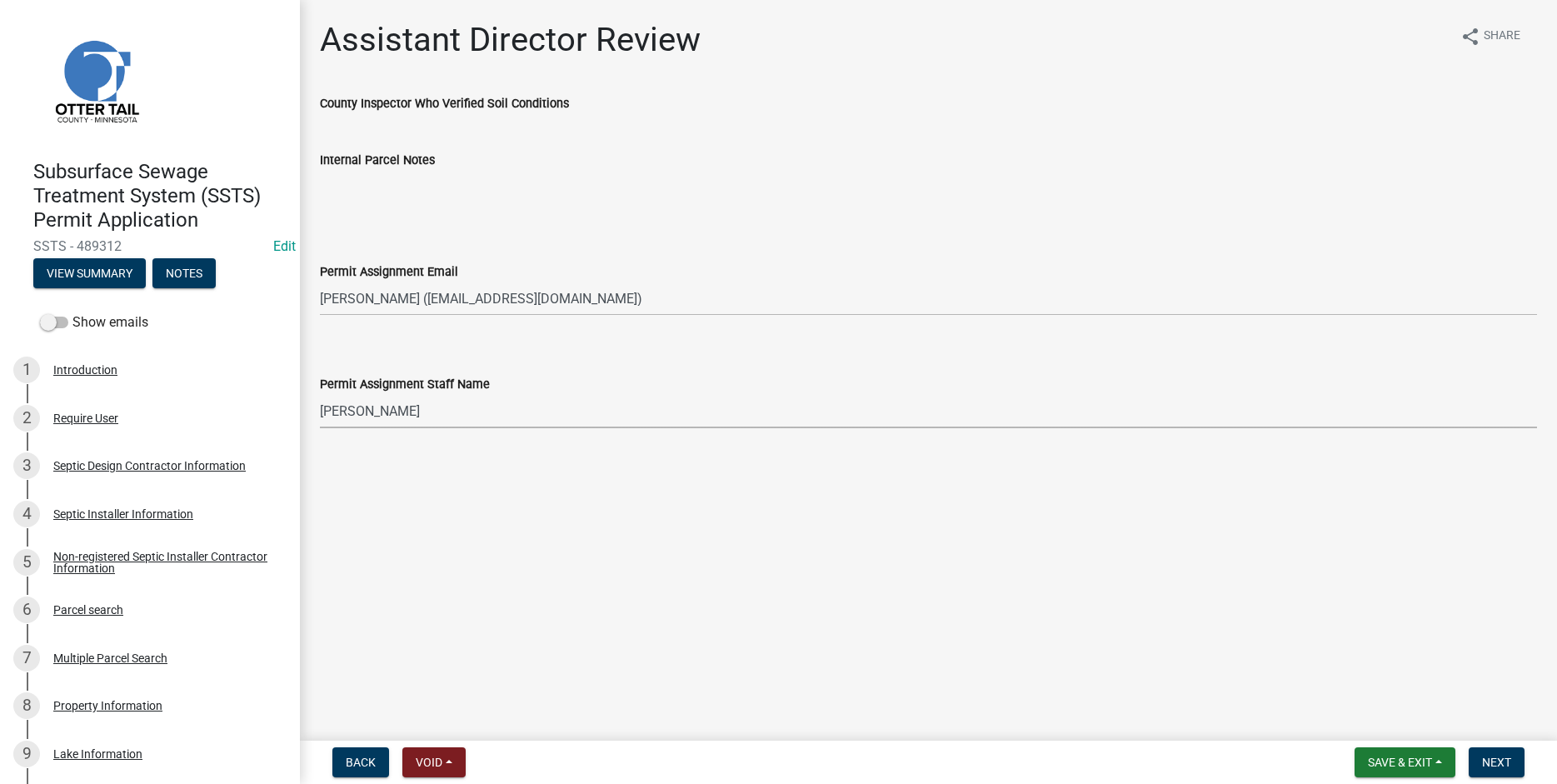
select select "4ffc802c-a91c-4807-8d38-a10afb9862f8"
click at [1507, 767] on span "Next" at bounding box center [1497, 762] width 29 height 14
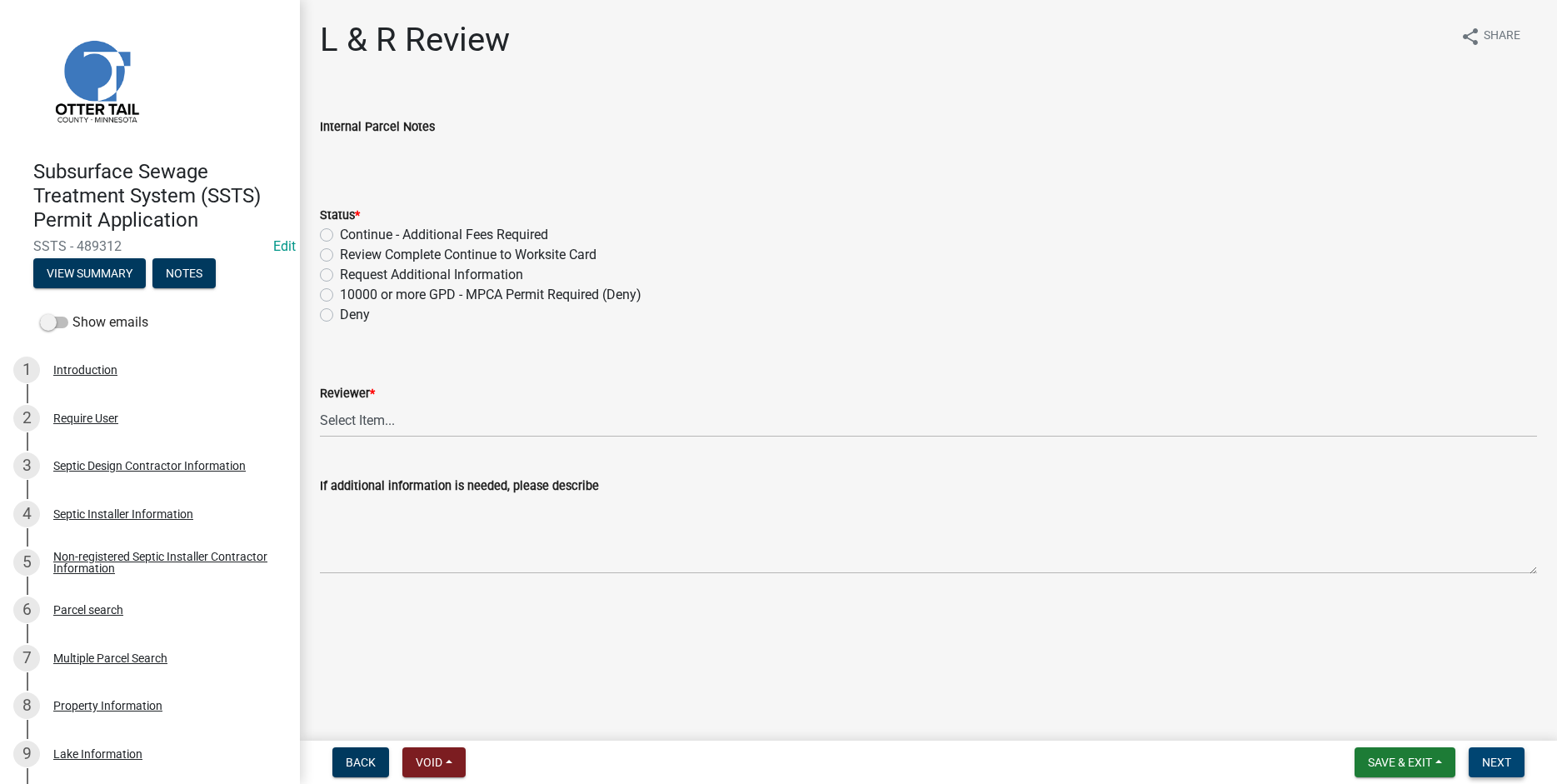
click at [1501, 763] on span "Next" at bounding box center [1497, 762] width 29 height 14
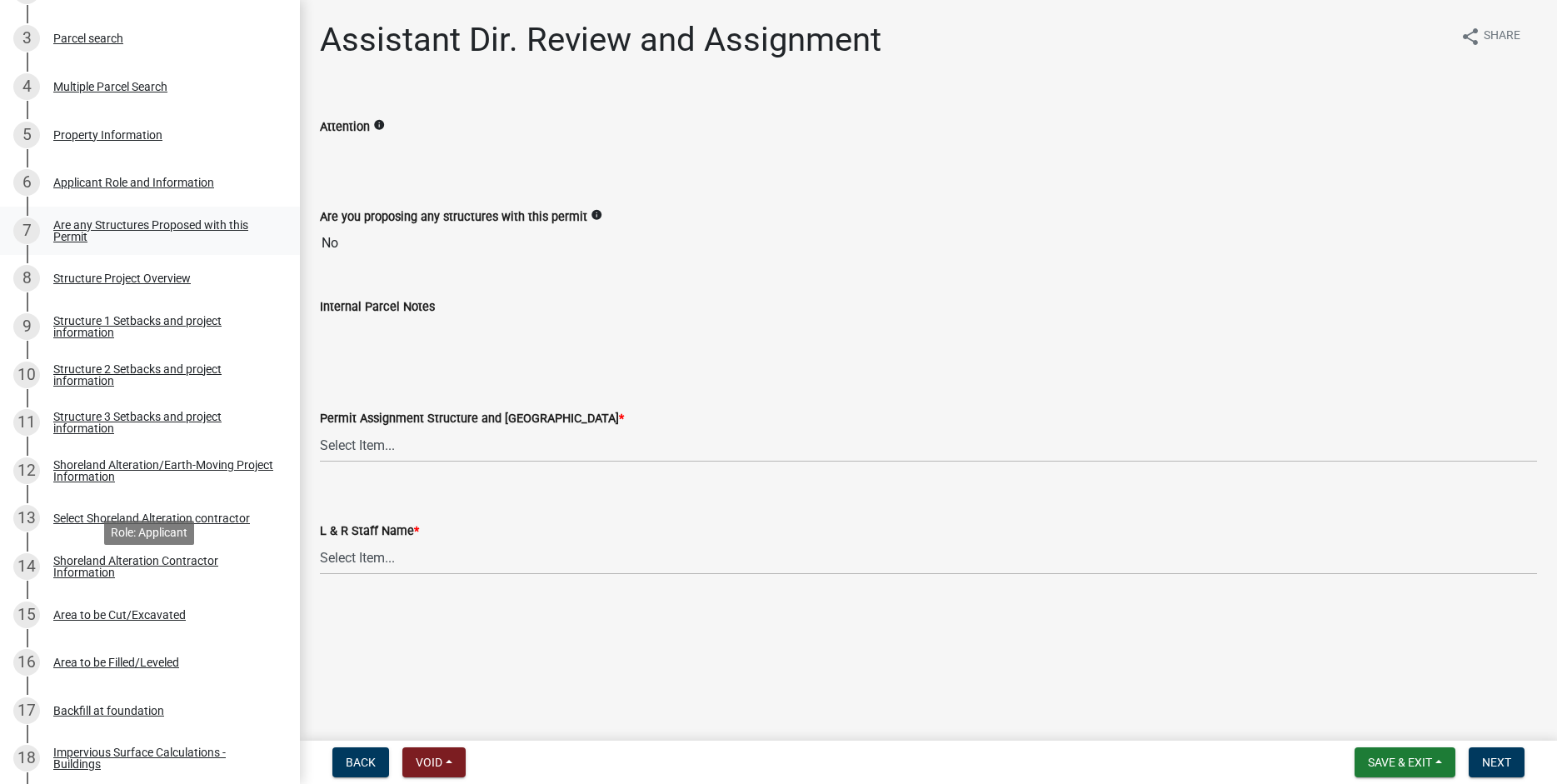
scroll to position [468, 0]
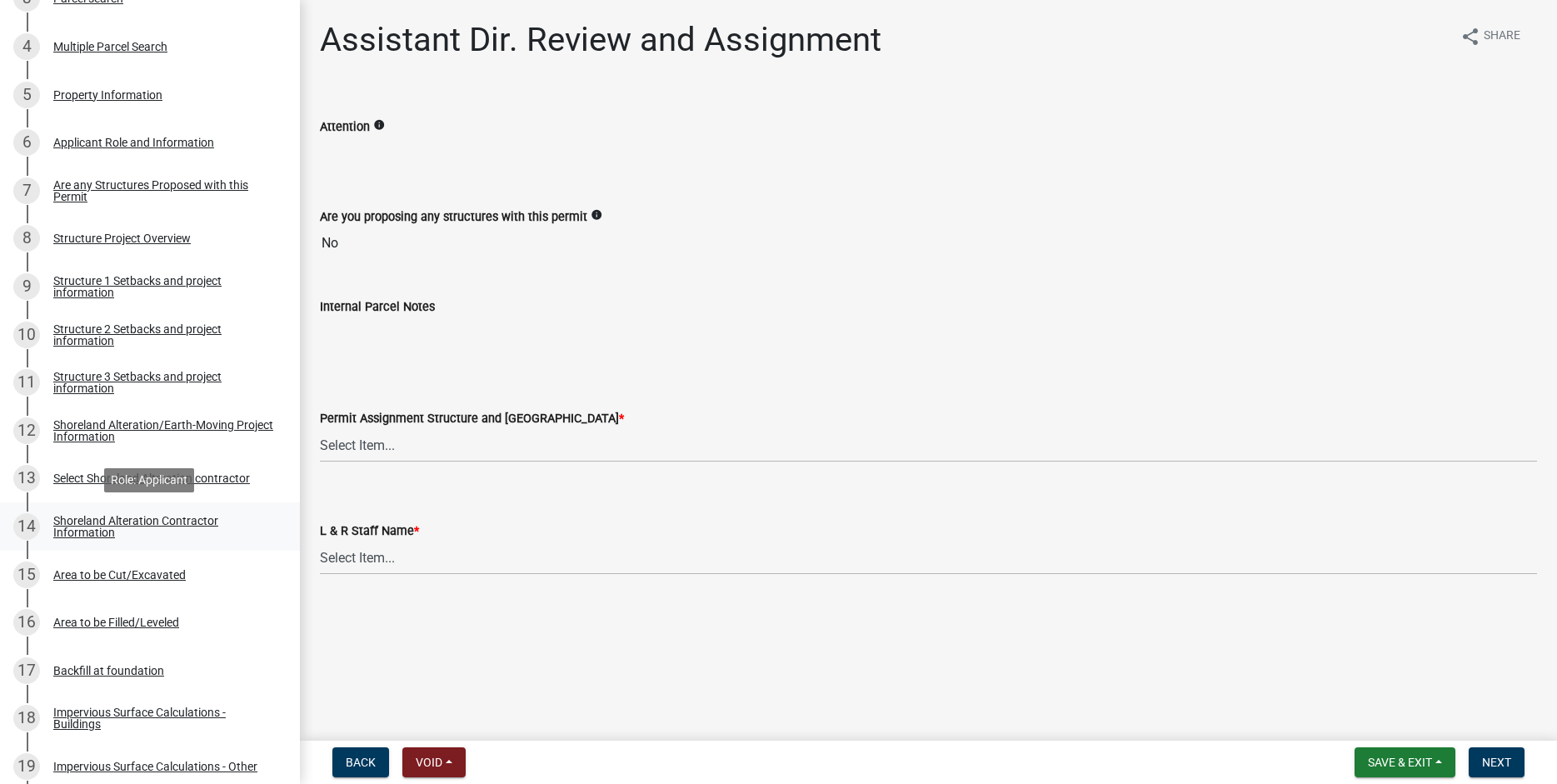
click at [93, 515] on div "Shoreland Alteration Contractor Information" at bounding box center [163, 526] width 220 height 23
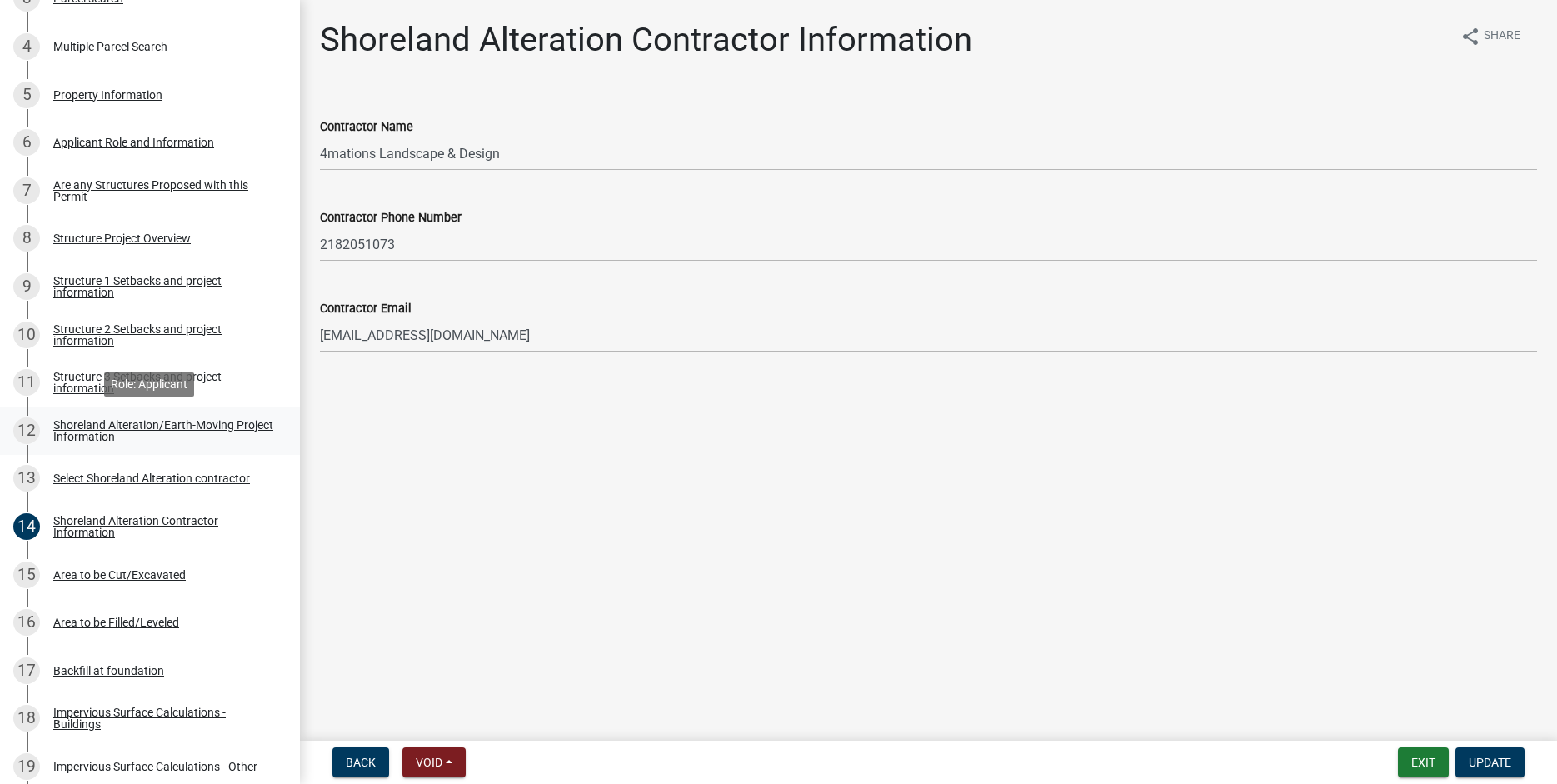
click at [68, 425] on div "Shoreland Alteration/Earth-Moving Project Information" at bounding box center [163, 430] width 220 height 23
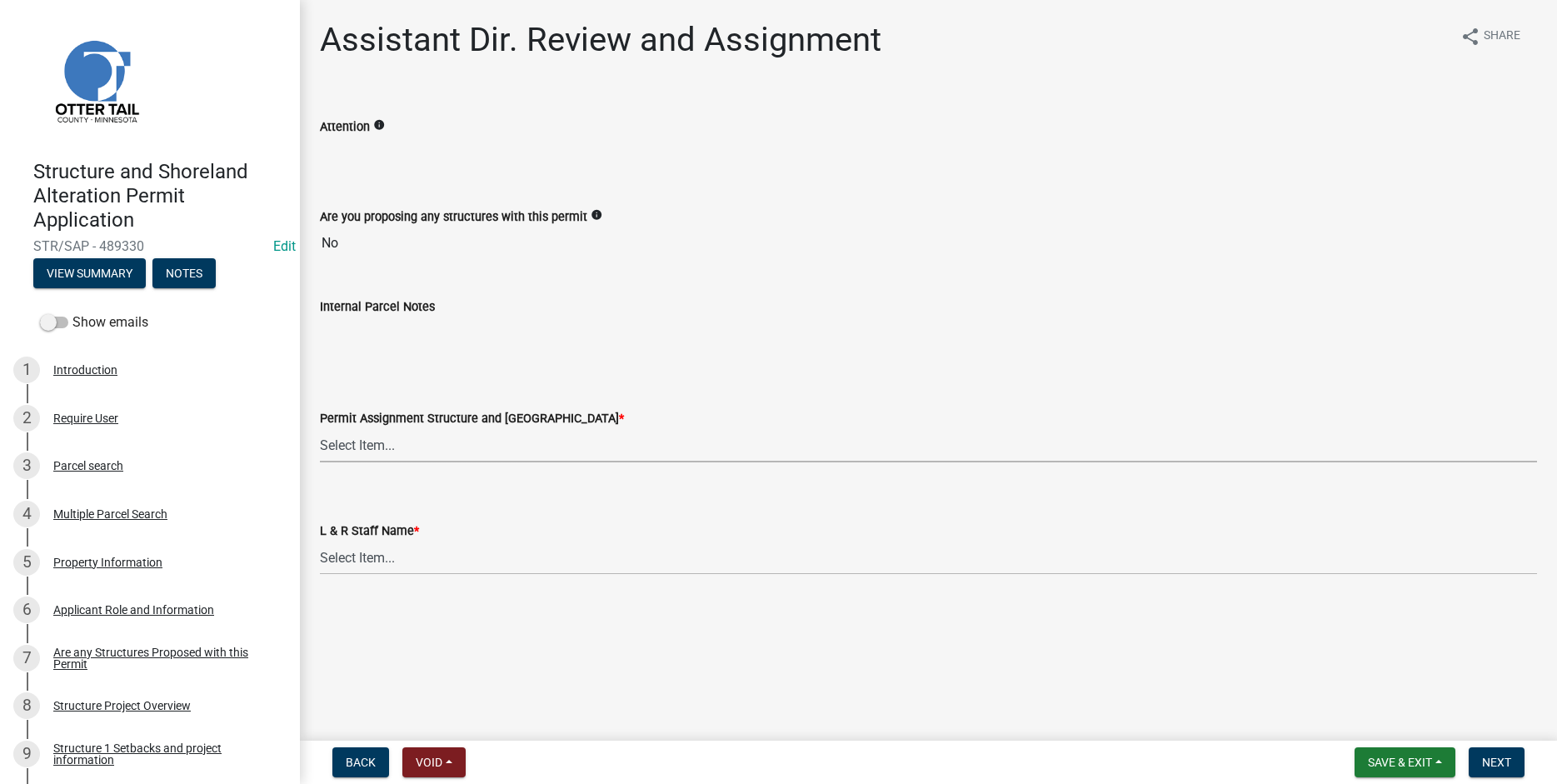
click at [320, 428] on select "Select Item... [PERSON_NAME] ([EMAIL_ADDRESS][DOMAIN_NAME]) [PERSON_NAME] ([EMA…" at bounding box center [929, 445] width 1217 height 34
click option "[PERSON_NAME] ([EMAIL_ADDRESS][DOMAIN_NAME])" at bounding box center [0, 0] width 0 height 0
select select "989828fc-18e1-4803-8552-4d2c3470160b"
click at [320, 540] on select "Select Item... Alexis Newark Amy Busko Andrea Perales Brittany Tollefson Christ…" at bounding box center [929, 557] width 1217 height 34
click option "[PERSON_NAME]" at bounding box center [0, 0] width 0 height 0
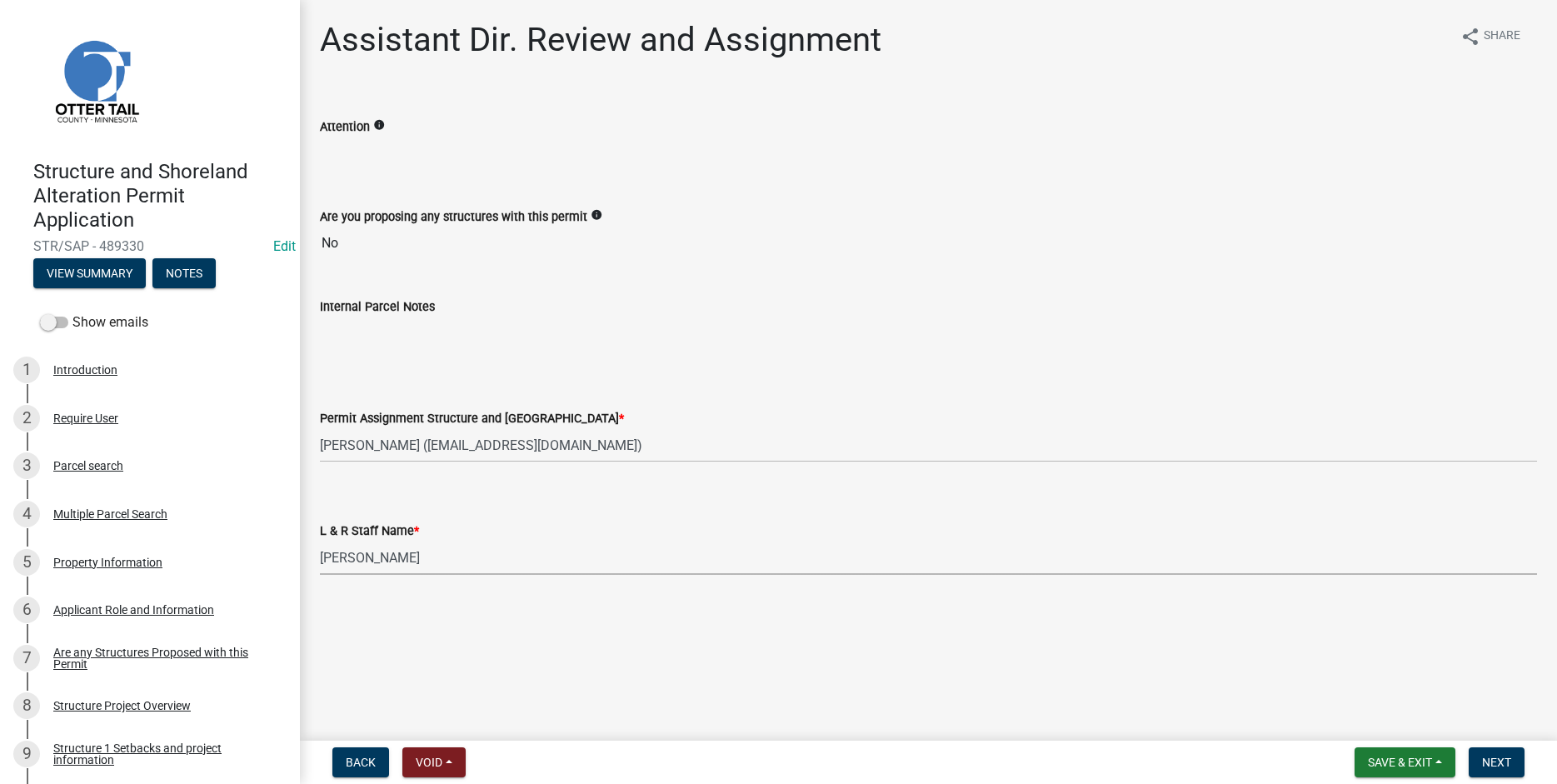
select select "f66be788-4dd6-459d-a9ec-6d83f4dfb709"
click at [1498, 764] on span "Next" at bounding box center [1497, 762] width 29 height 14
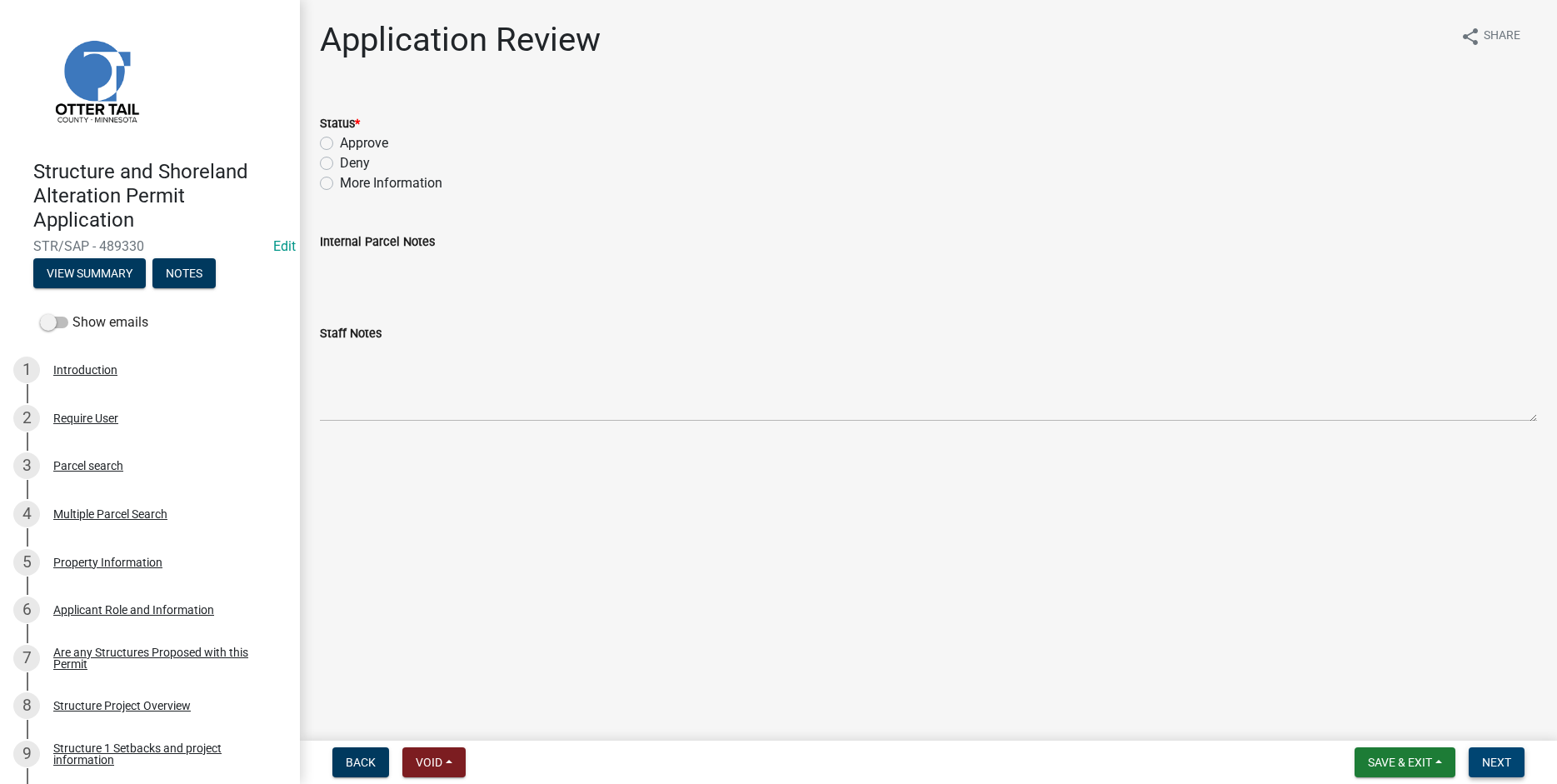
click at [1517, 771] on button "Next" at bounding box center [1497, 761] width 56 height 30
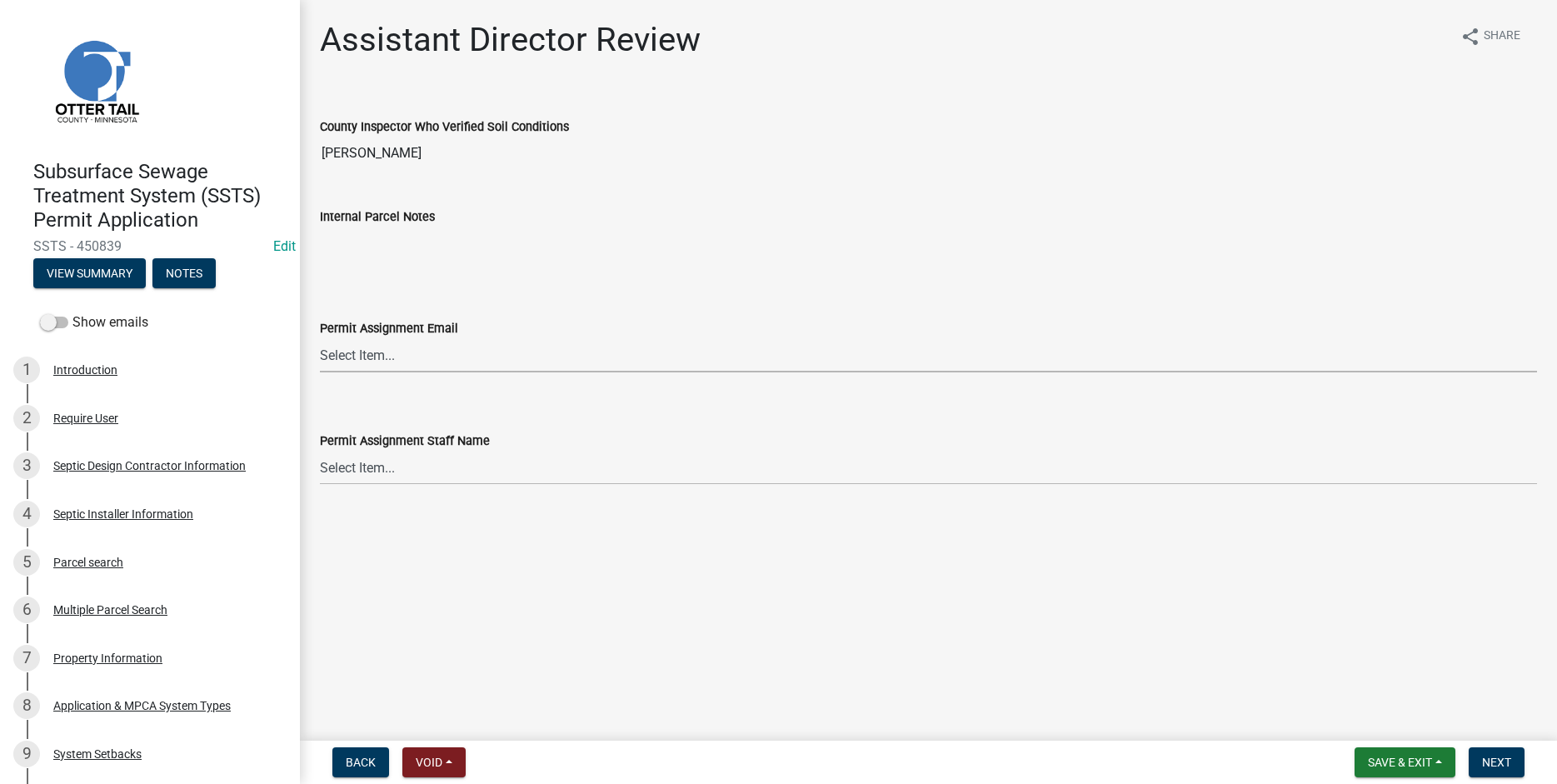
click at [320, 338] on select "Select Item... [PERSON_NAME] ([EMAIL_ADDRESS][DOMAIN_NAME]) [PERSON_NAME] ([EMA…" at bounding box center [929, 355] width 1217 height 34
click option "[PERSON_NAME] ([EMAIL_ADDRESS][DOMAIN_NAME])" at bounding box center [0, 0] width 0 height 0
select select "541addf4-52df-4608-91ce-bf29f574816c"
click at [320, 451] on select "Select Item... [PERSON_NAME] [PERSON_NAME] [PERSON_NAME] [PERSON_NAME] [PERSON_…" at bounding box center [929, 468] width 1217 height 34
click option "[PERSON_NAME]" at bounding box center [0, 0] width 0 height 0
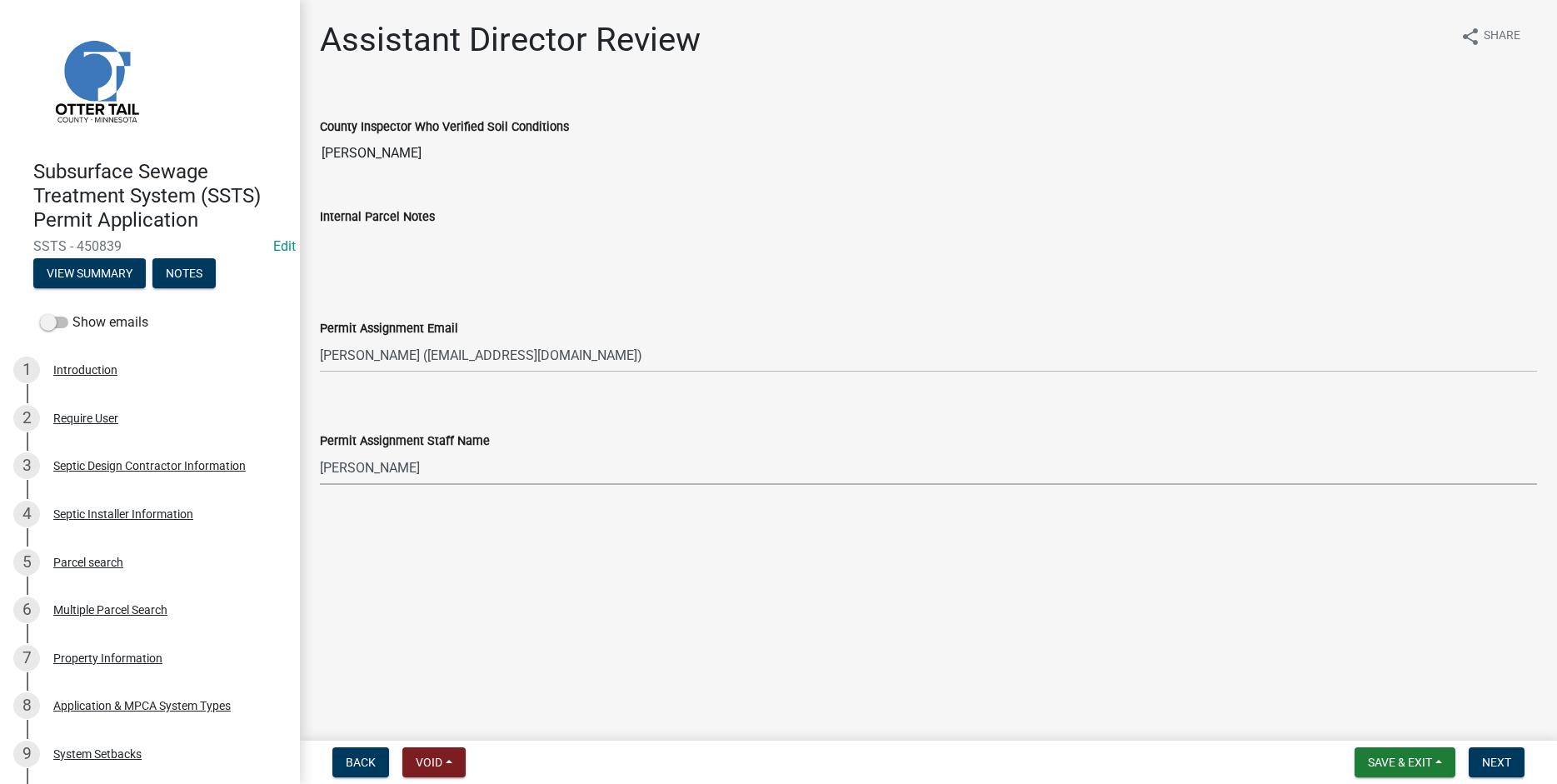
select select "55b171dc-ec57-498b-8d80-4b55e0b91b84"
click at [1492, 756] on span "Next" at bounding box center [1497, 762] width 29 height 14
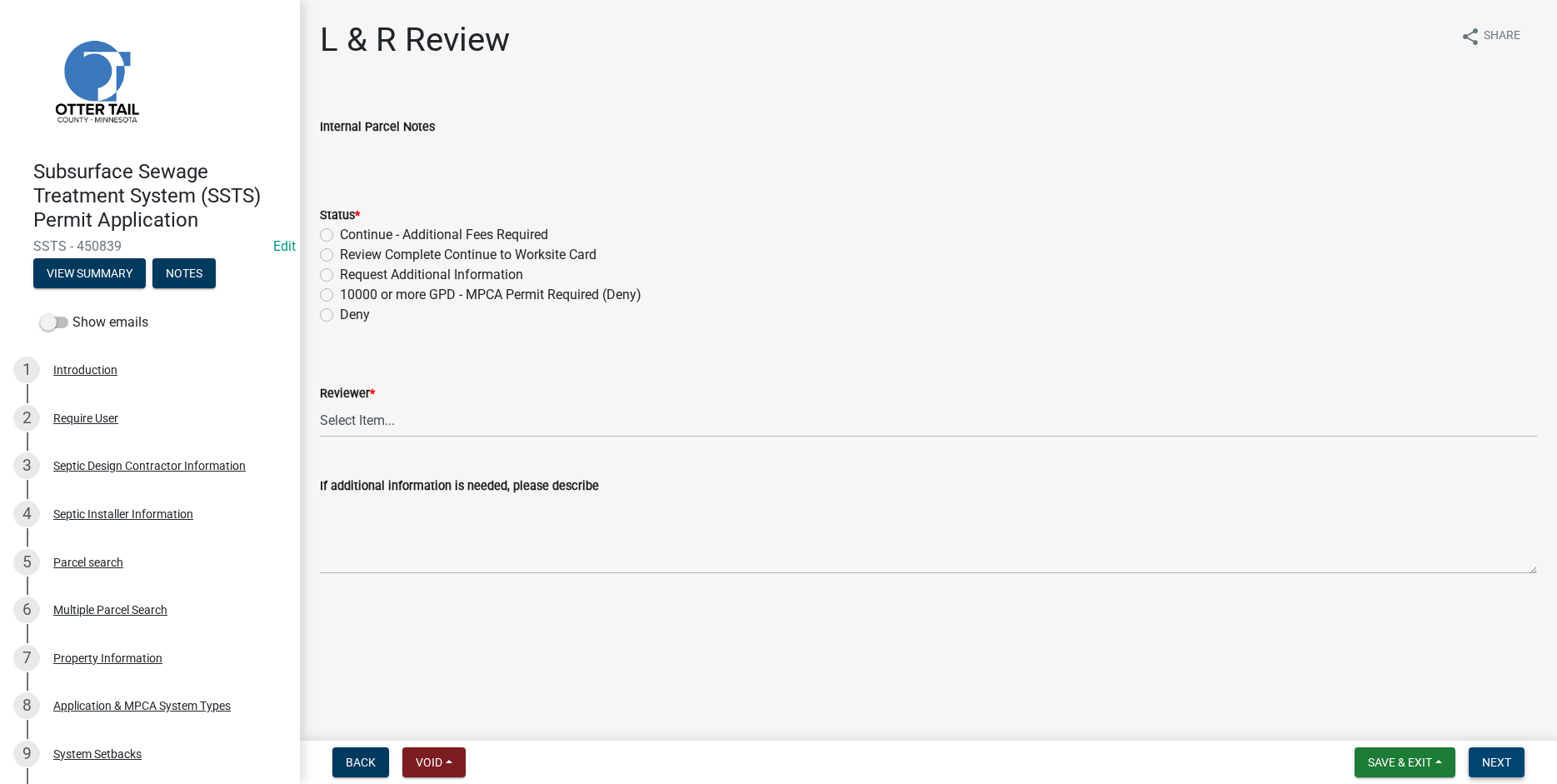
click at [1495, 760] on span "Next" at bounding box center [1497, 762] width 29 height 14
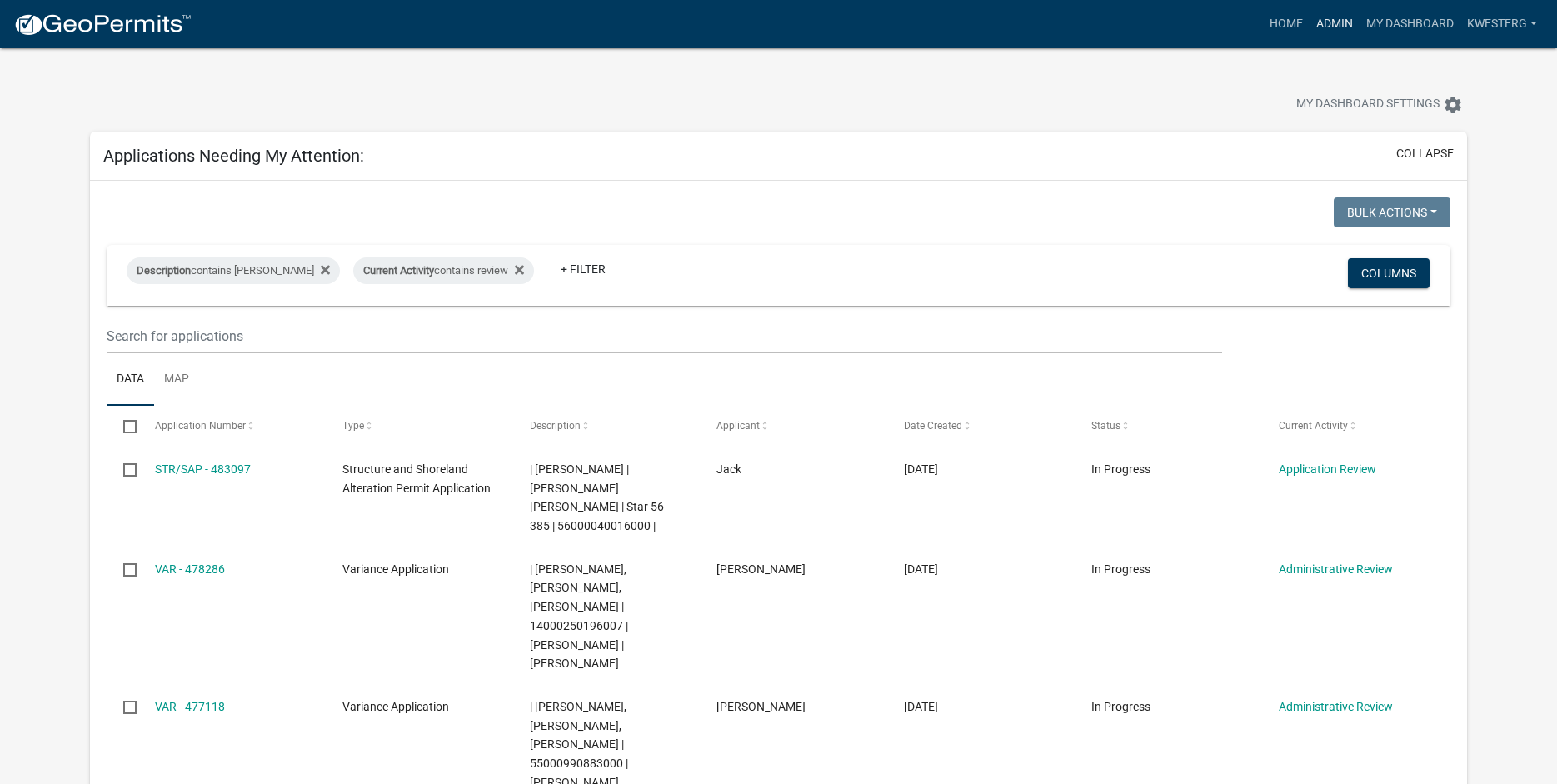
click at [1330, 23] on link "Admin" at bounding box center [1335, 24] width 50 height 31
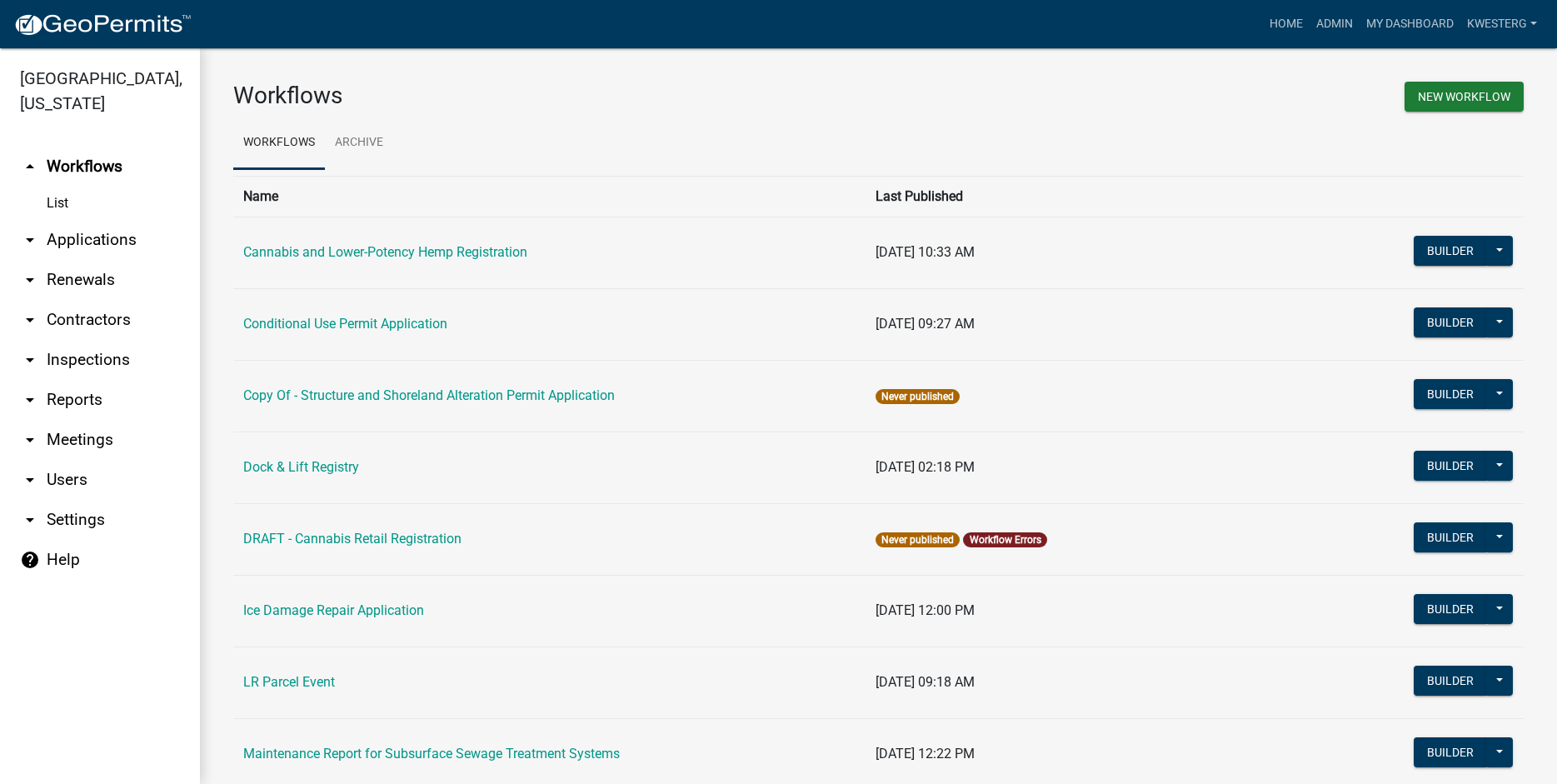
click at [67, 246] on link "arrow_drop_down Applications" at bounding box center [100, 239] width 200 height 40
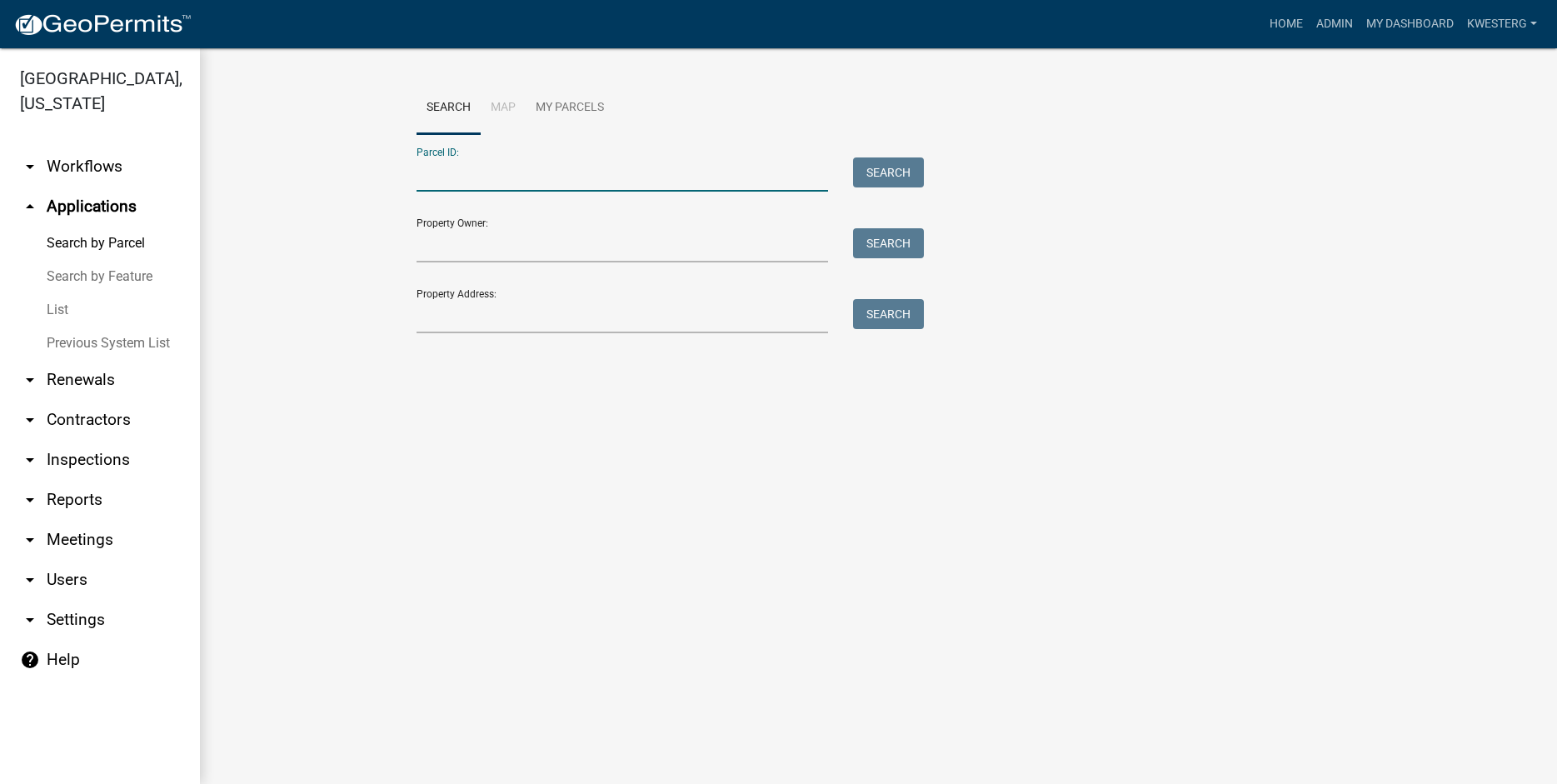
paste input "16000990971000"
type input "16000990971000"
click at [874, 174] on button "Search" at bounding box center [888, 171] width 70 height 30
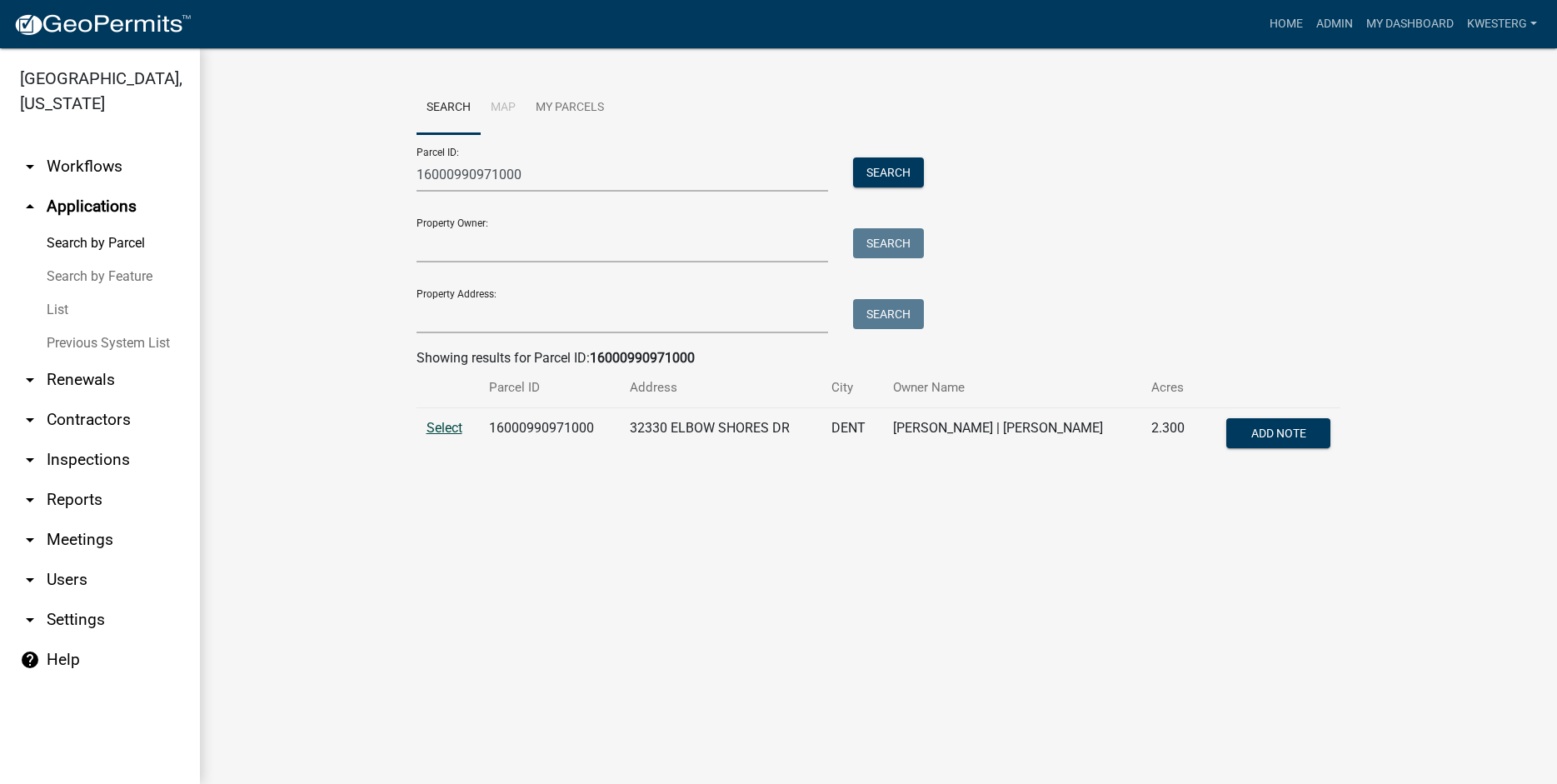
click at [446, 426] on span "Select" at bounding box center [444, 428] width 36 height 16
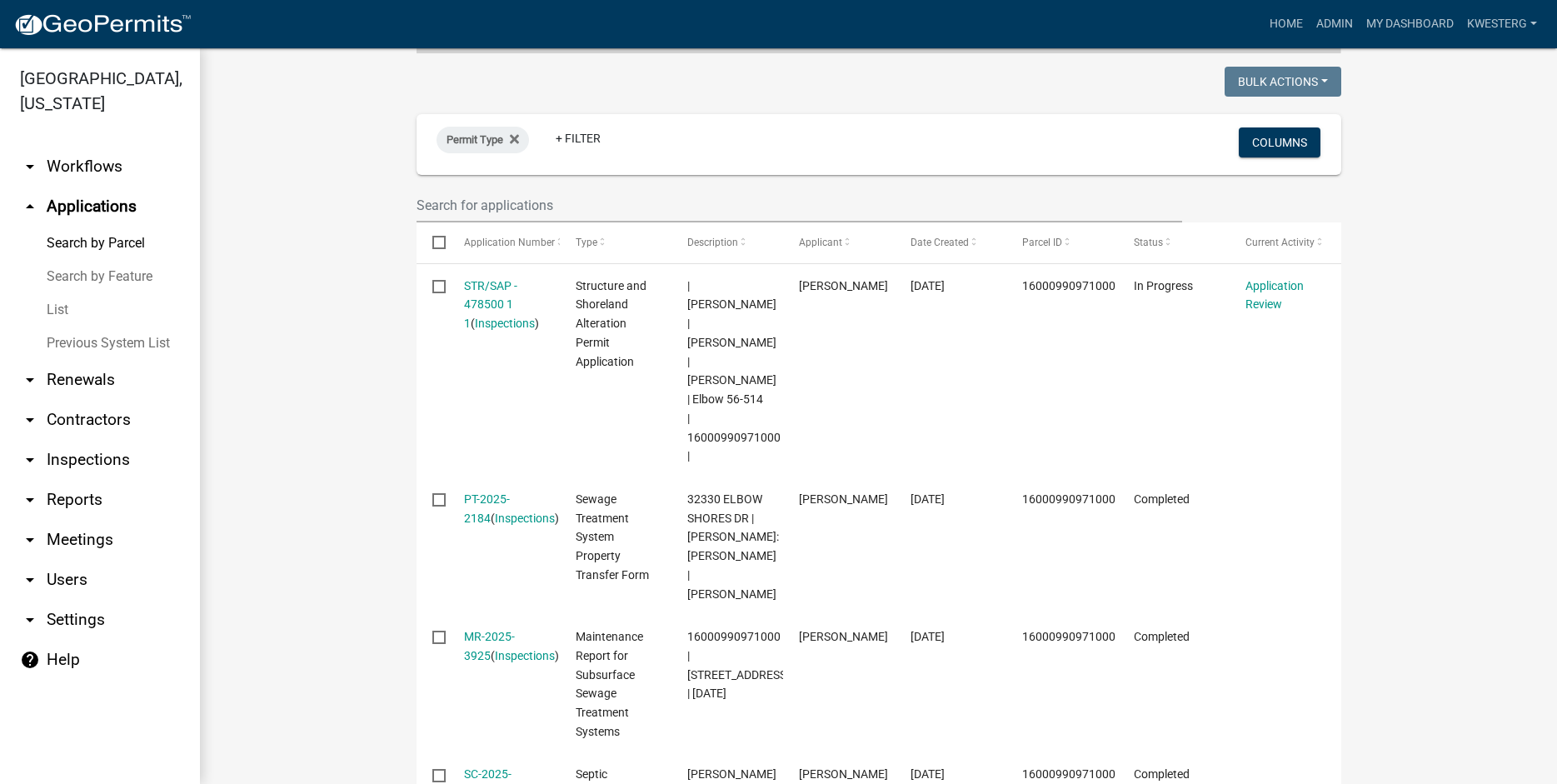
scroll to position [522, 0]
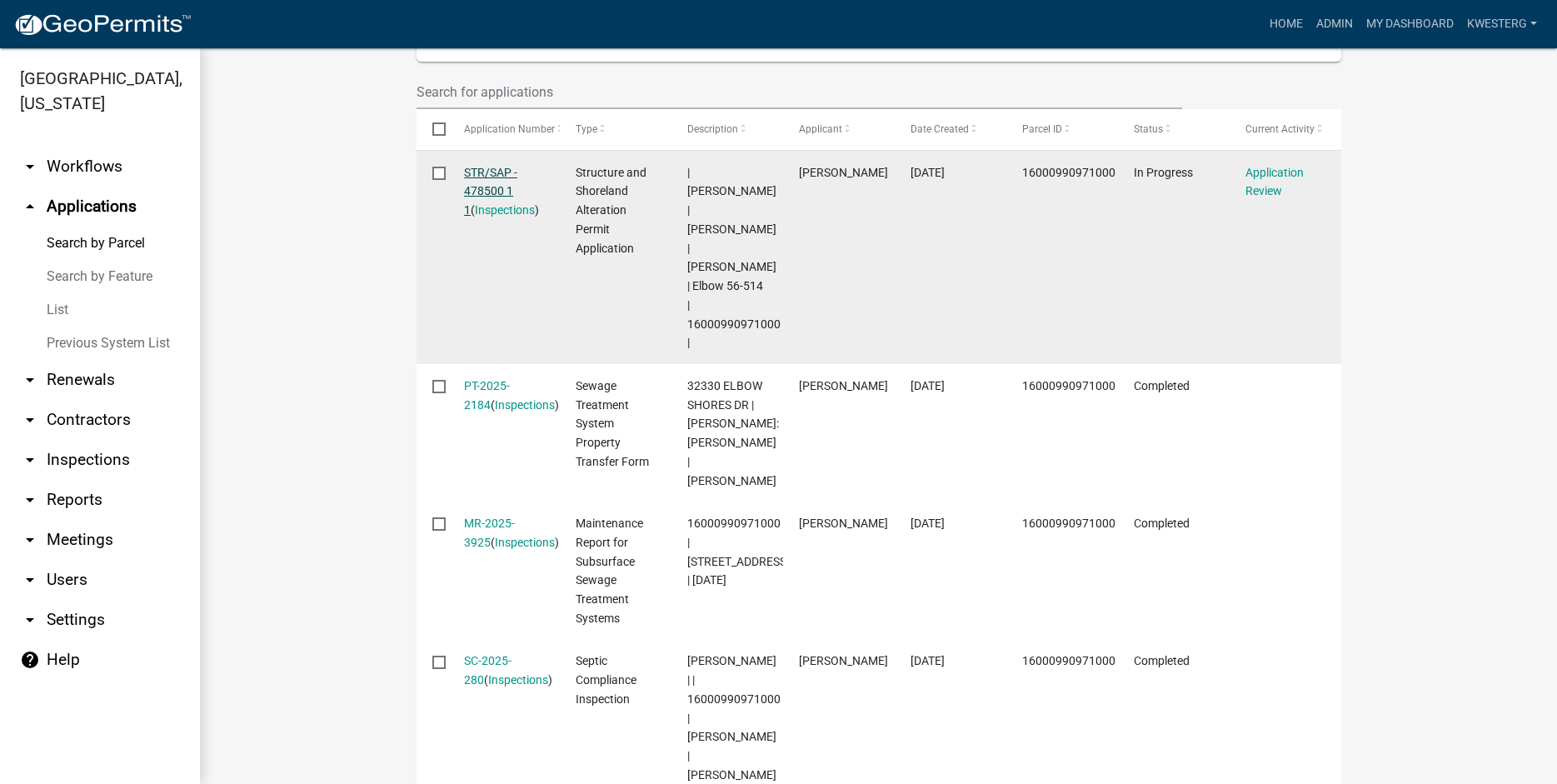
click at [503, 188] on link "STR/SAP - 478500 1 1" at bounding box center [491, 191] width 53 height 52
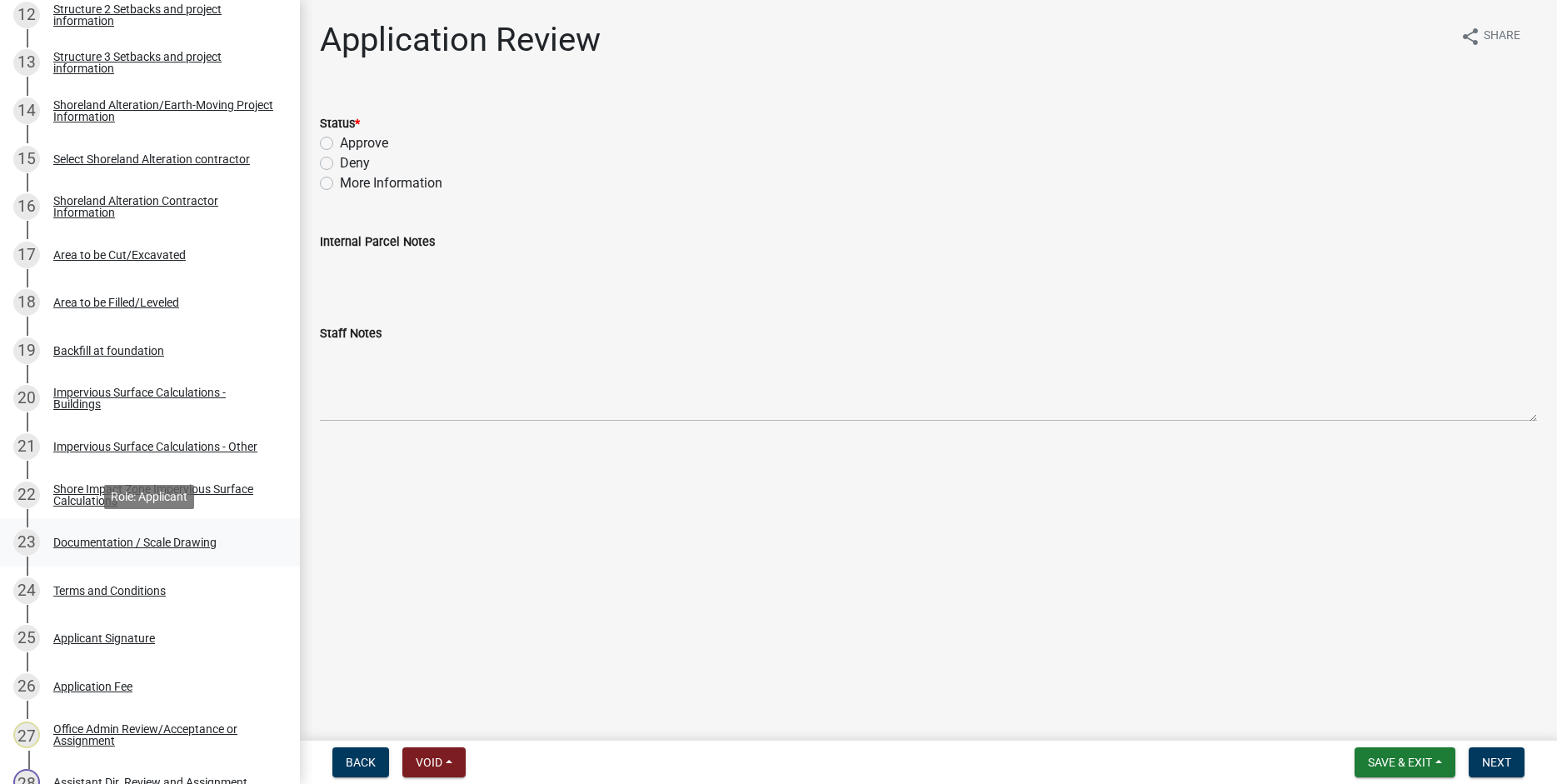
scroll to position [1061, 0]
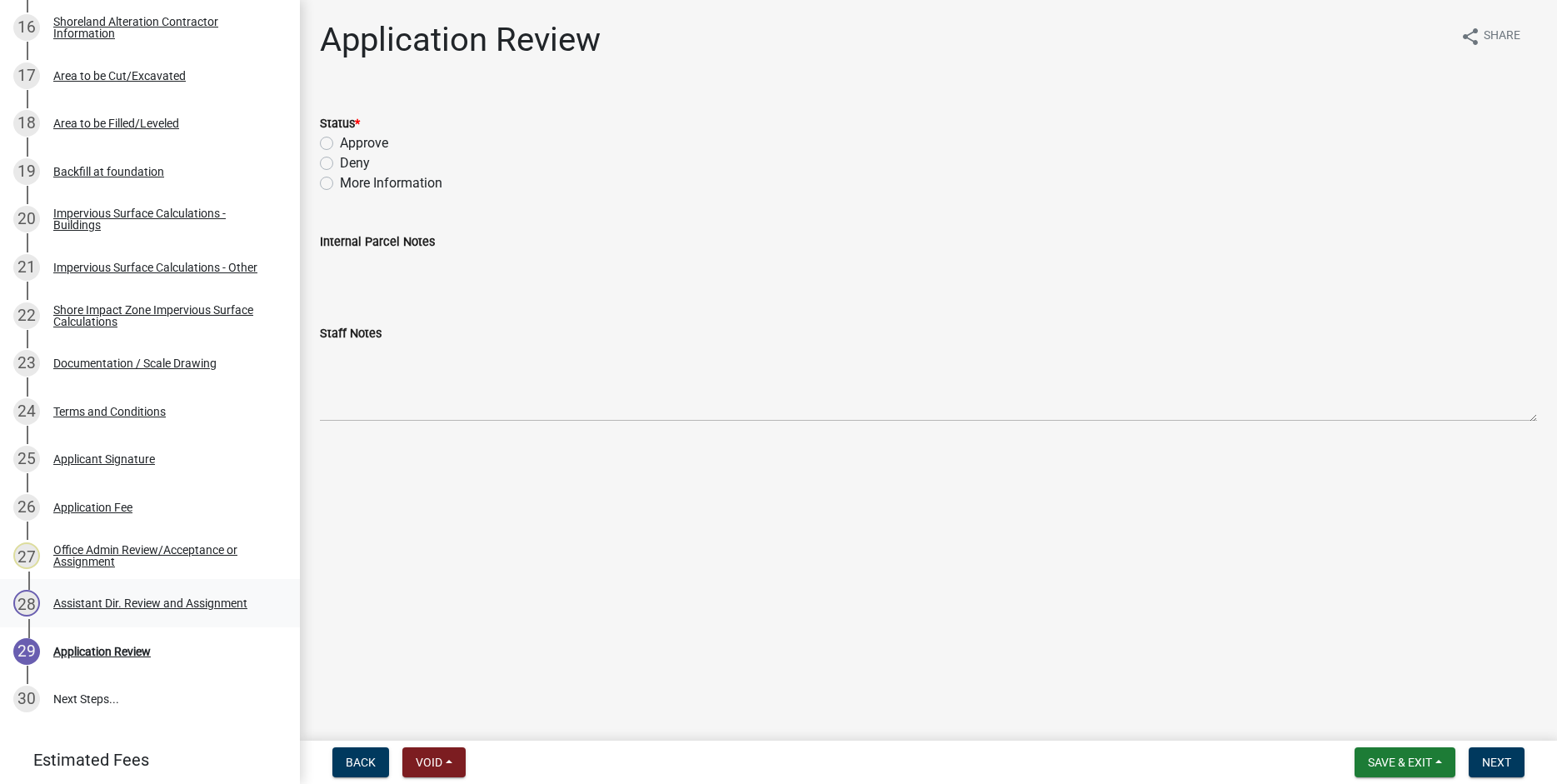
click at [103, 602] on div "Assistant Dir. Review and Assignment" at bounding box center [150, 603] width 194 height 12
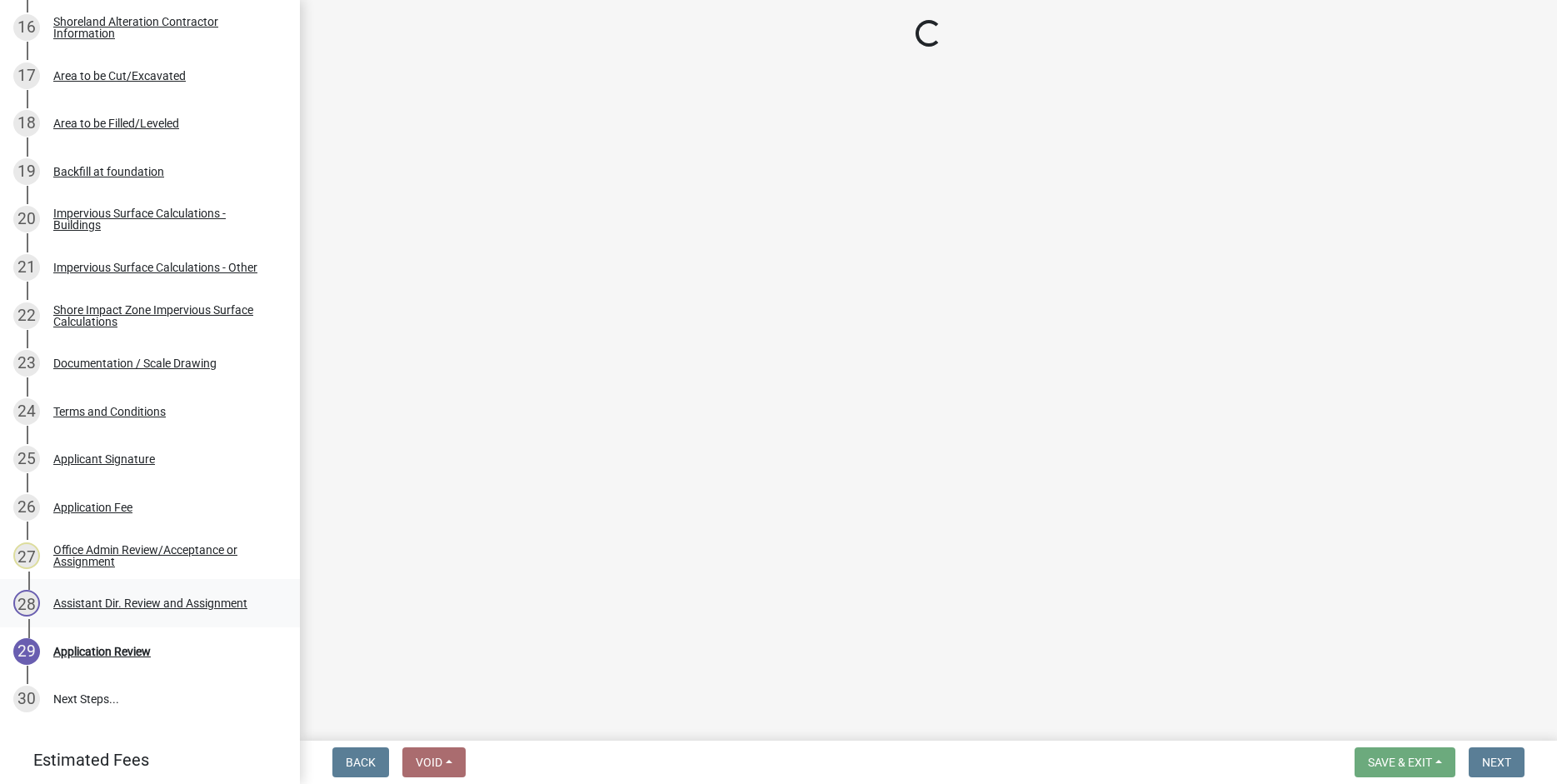
select select "59604e5d-1b2c-4ad9-afb6-8cdca293e639"
select select "190fd4c8-42ef-492b-a4a0-a0213555944c"
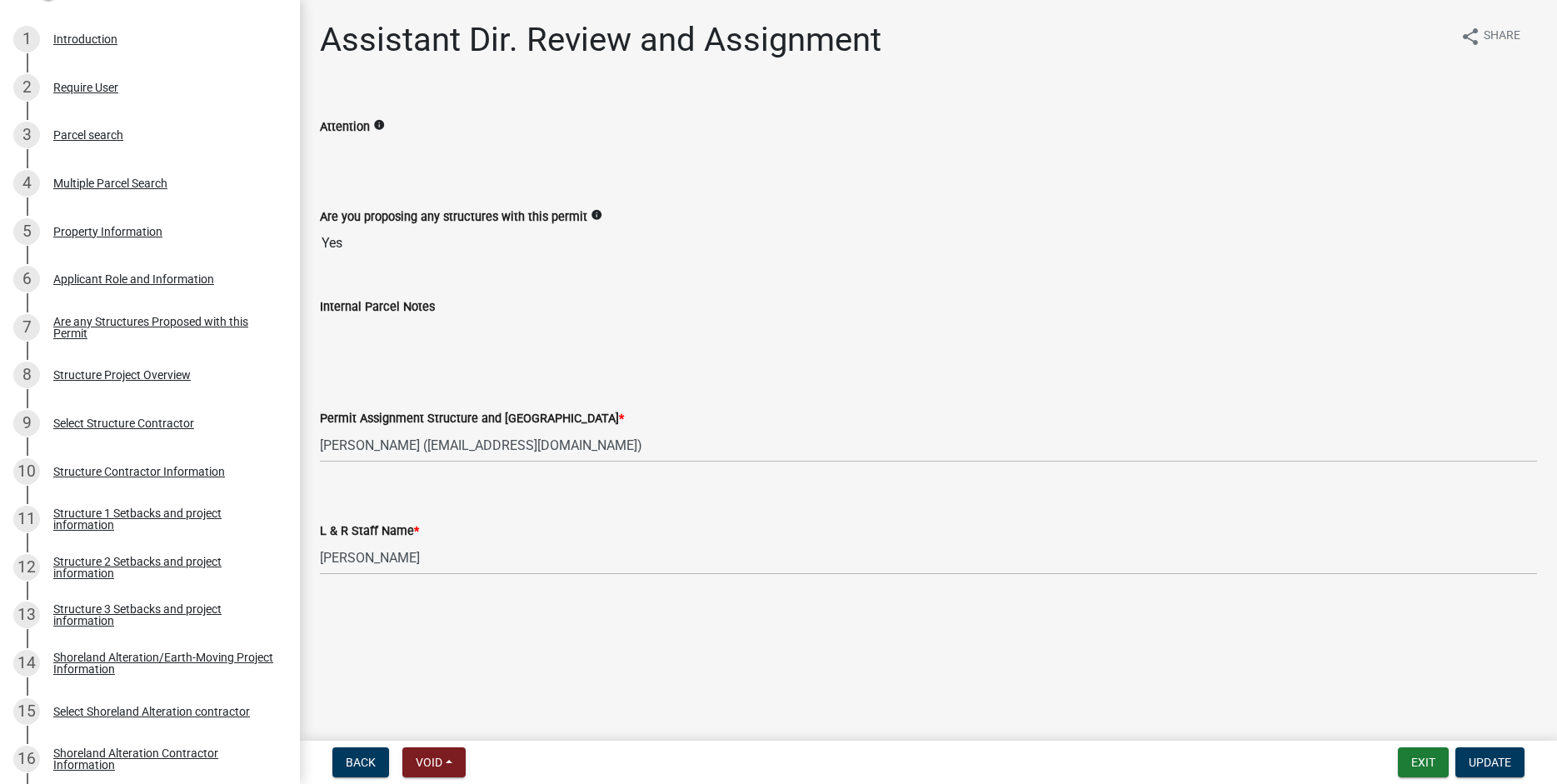
scroll to position [157, 0]
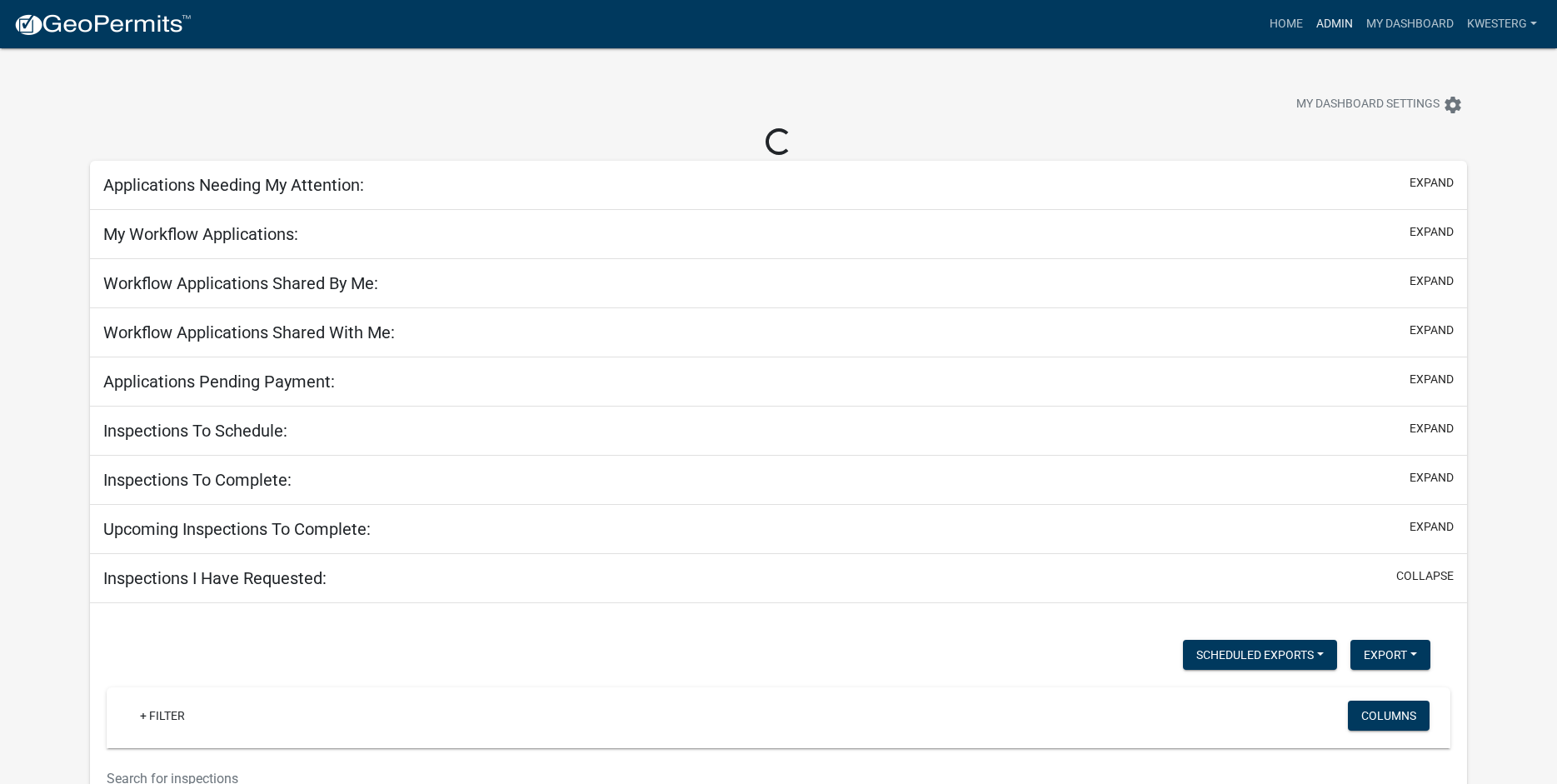
click at [1322, 23] on link "Admin" at bounding box center [1335, 24] width 50 height 31
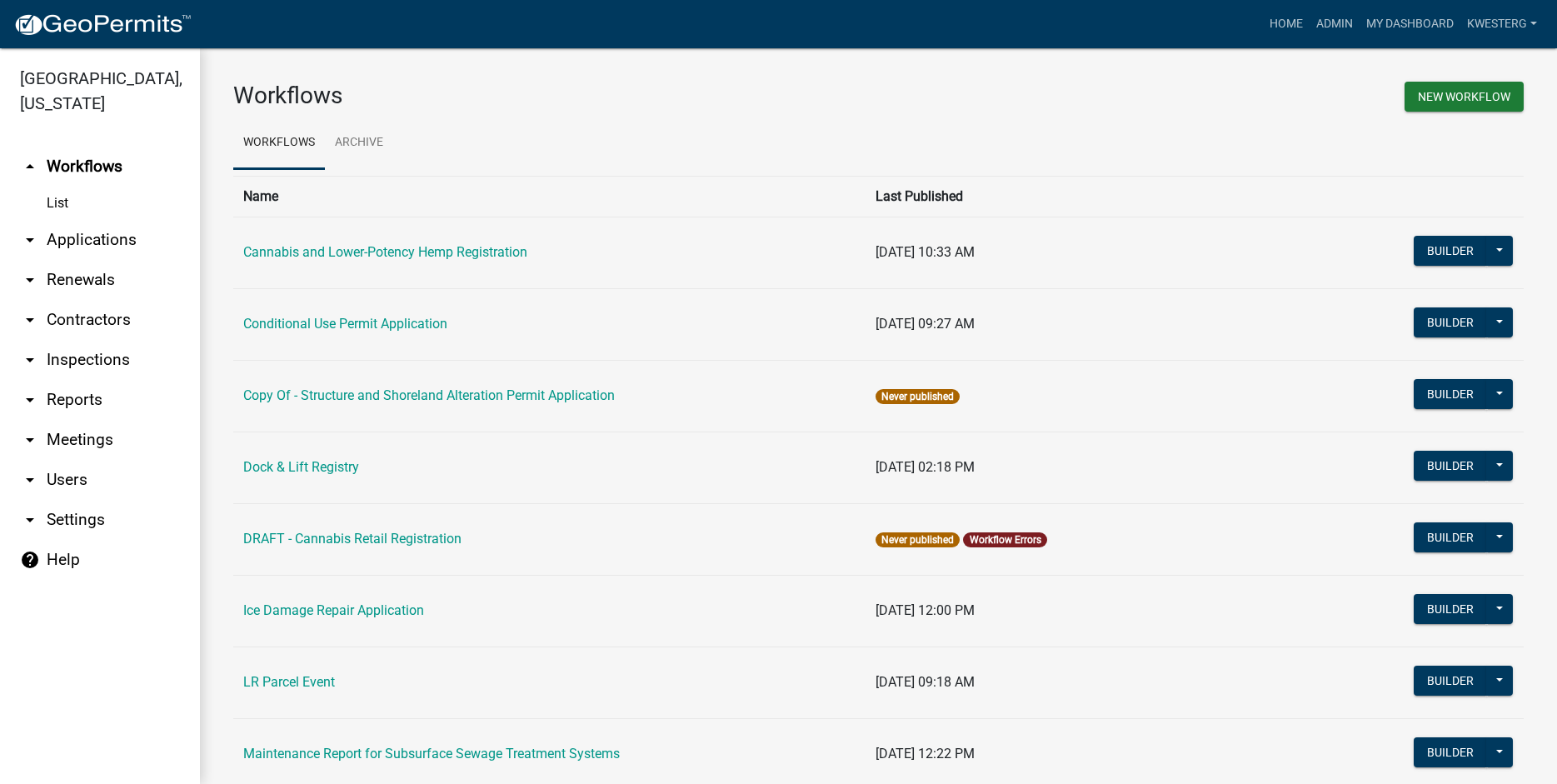
click at [92, 241] on link "arrow_drop_down Applications" at bounding box center [100, 239] width 200 height 40
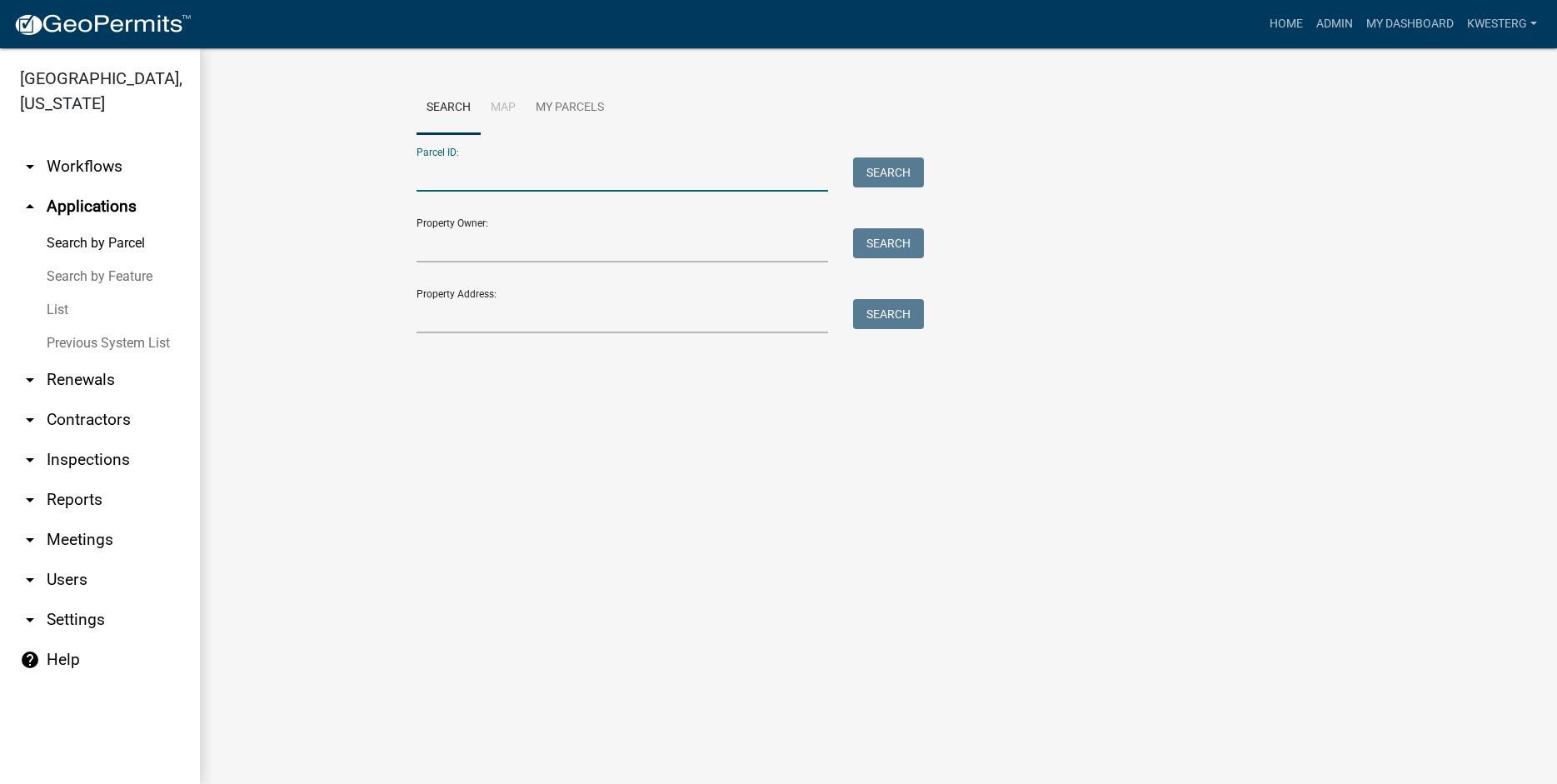
paste input "24000010006001"
type input "24000010006001"
click at [881, 169] on button "Search" at bounding box center [888, 171] width 70 height 30
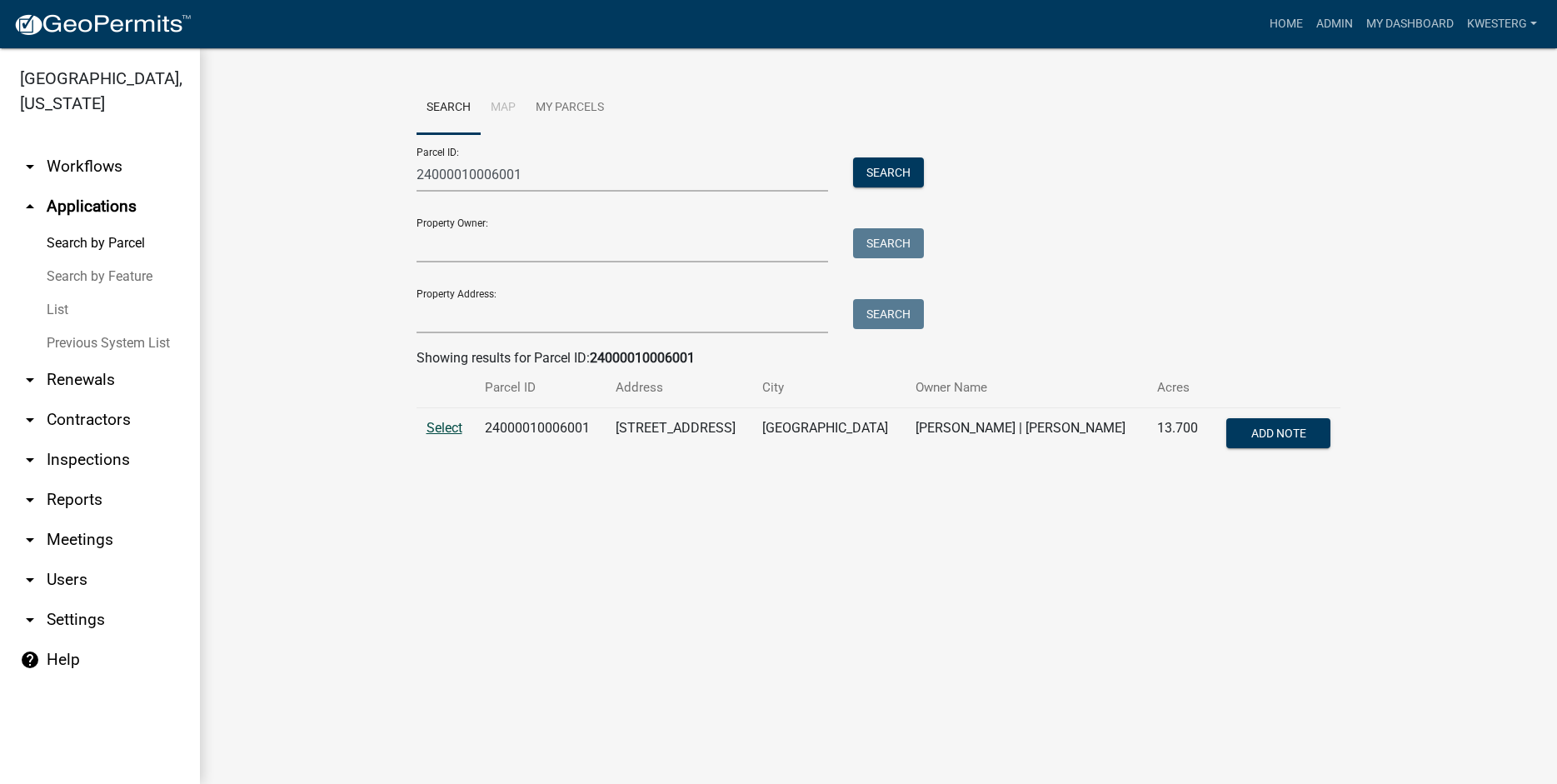
click at [445, 428] on span "Select" at bounding box center [444, 428] width 36 height 16
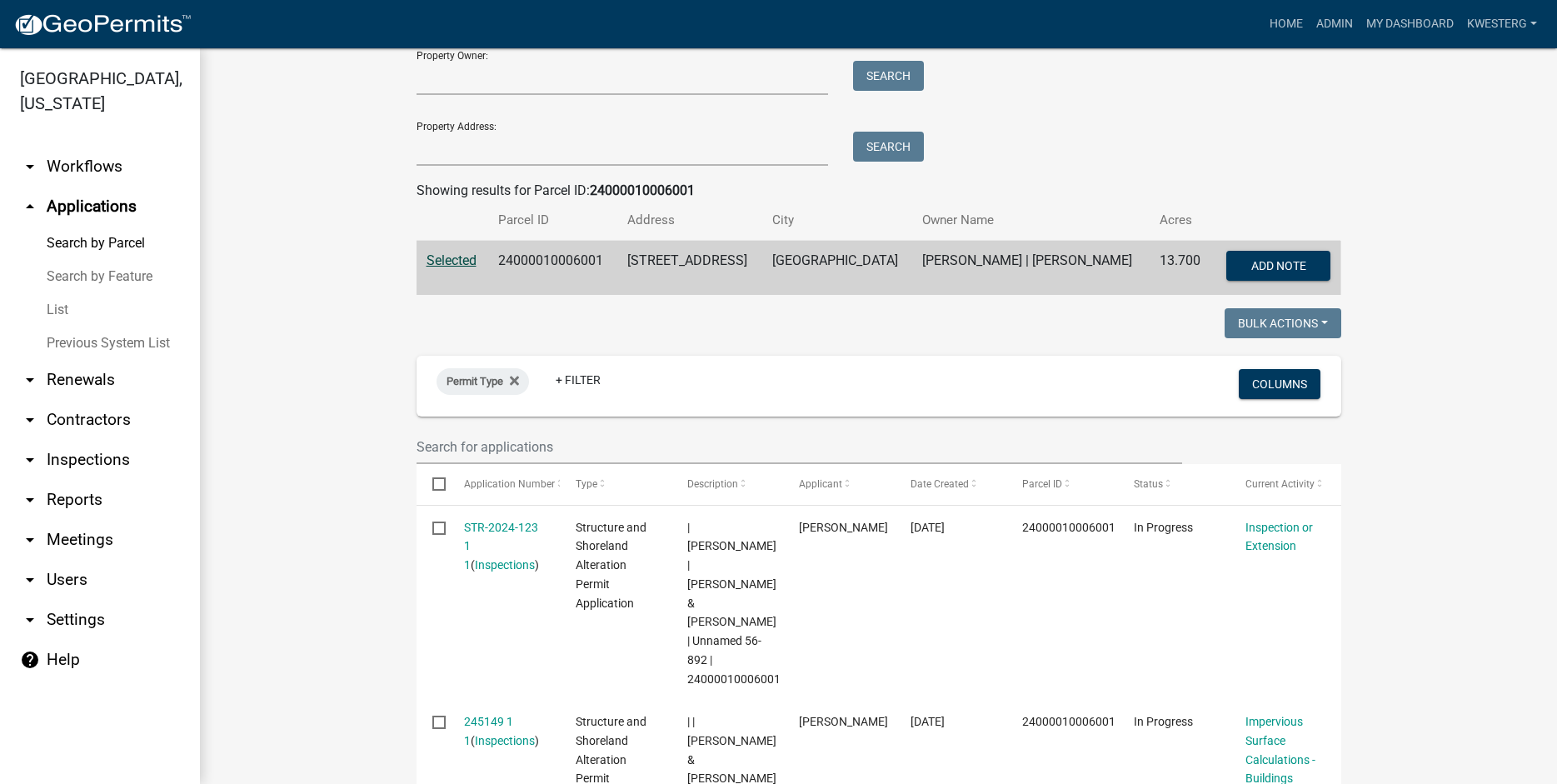
scroll to position [499, 0]
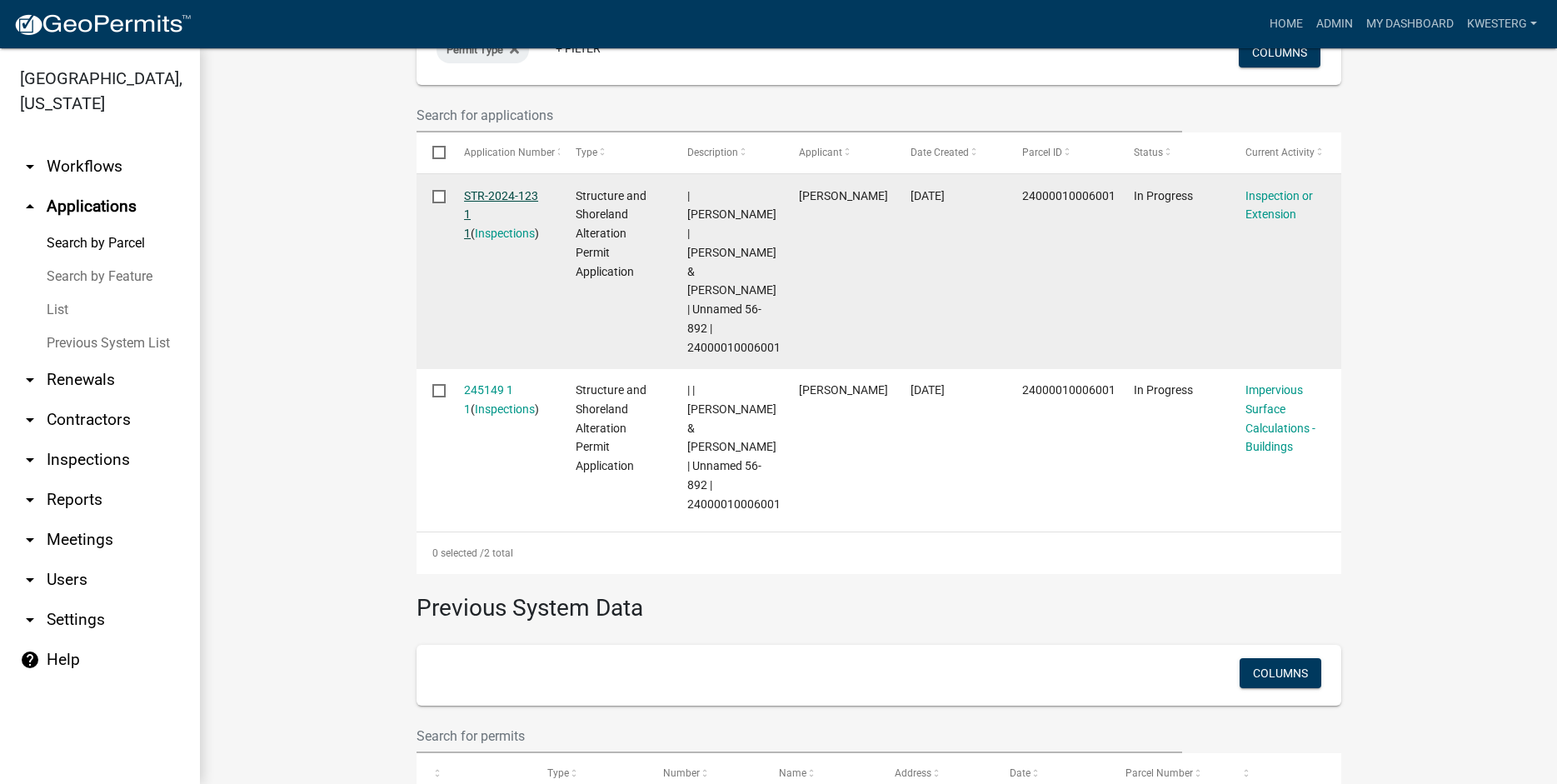
click at [508, 189] on link "STR-2024-123 1 1" at bounding box center [501, 215] width 74 height 52
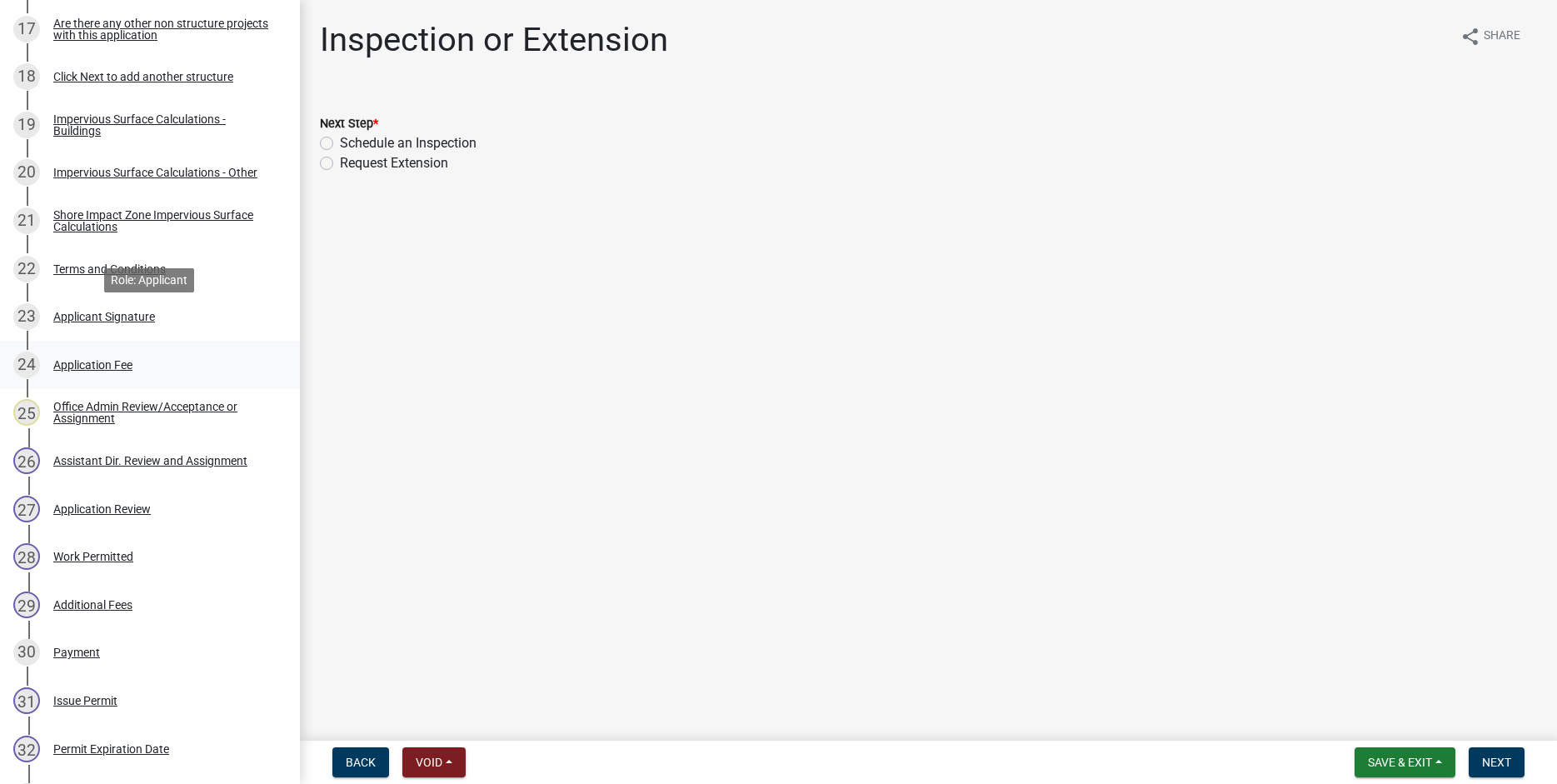
scroll to position [1253, 0]
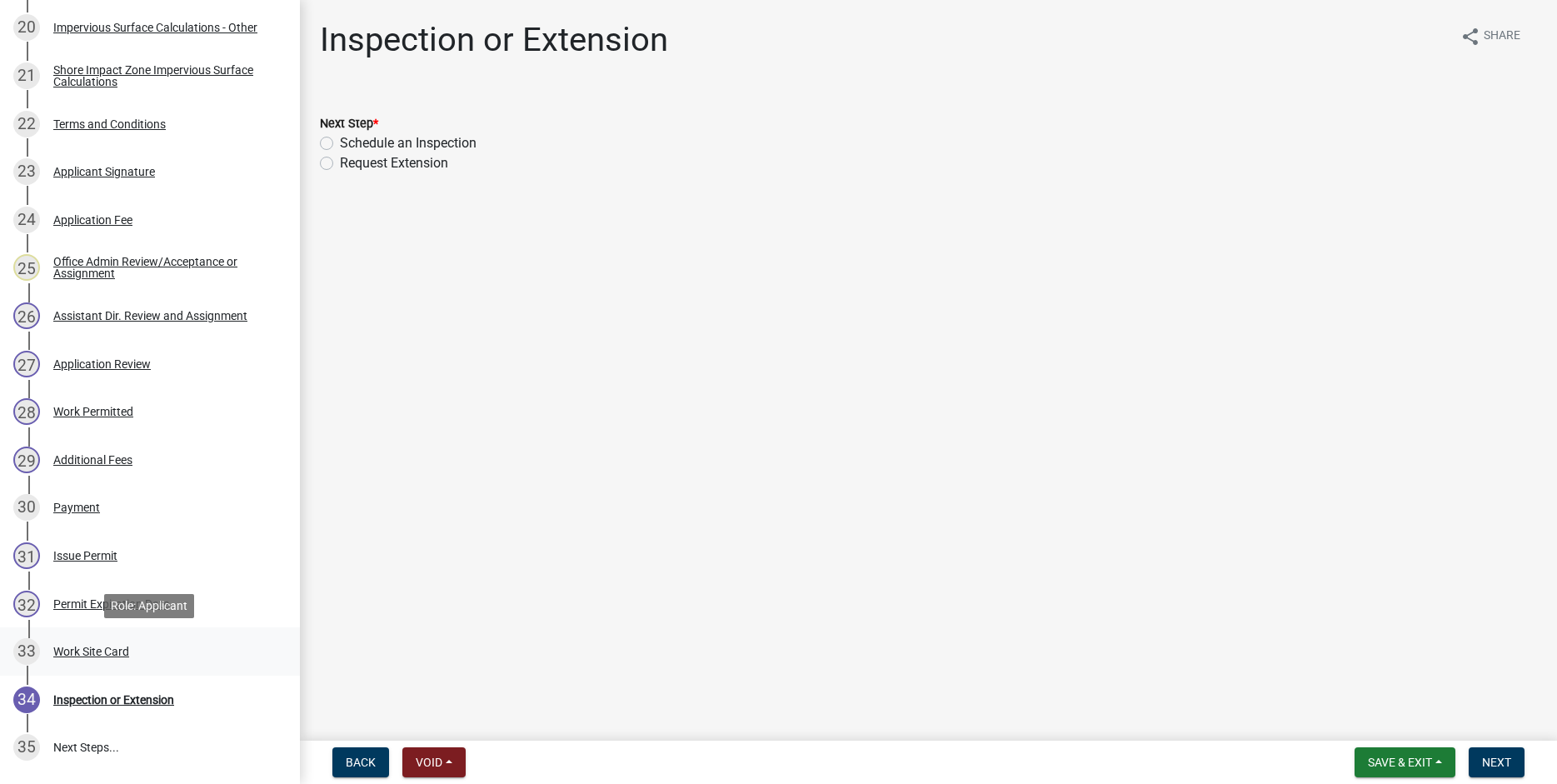
click at [88, 649] on div "Work Site Card" at bounding box center [91, 652] width 76 height 12
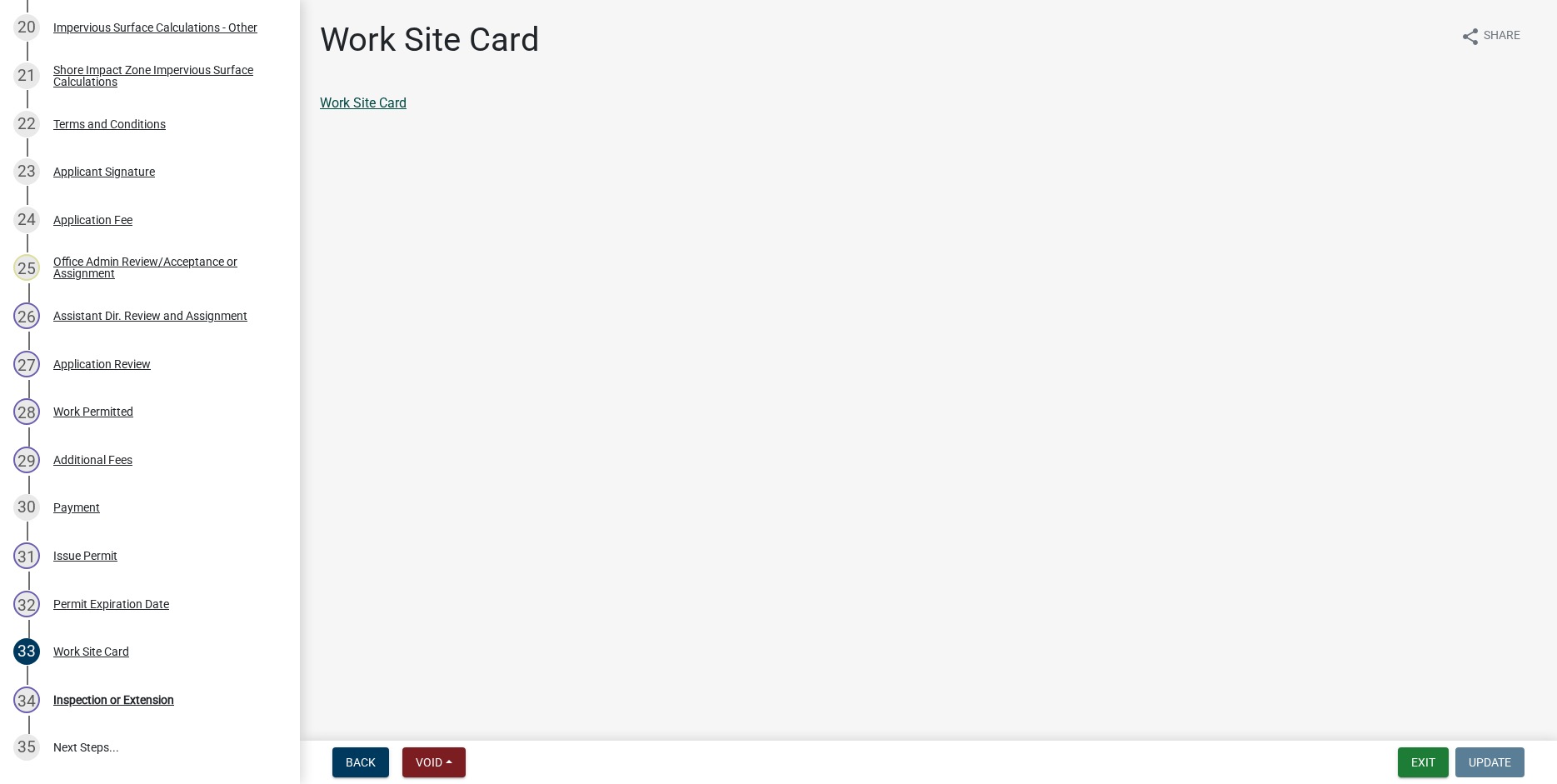
click at [364, 100] on link "Work Site Card" at bounding box center [363, 103] width 87 height 16
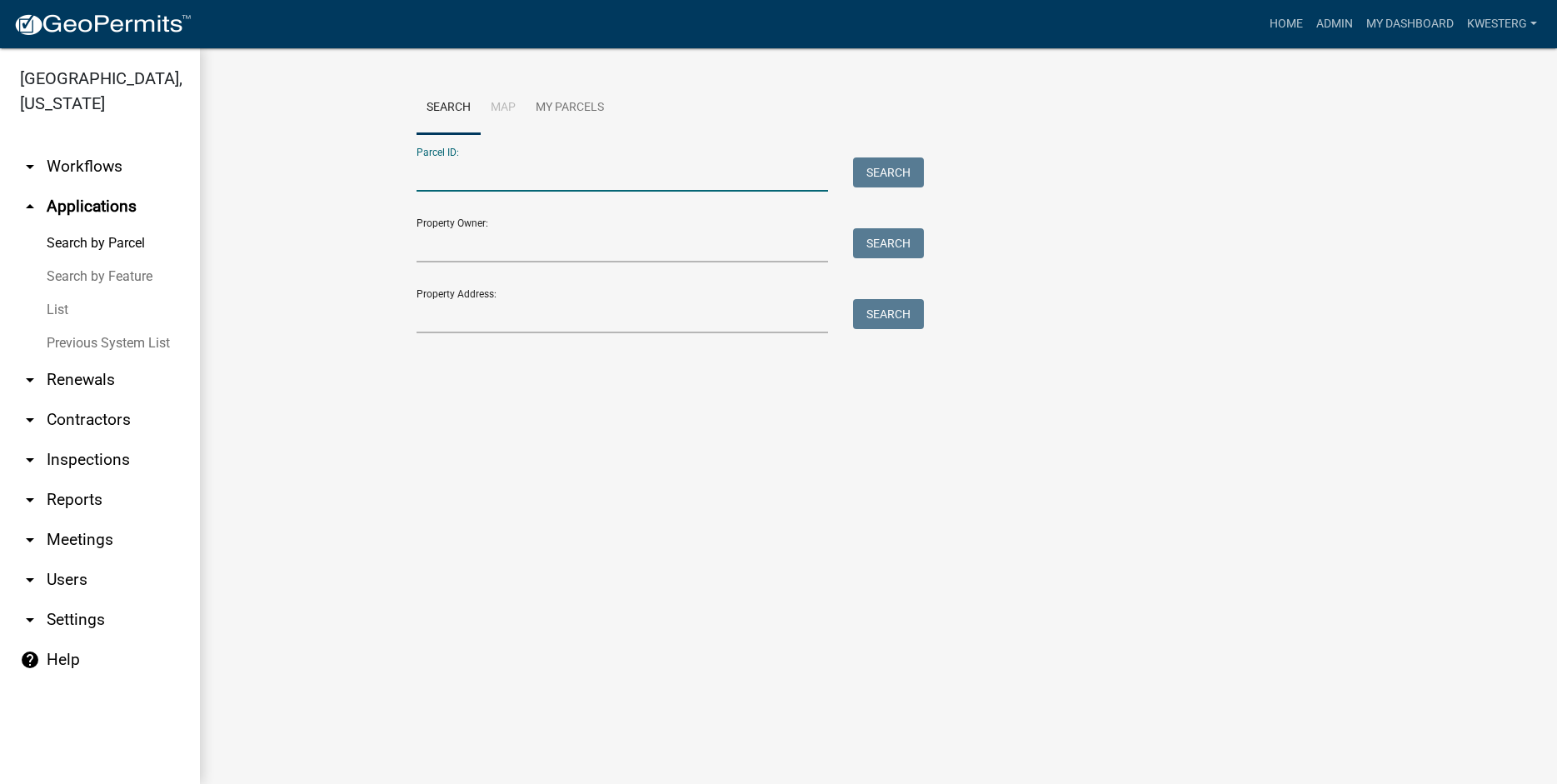
paste input "24000010006001"
type input "24000010006001"
click at [877, 162] on button "Search" at bounding box center [888, 171] width 70 height 30
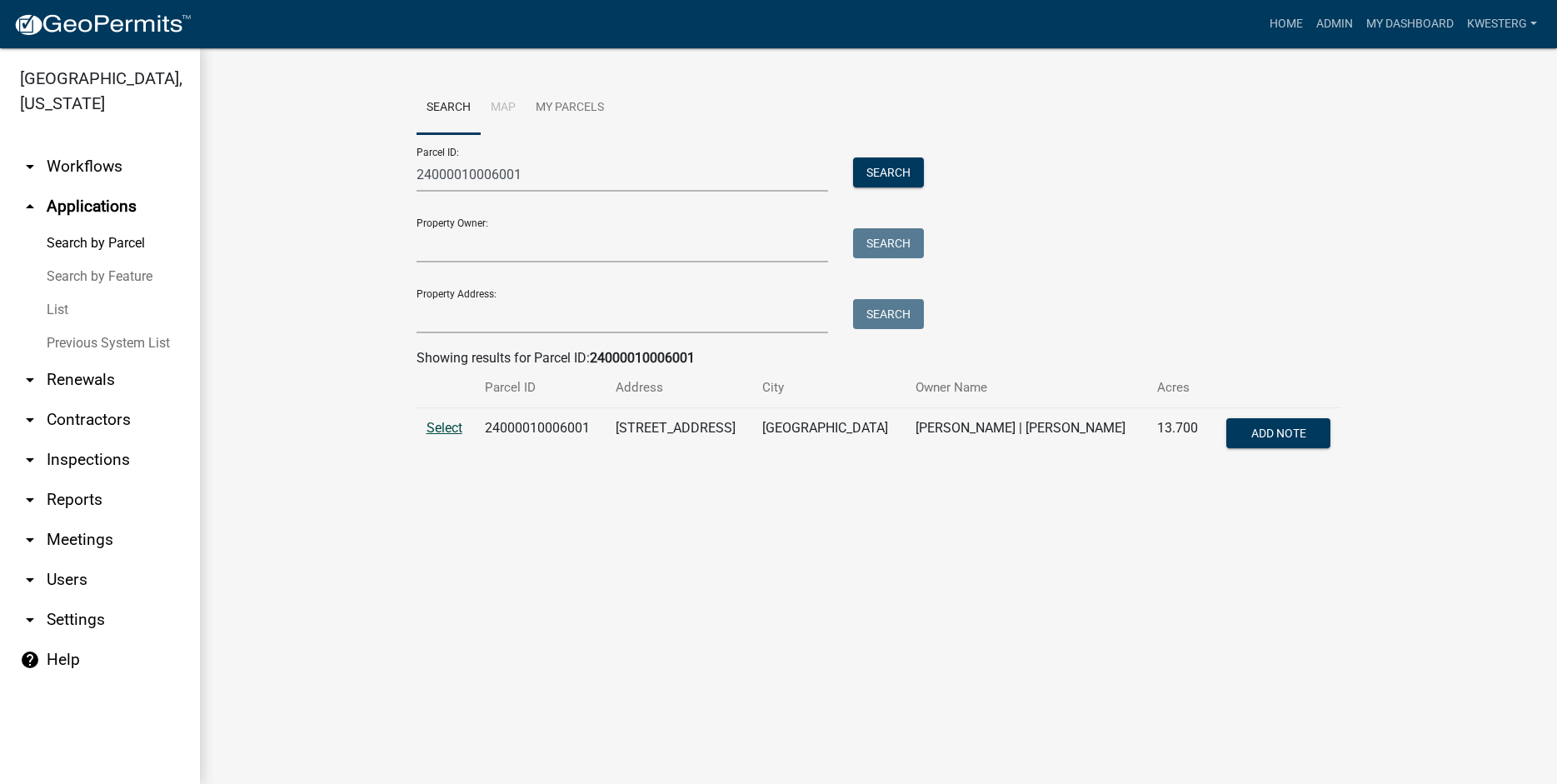
click at [443, 425] on span "Select" at bounding box center [444, 428] width 36 height 16
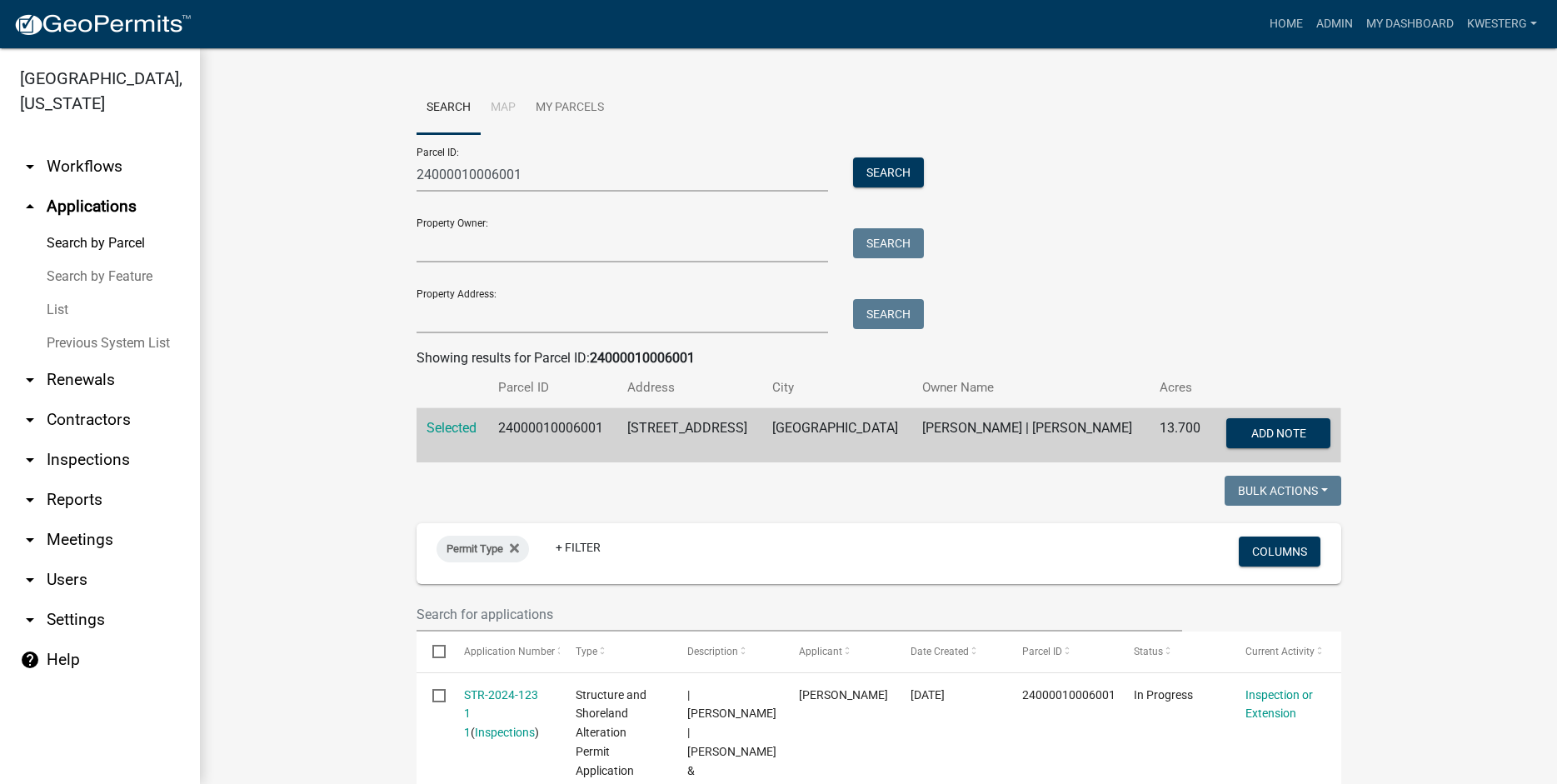
scroll to position [474, 0]
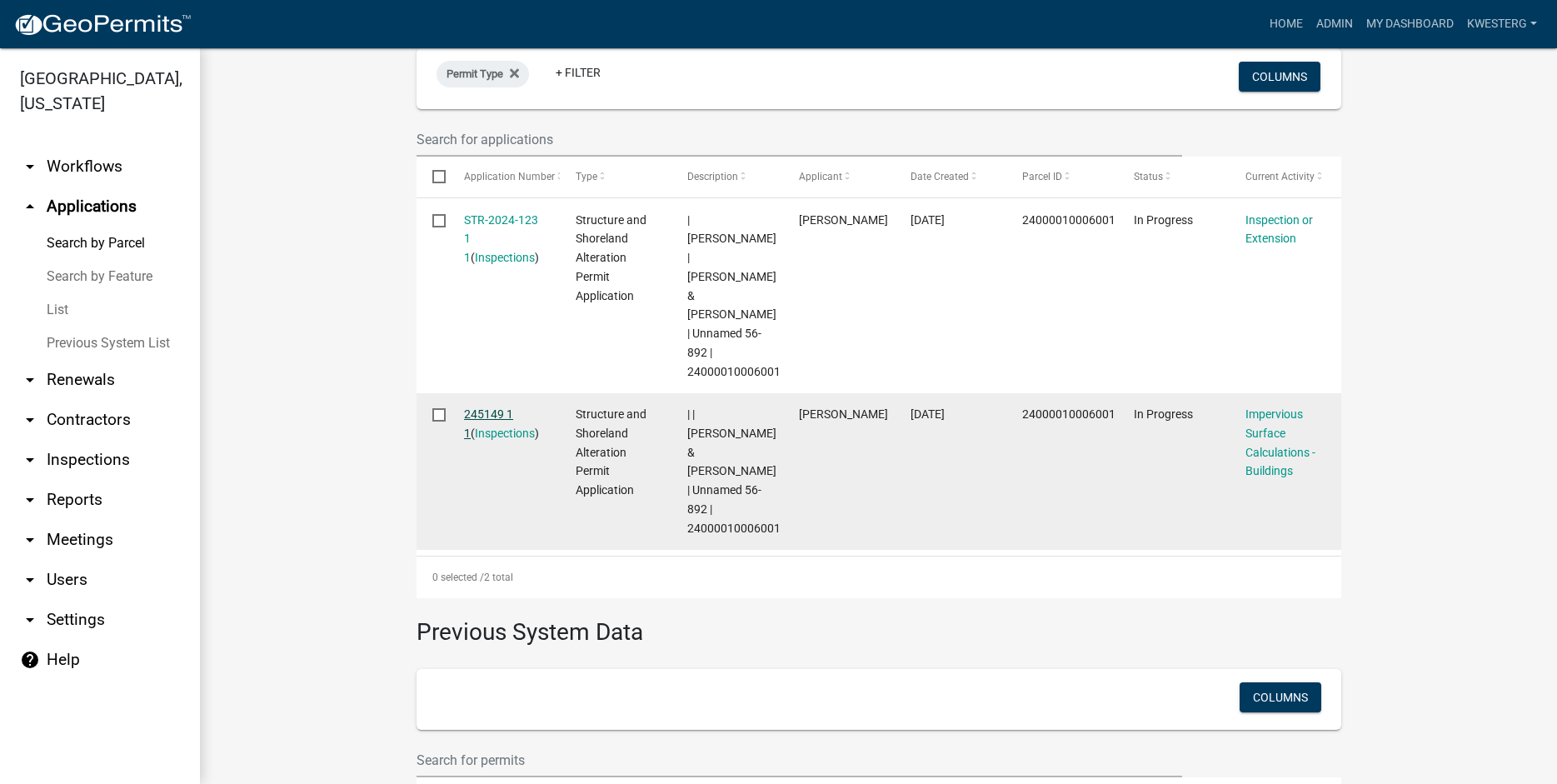
click at [489, 407] on link "245149 1 1" at bounding box center [489, 423] width 49 height 32
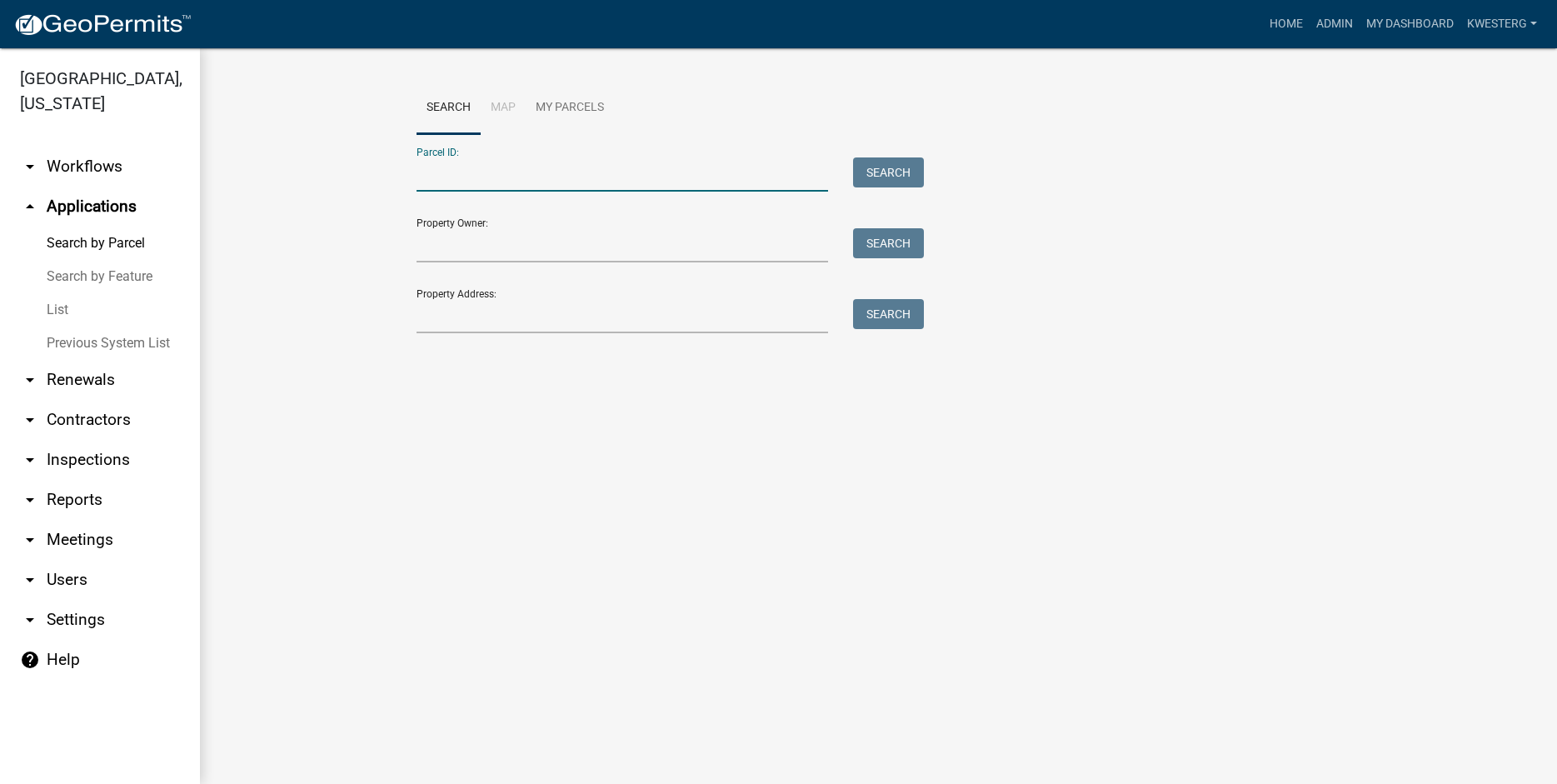
paste input "24000010006001"
type input "24000010006001"
click at [880, 165] on button "Search" at bounding box center [888, 171] width 70 height 30
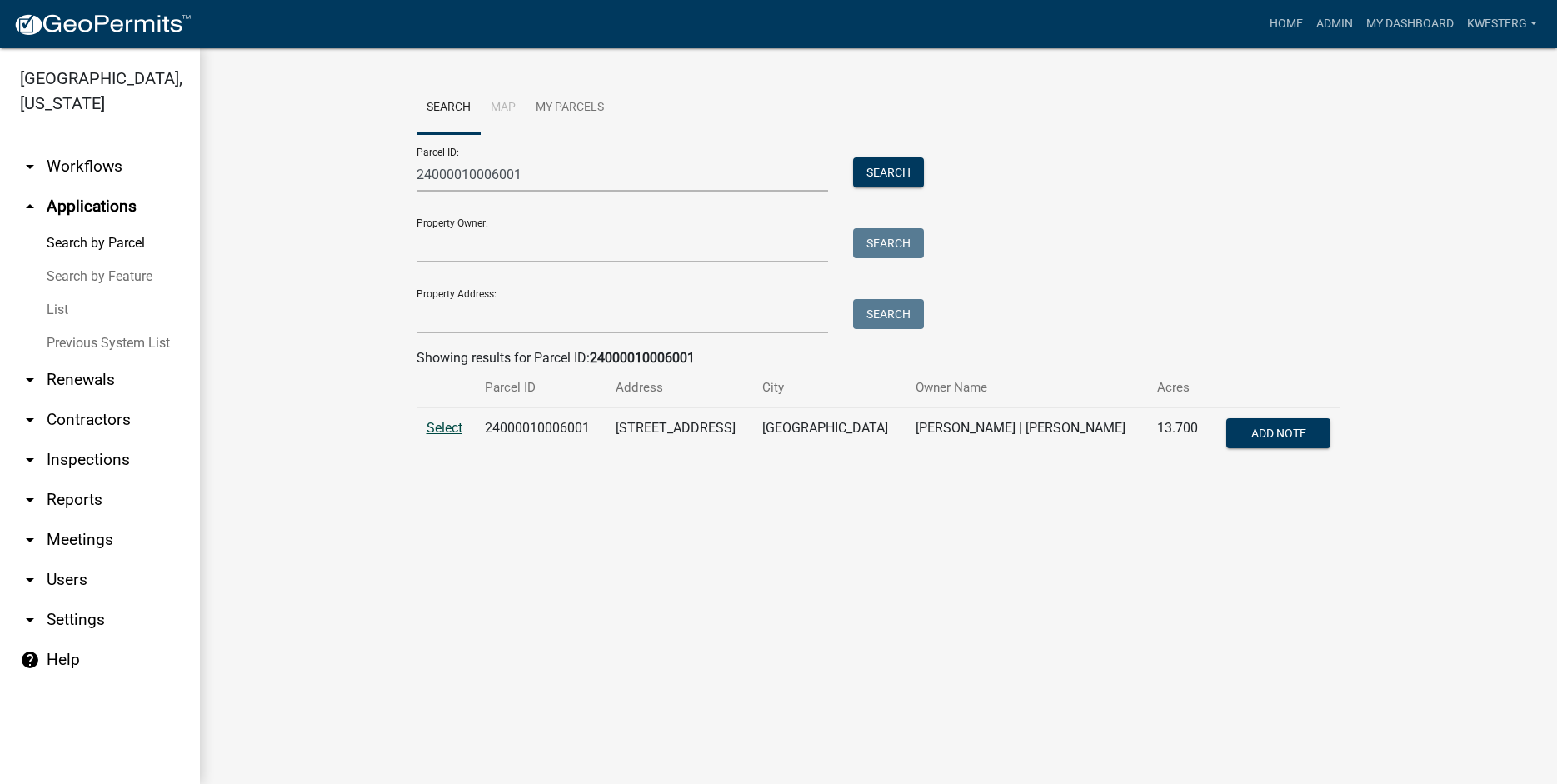
click at [441, 428] on span "Select" at bounding box center [444, 428] width 36 height 16
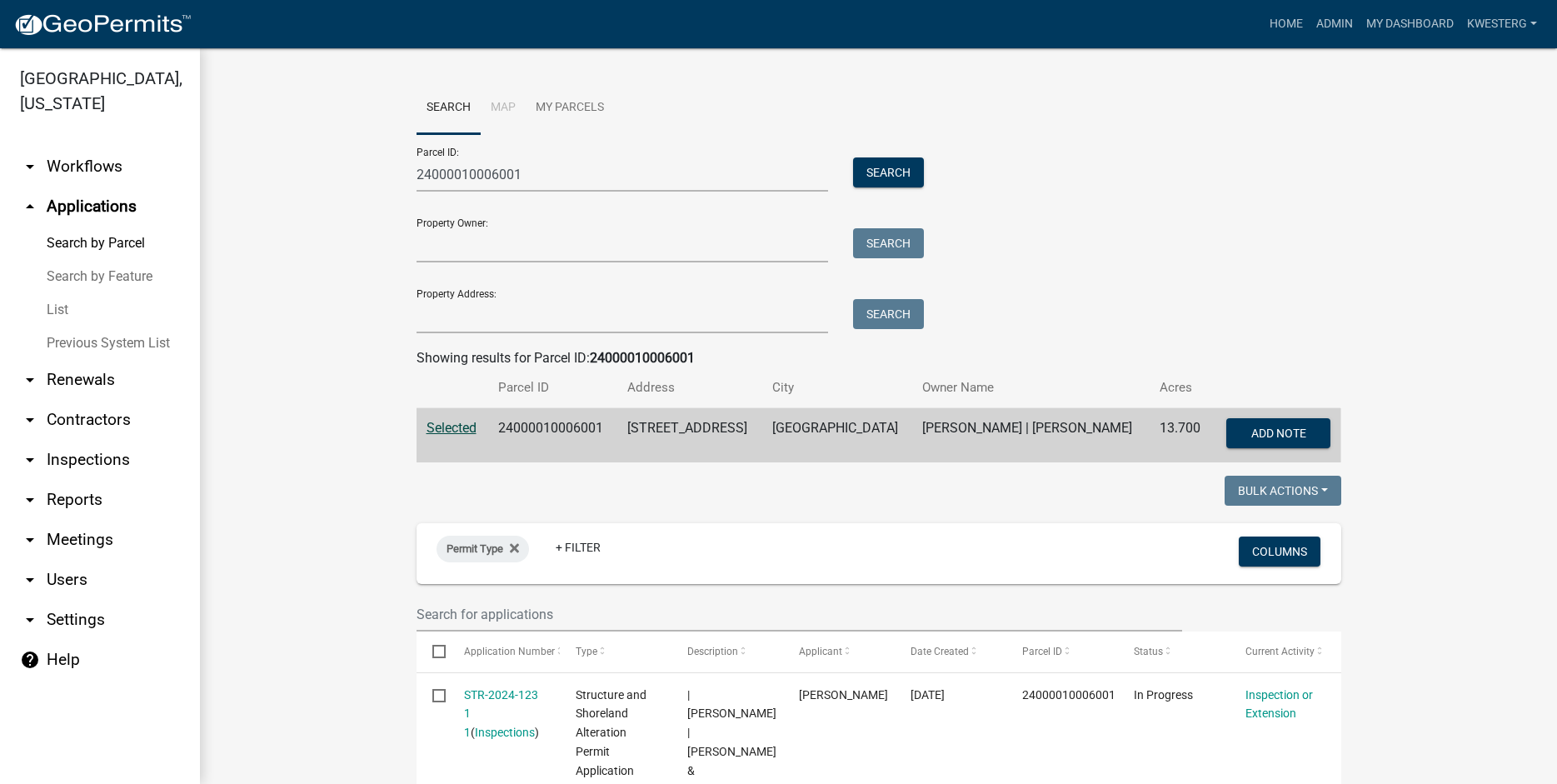
scroll to position [238, 0]
